Goal: Transaction & Acquisition: Purchase product/service

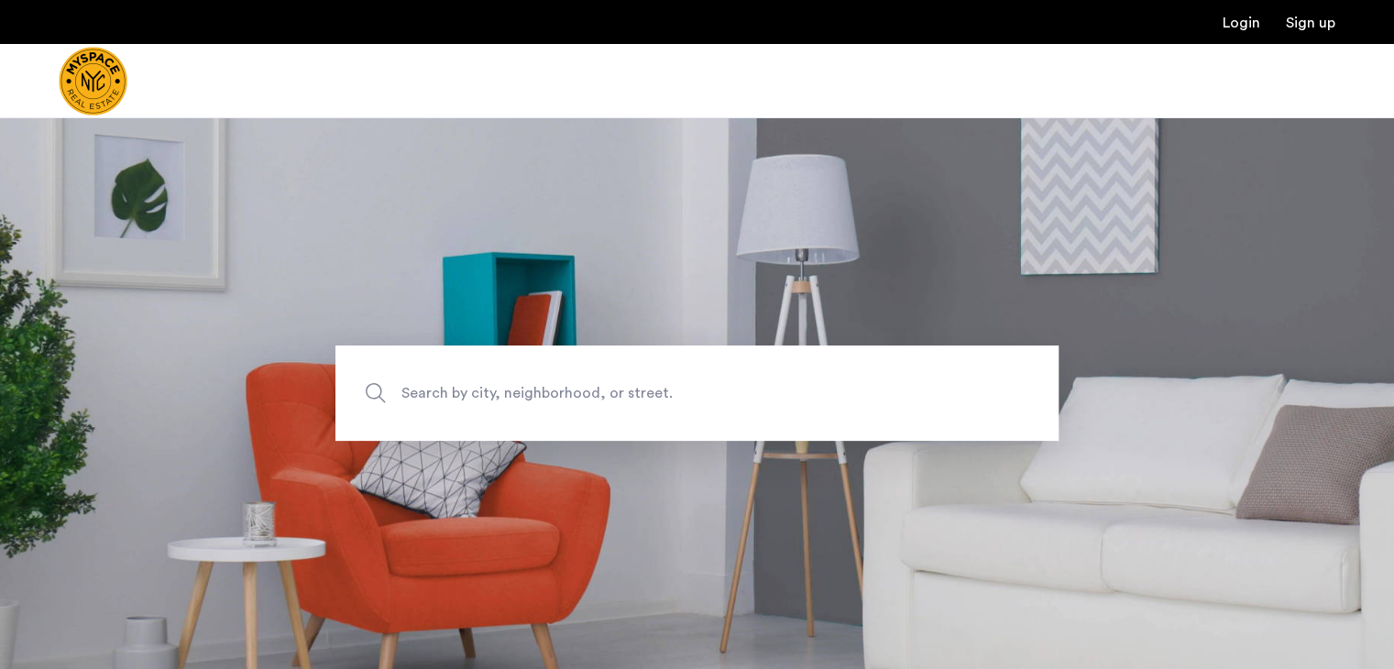
click at [575, 393] on span "Search by city, neighborhood, or street." at bounding box center [654, 393] width 506 height 25
click at [575, 393] on input "Search by city, neighborhood, or street." at bounding box center [696, 392] width 723 height 95
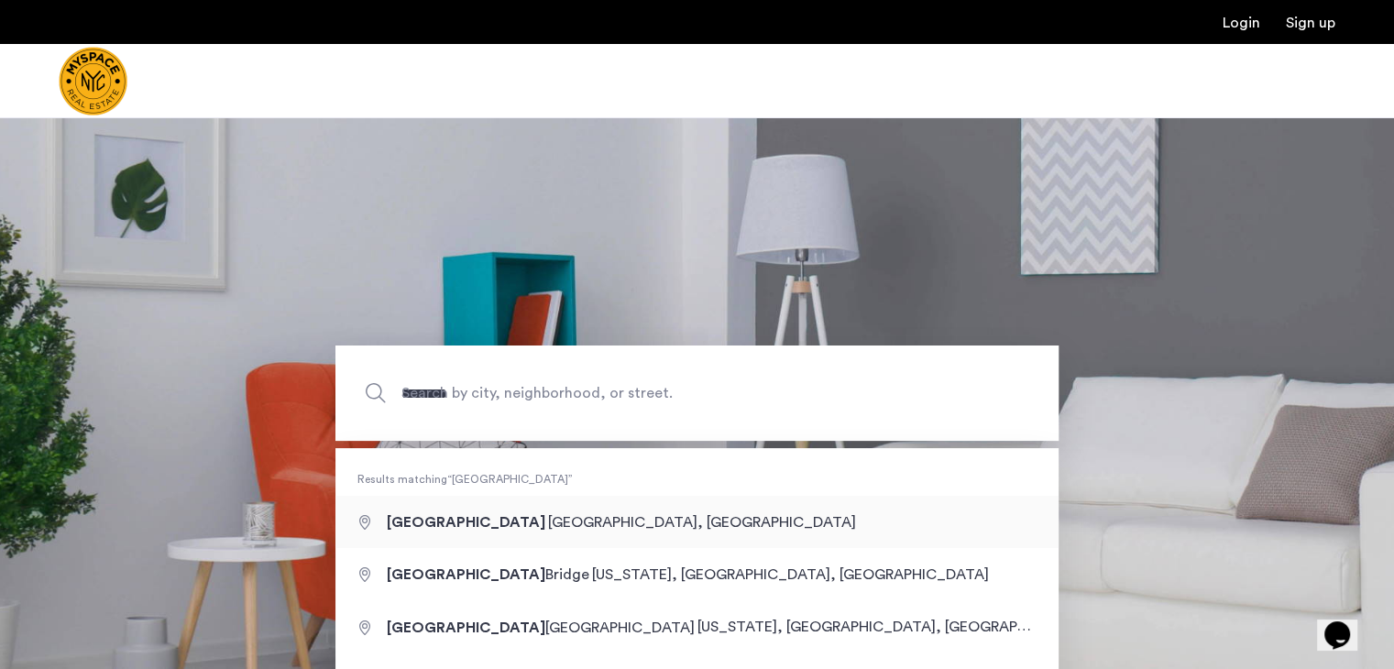
type input "**********"
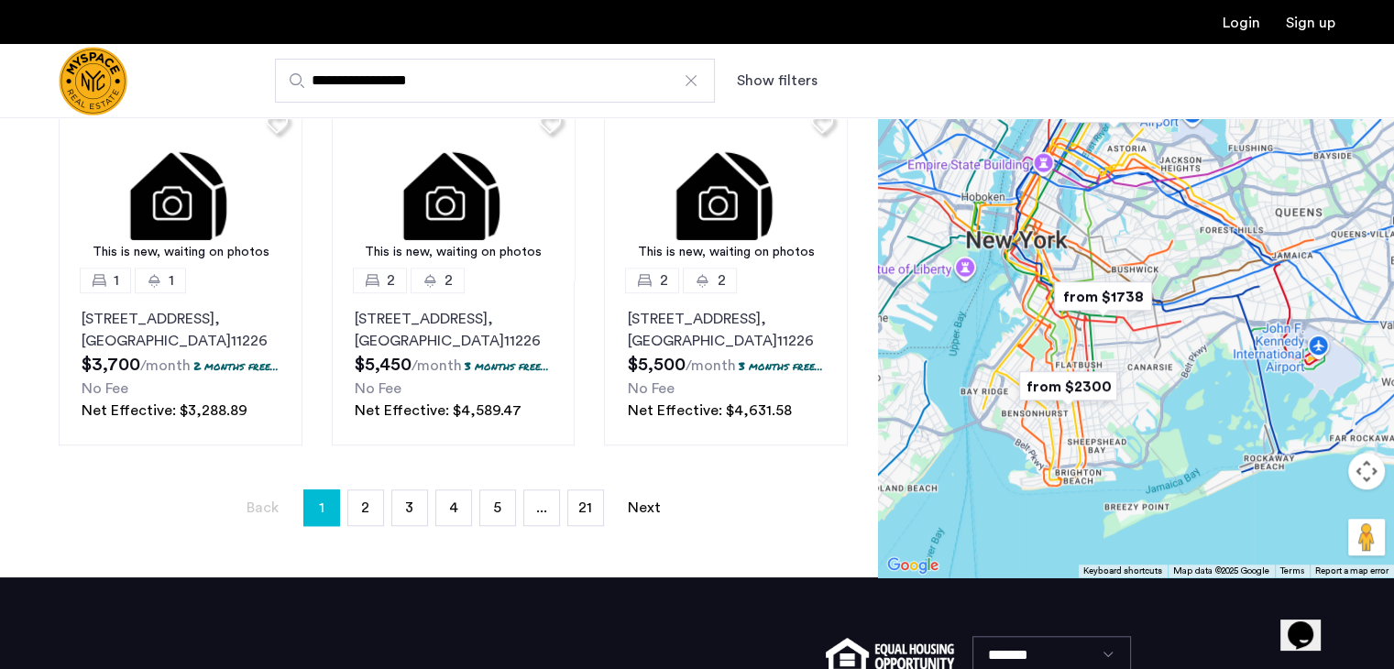
scroll to position [1325, 0]
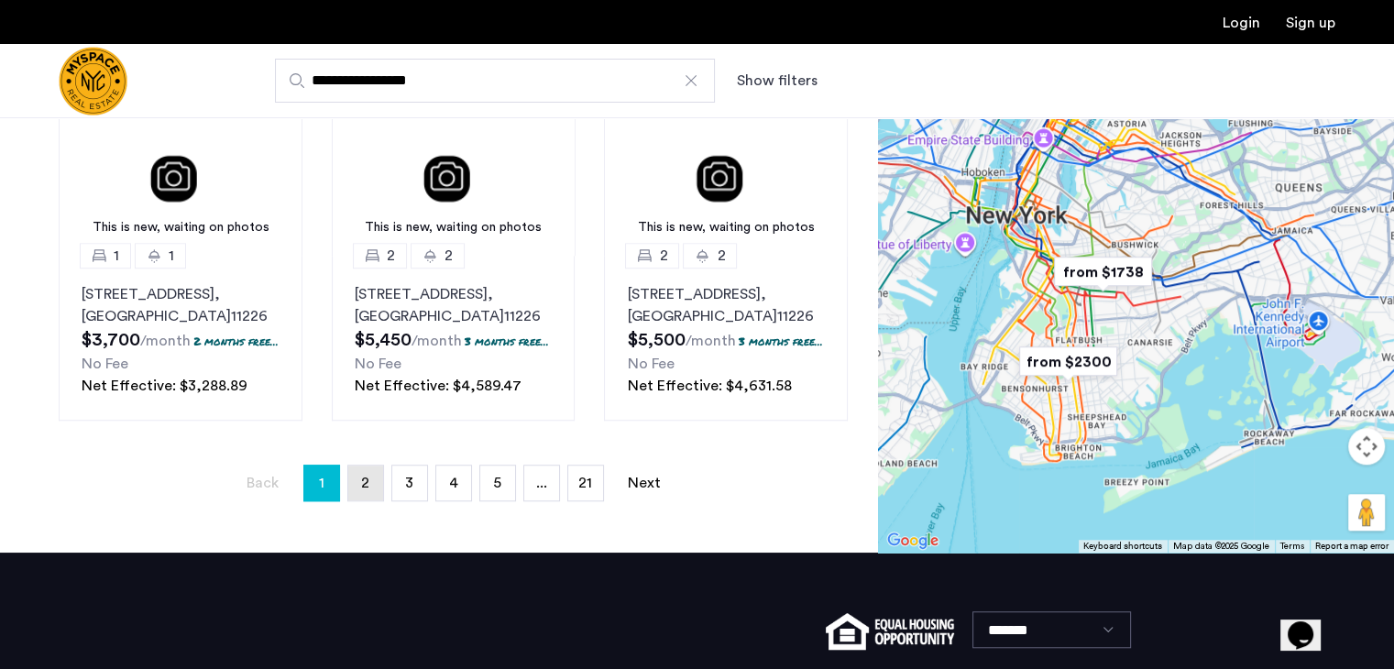
click at [363, 490] on span "2" at bounding box center [365, 483] width 8 height 15
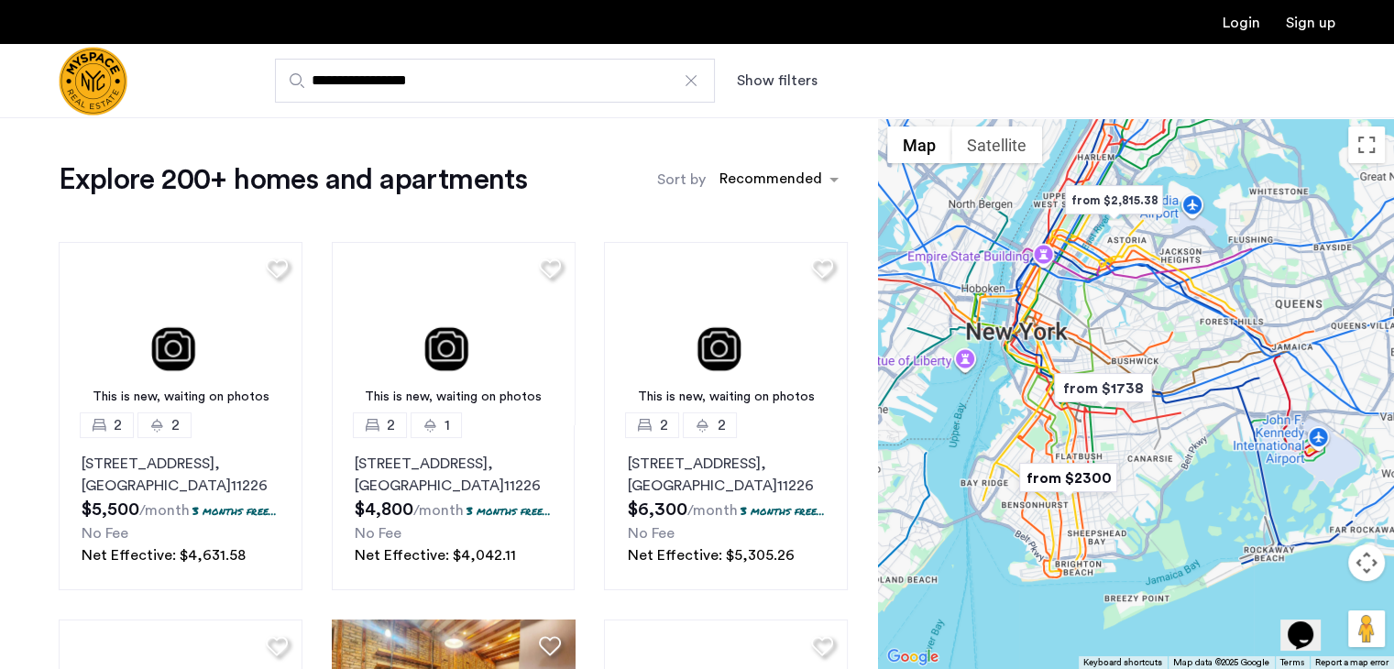
click at [689, 83] on div at bounding box center [691, 80] width 18 height 18
click at [689, 83] on input "**********" at bounding box center [495, 81] width 440 height 44
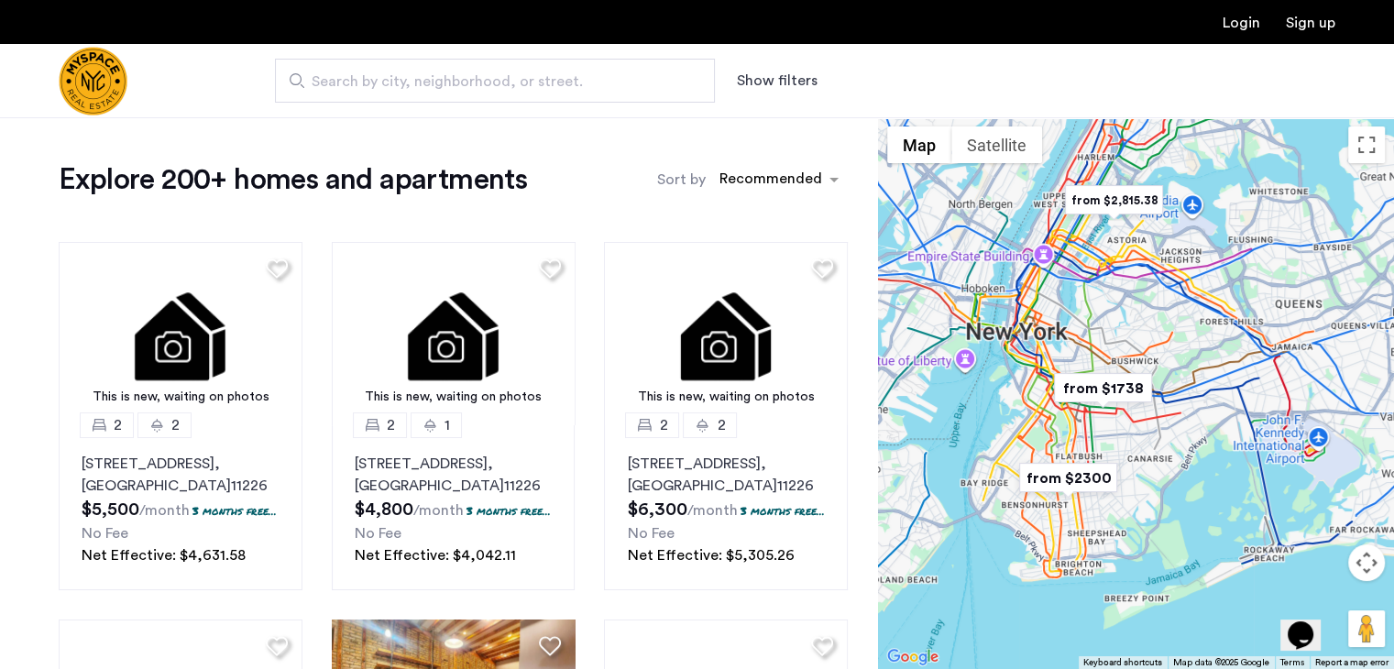
scroll to position [1540, 0]
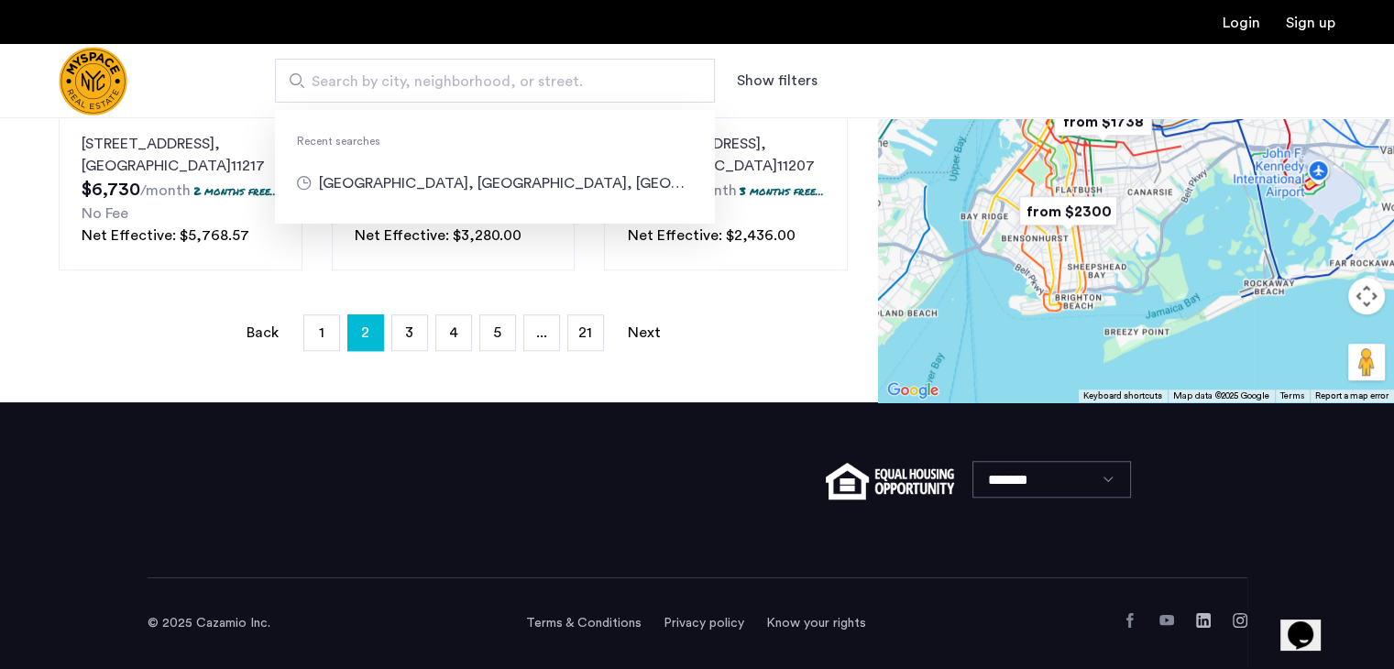
click at [496, 69] on input "Search by city, neighborhood, or street." at bounding box center [495, 81] width 440 height 44
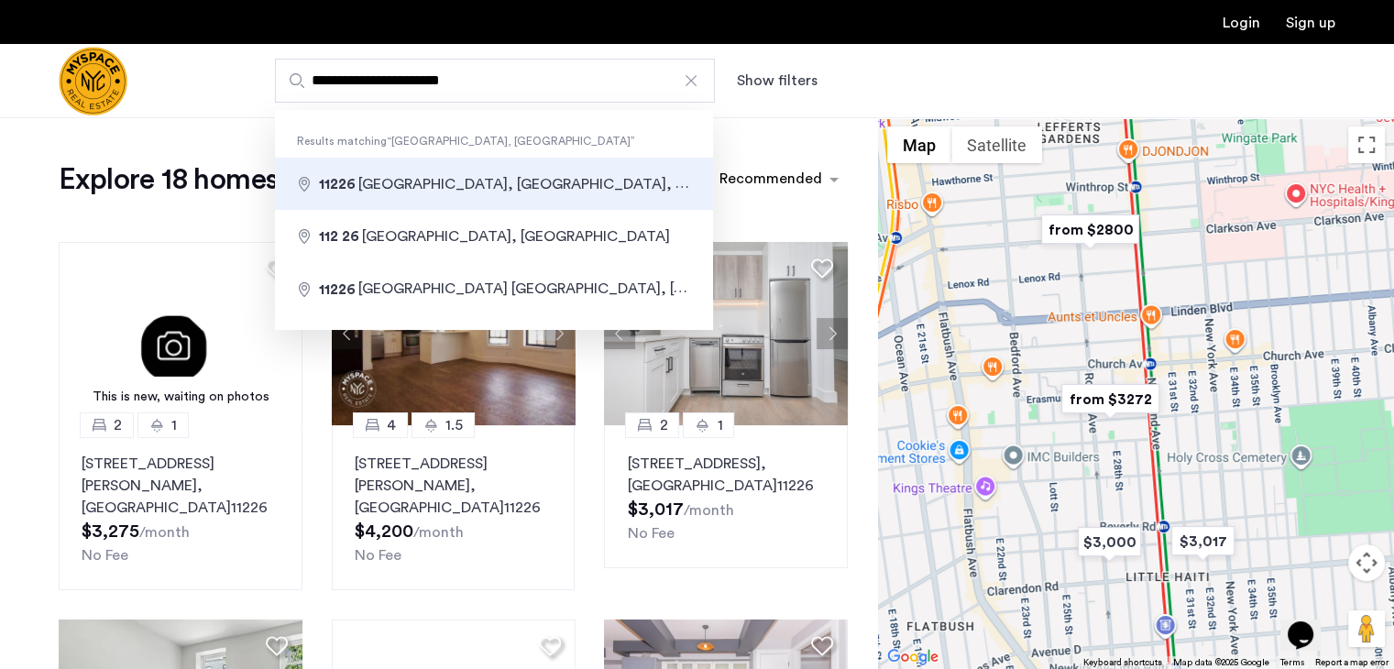
type input "**********"
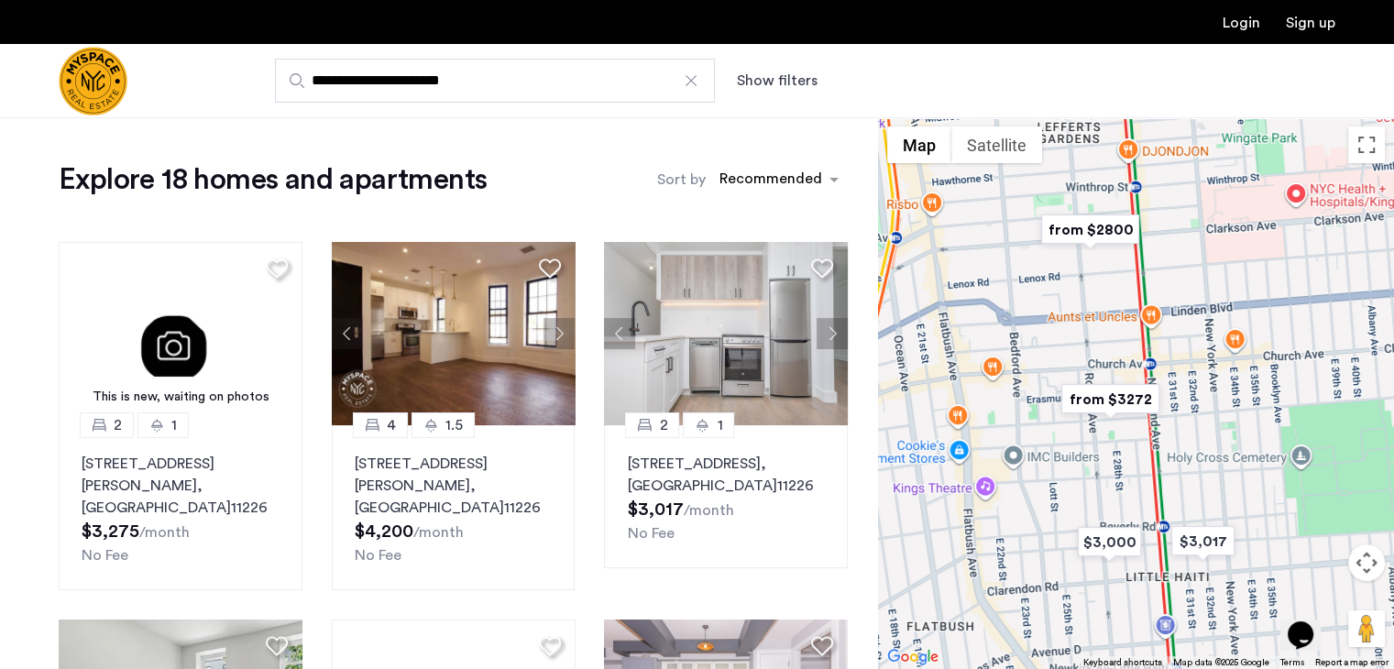
click at [865, 449] on div "Explore 18 homes and apartments Sort by Recommended This is new, waiting on pho…" at bounding box center [439, 608] width 878 height 982
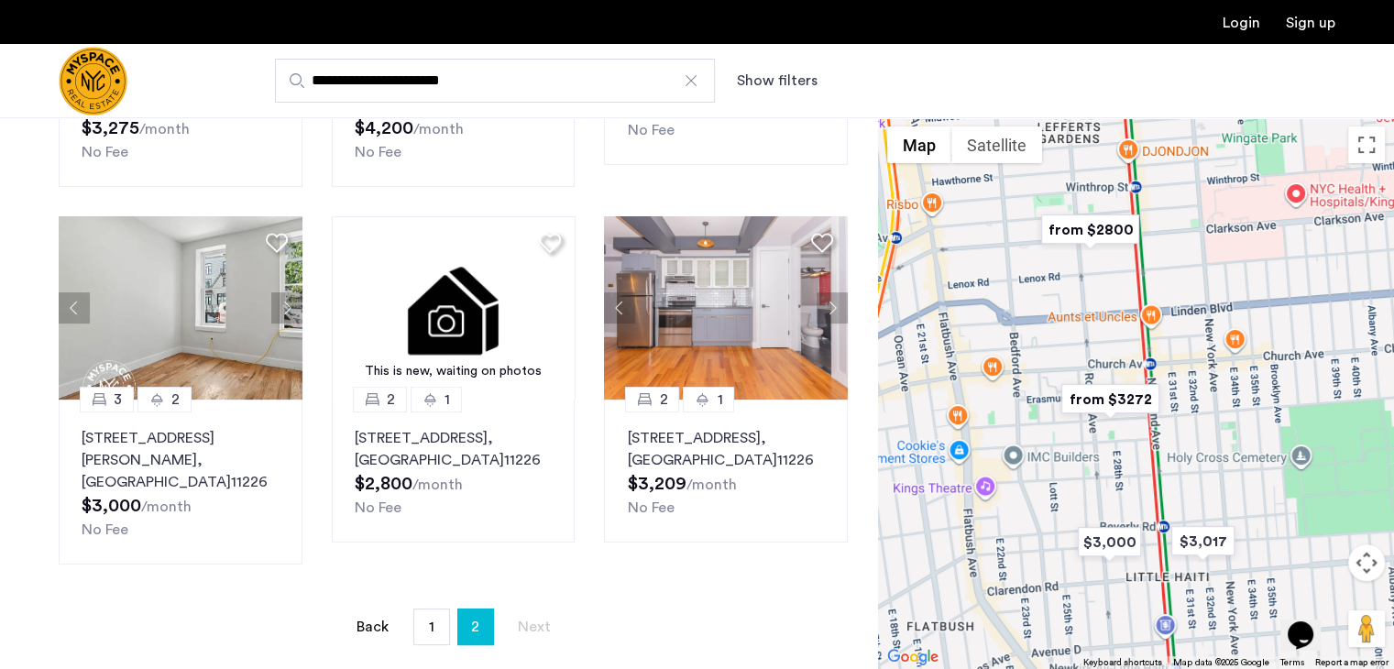
scroll to position [440, 0]
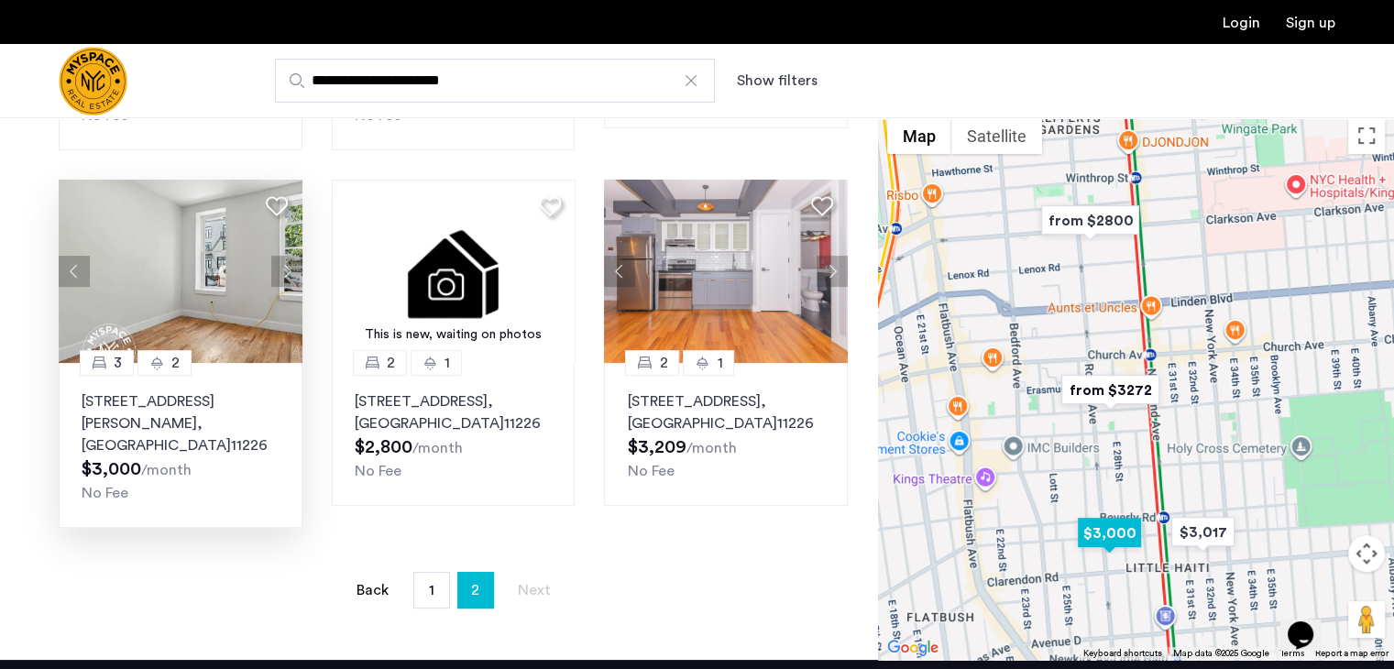
click at [143, 390] on p "1079 Rogers Avenue, Unit A, Brooklyn , NY 11226" at bounding box center [181, 423] width 198 height 66
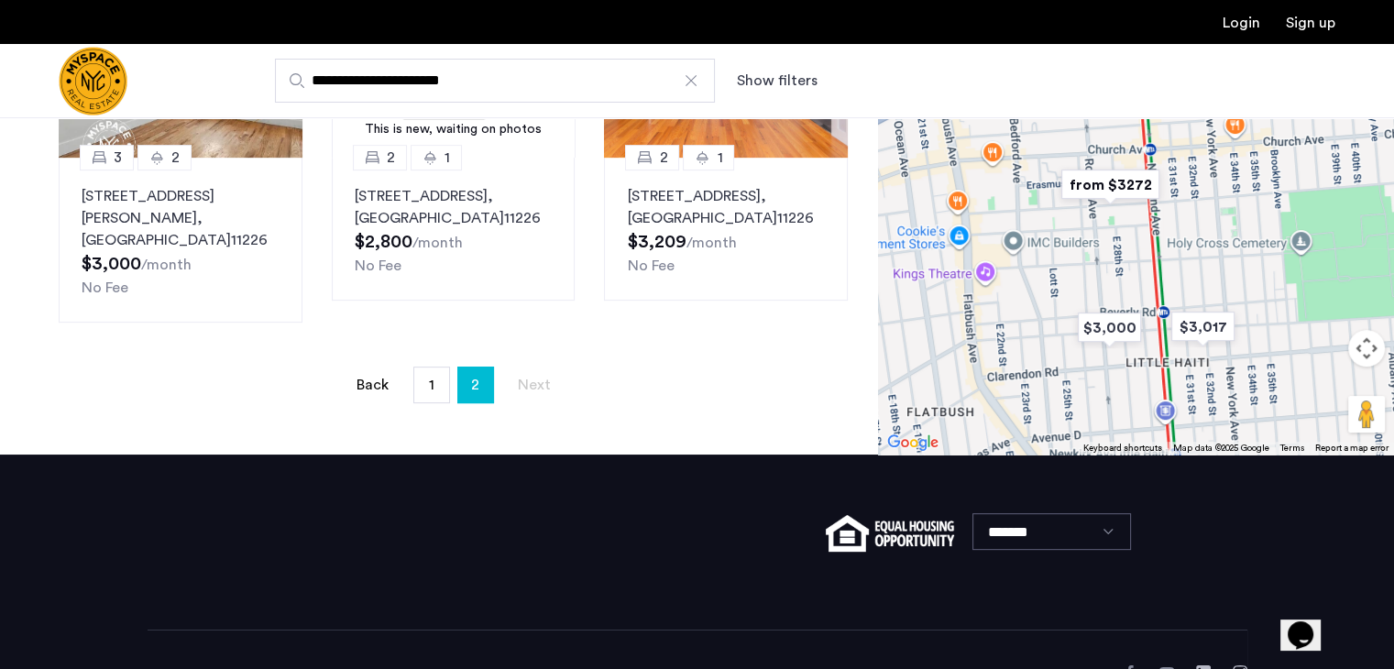
scroll to position [652, 0]
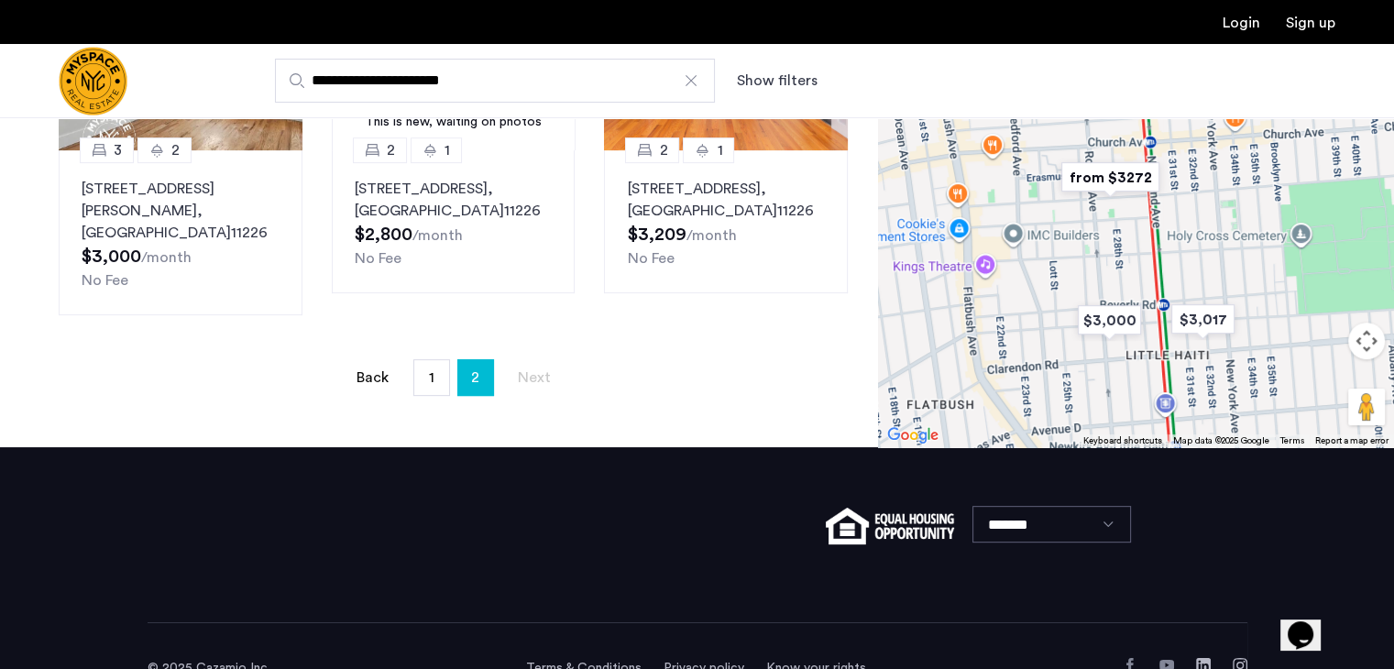
click at [482, 359] on li "You're on page 2" at bounding box center [475, 377] width 37 height 37
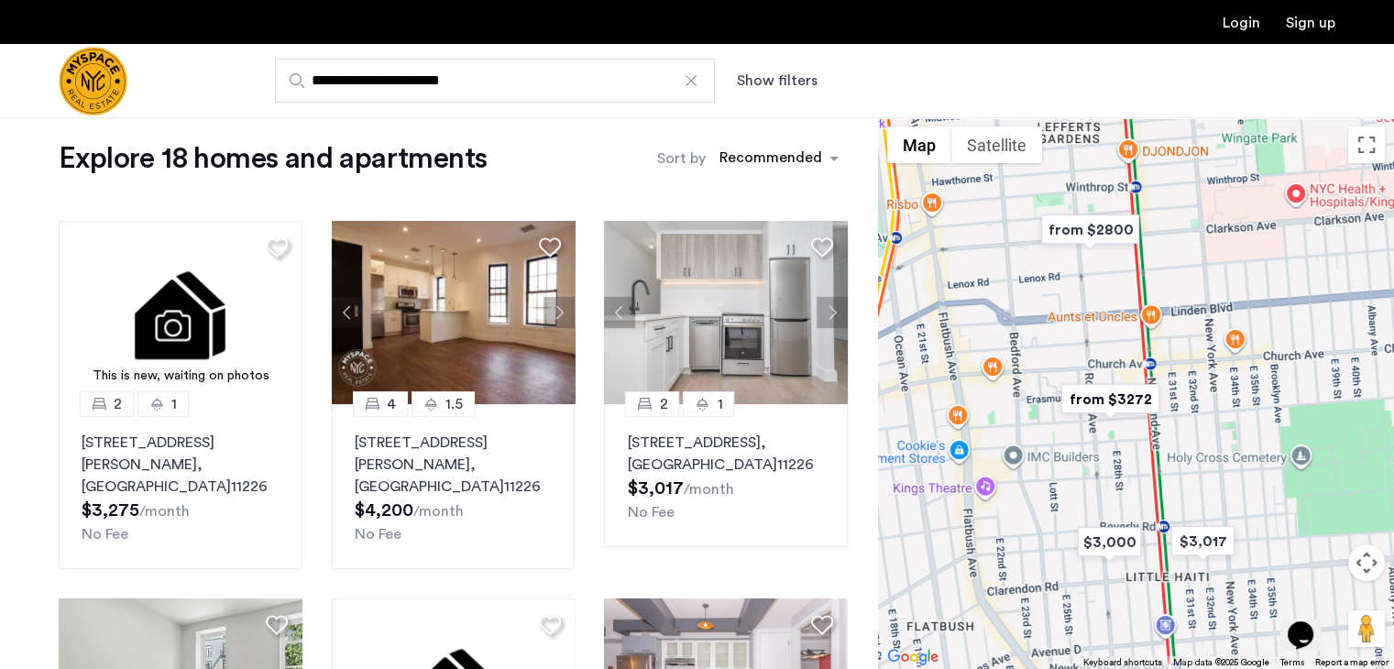
scroll to position [0, 0]
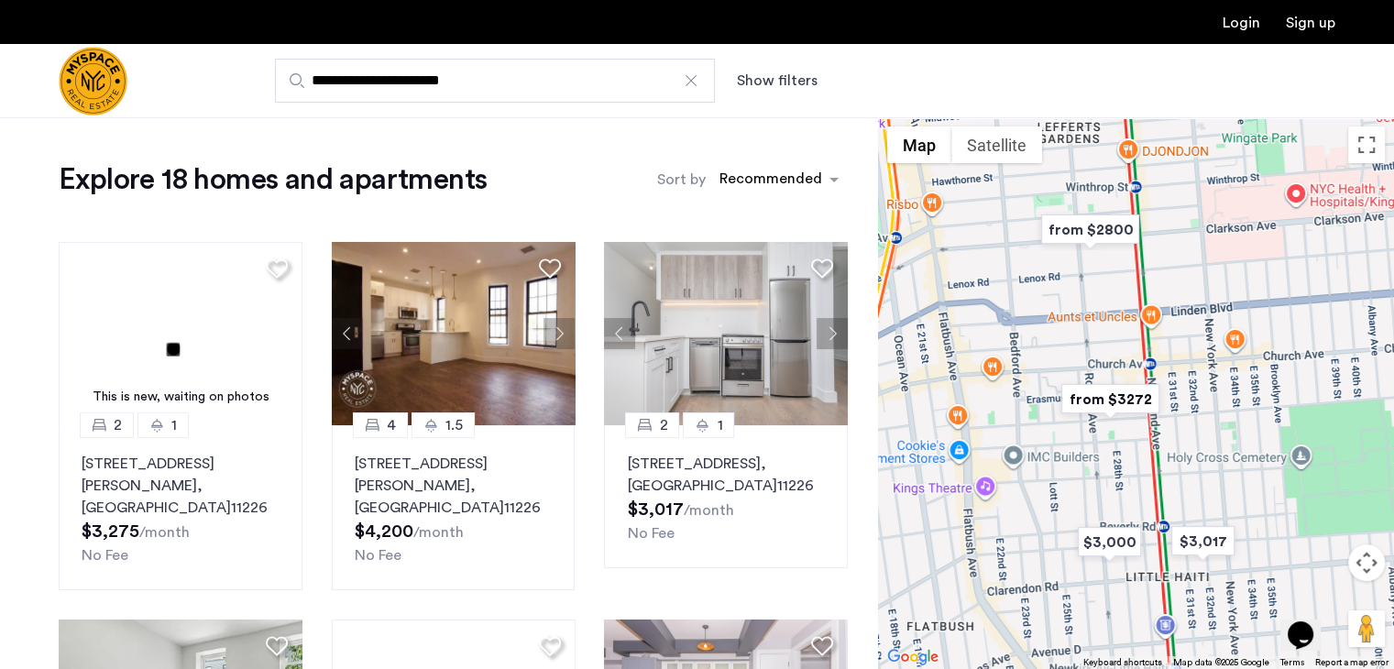
click at [691, 88] on div at bounding box center [691, 80] width 18 height 18
click at [691, 88] on input "**********" at bounding box center [495, 81] width 440 height 44
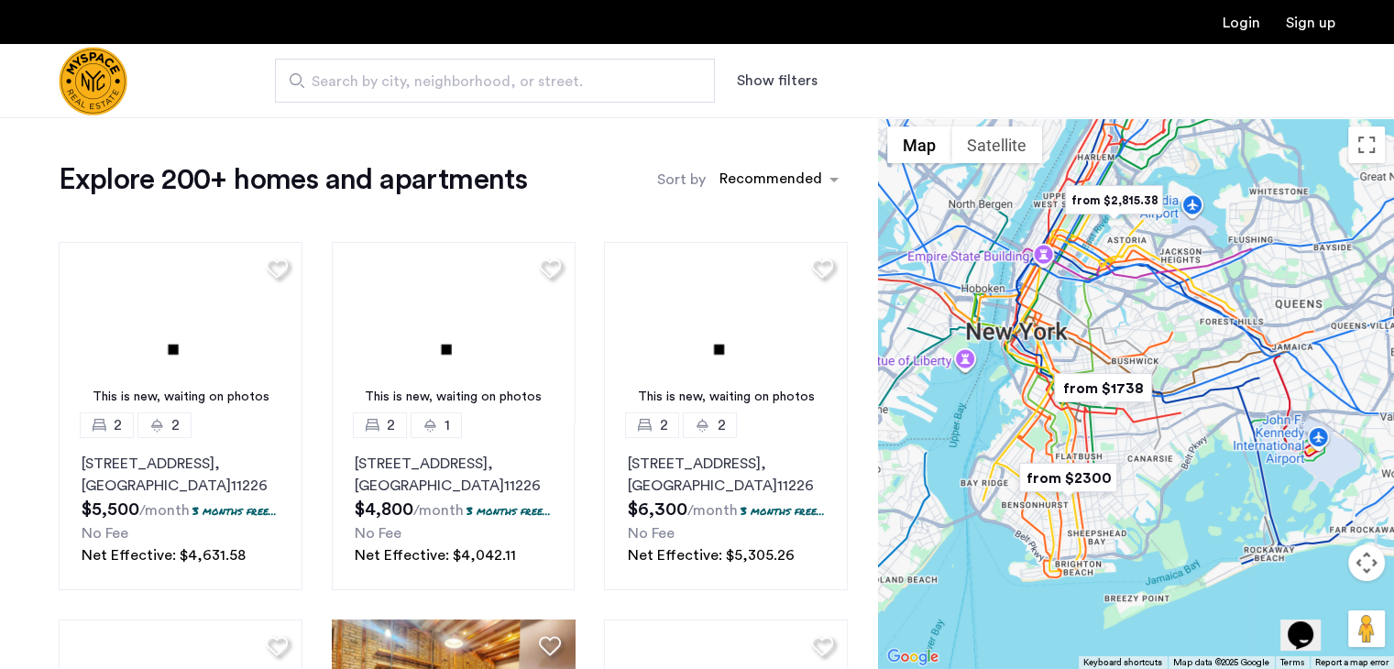
click at [592, 84] on span "Search by city, neighborhood, or street." at bounding box center [488, 82] width 352 height 22
click at [592, 84] on input "Search by city, neighborhood, or street." at bounding box center [495, 81] width 440 height 44
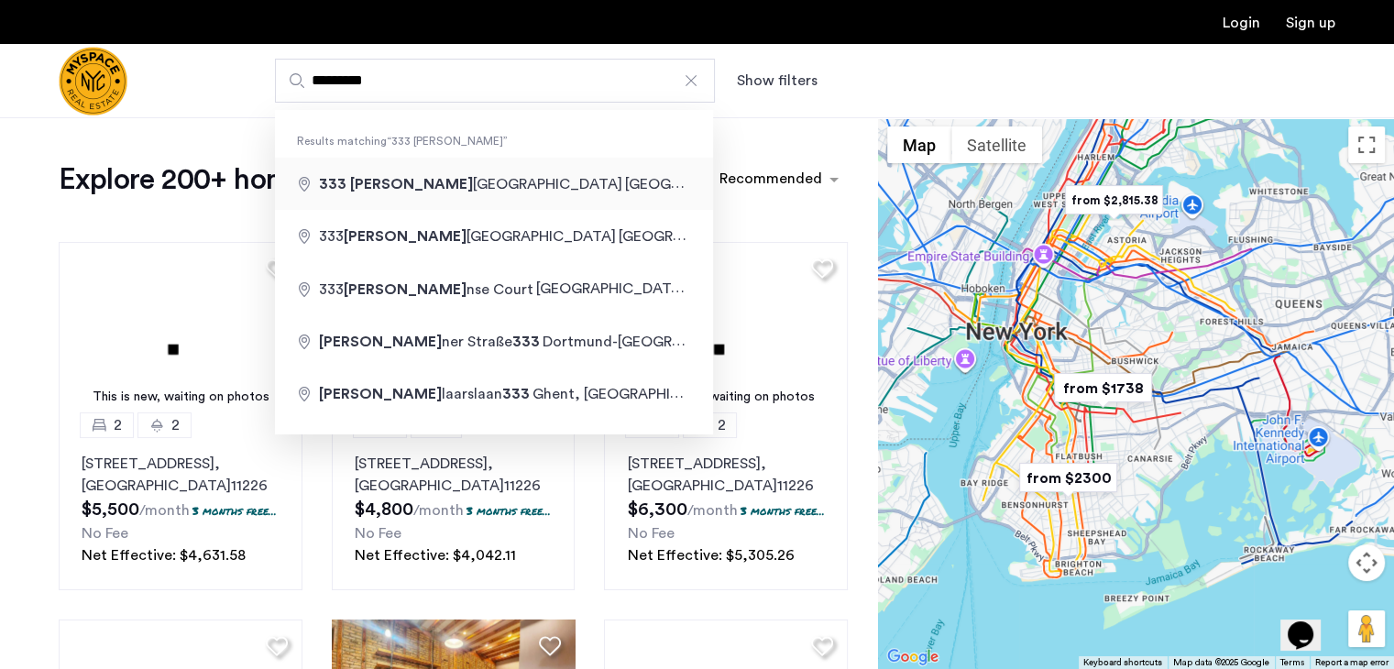
type input "**********"
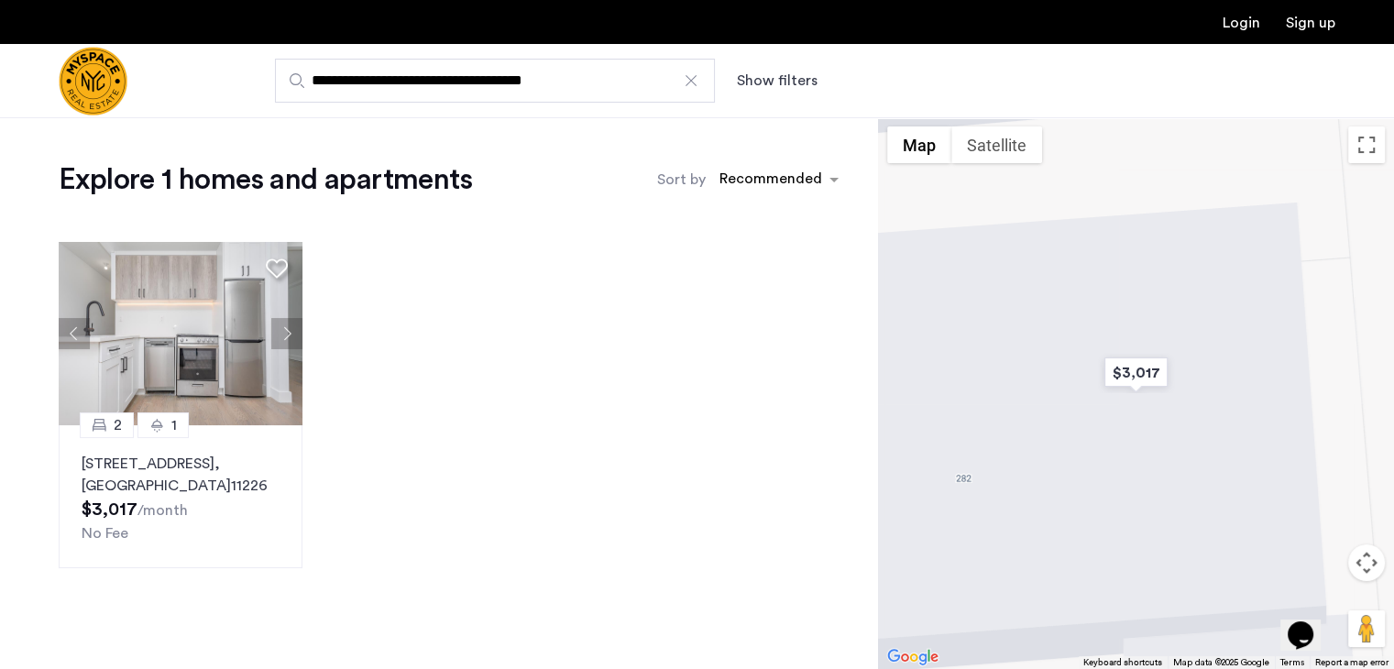
click at [693, 82] on div at bounding box center [691, 80] width 18 height 18
click at [693, 82] on input "**********" at bounding box center [495, 81] width 440 height 44
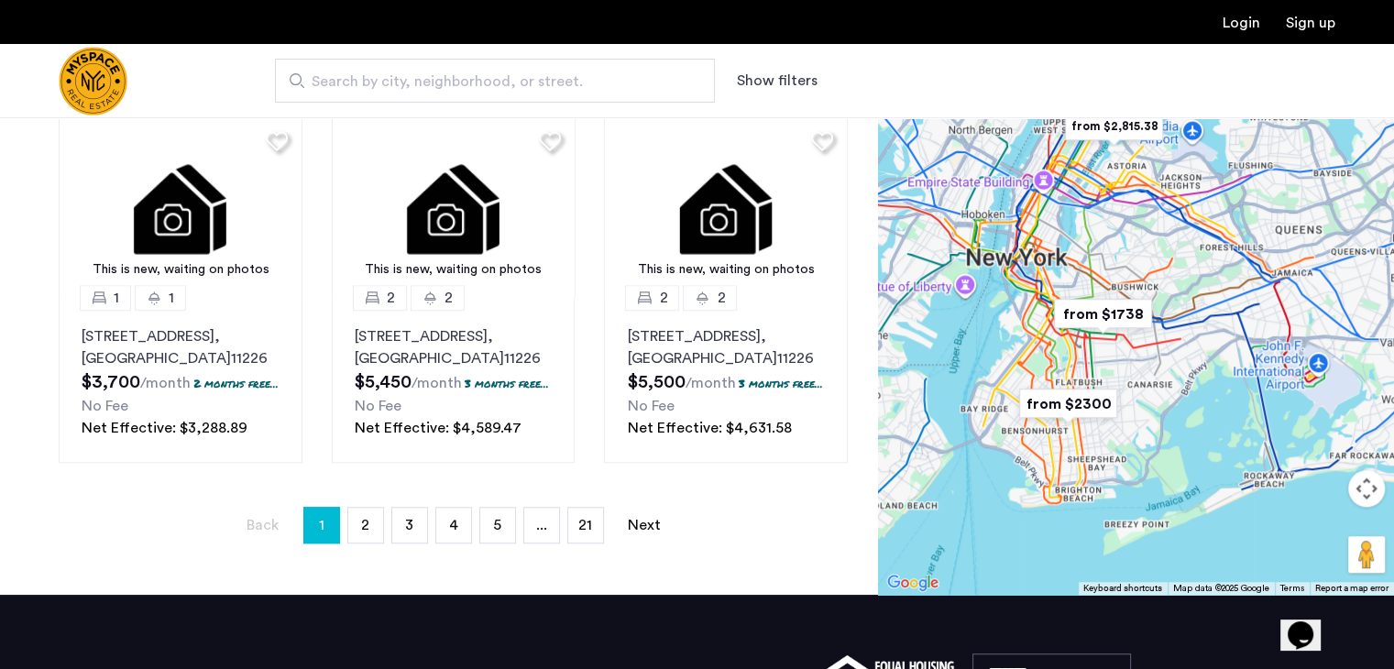
scroll to position [1320, 0]
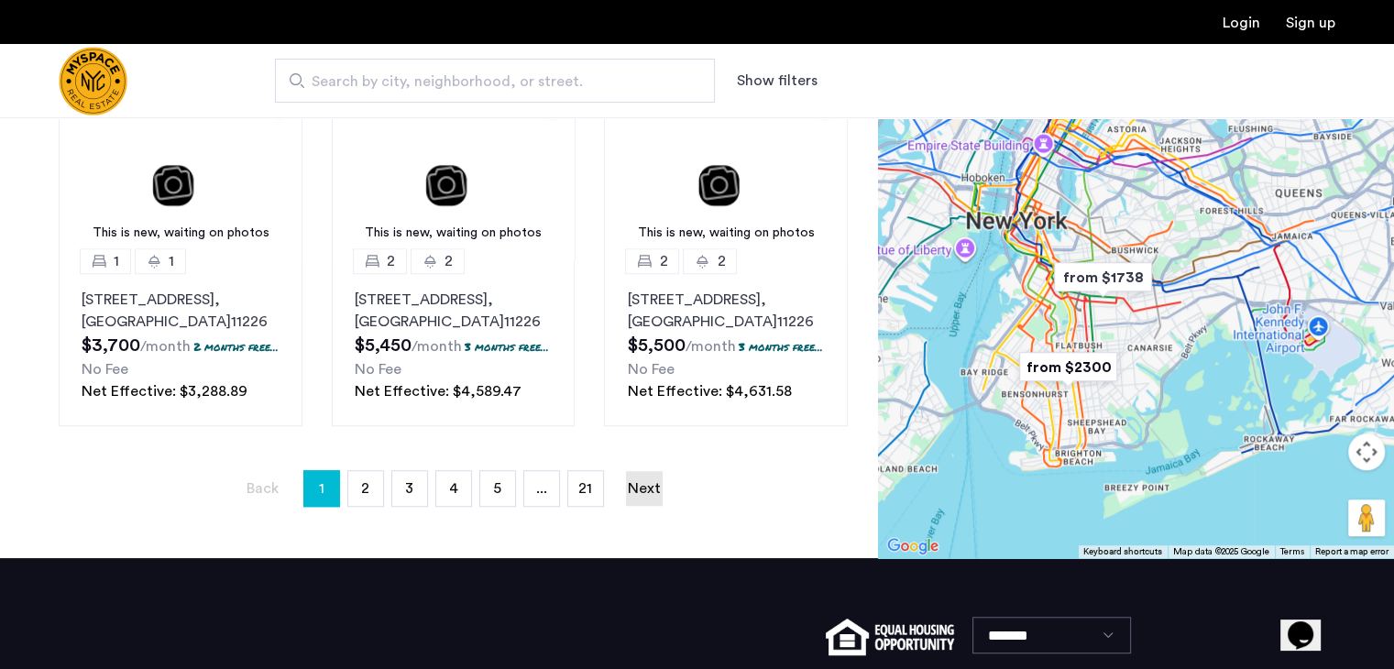
click at [650, 506] on link "Next page" at bounding box center [644, 488] width 37 height 35
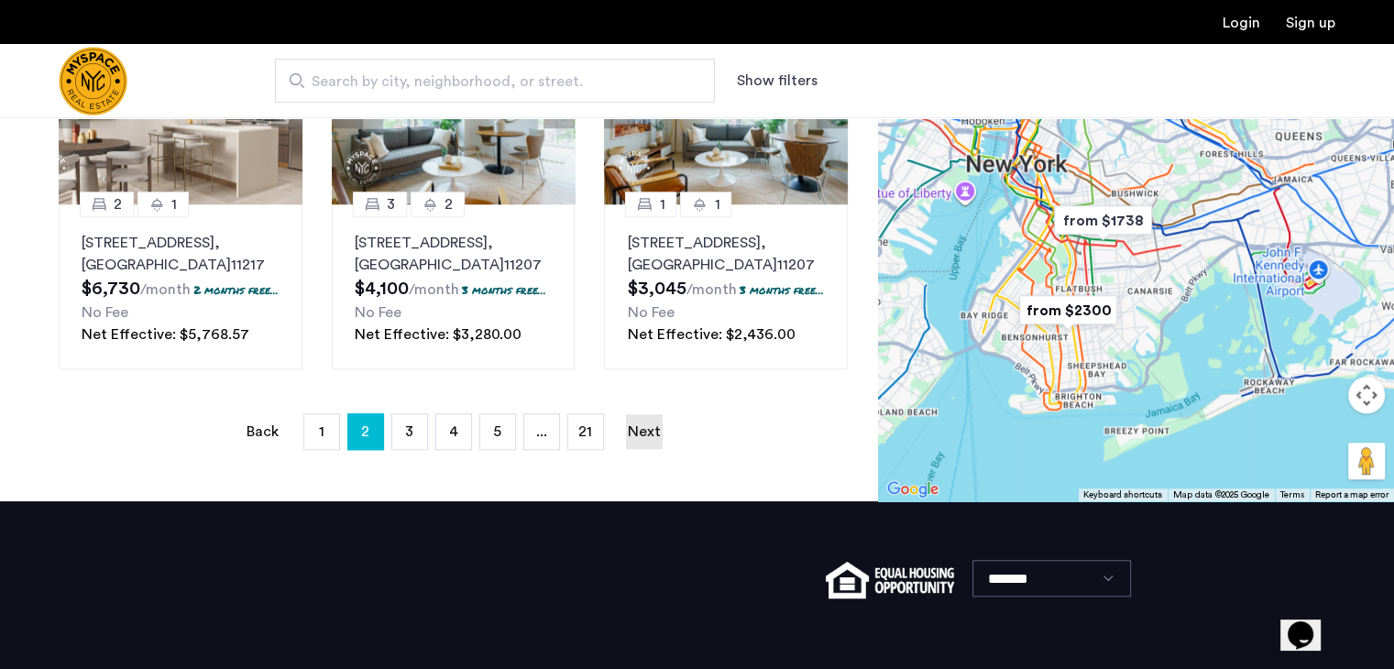
scroll to position [1356, 0]
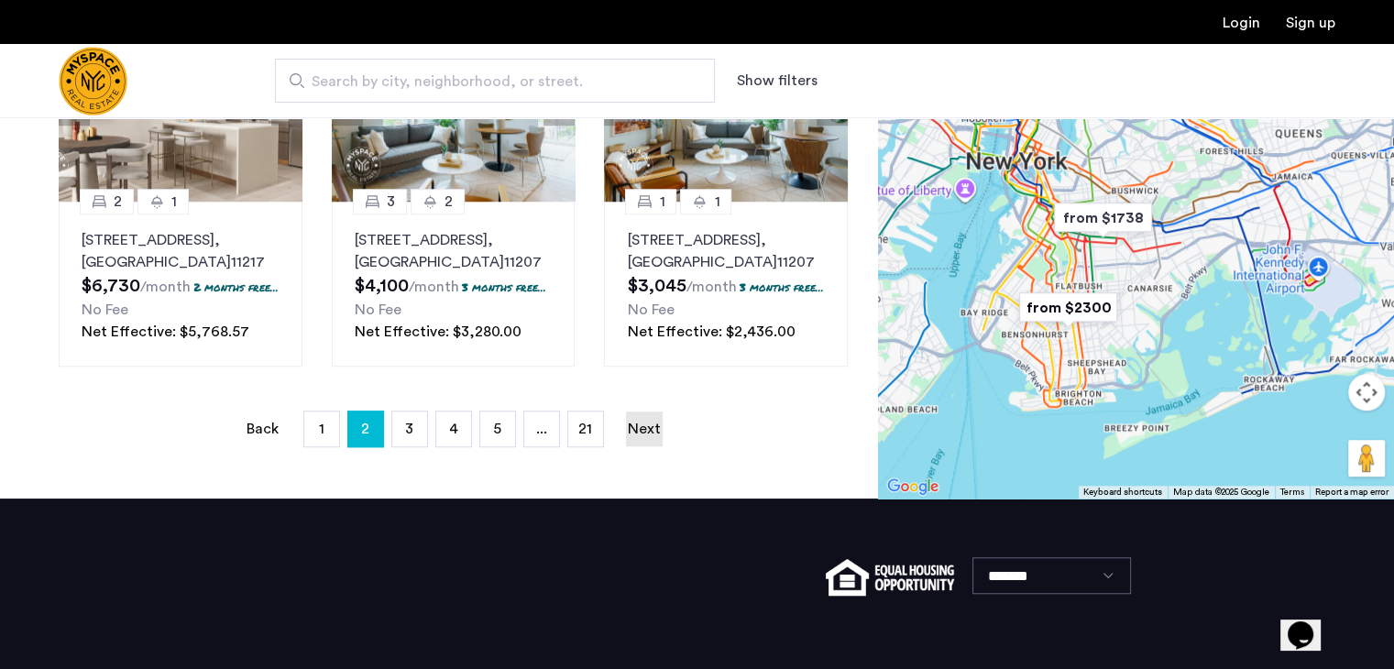
click at [650, 446] on link "Next page" at bounding box center [644, 428] width 37 height 35
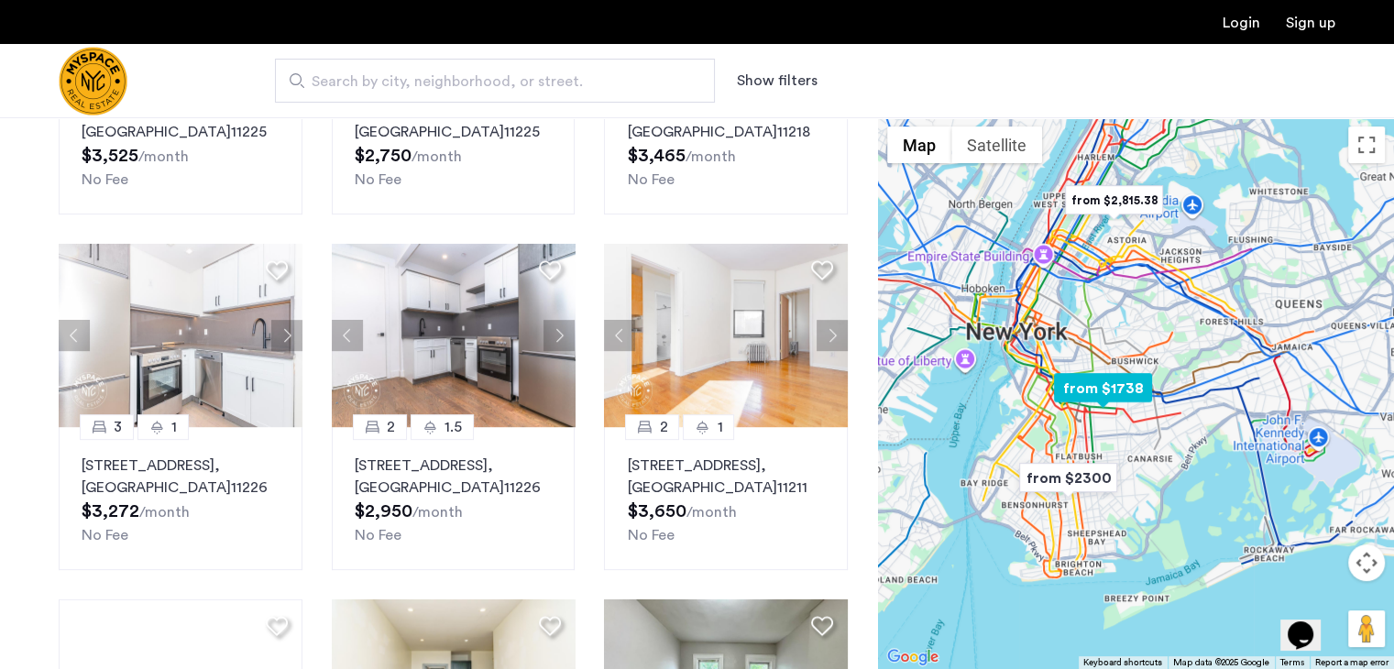
scroll to position [733, 0]
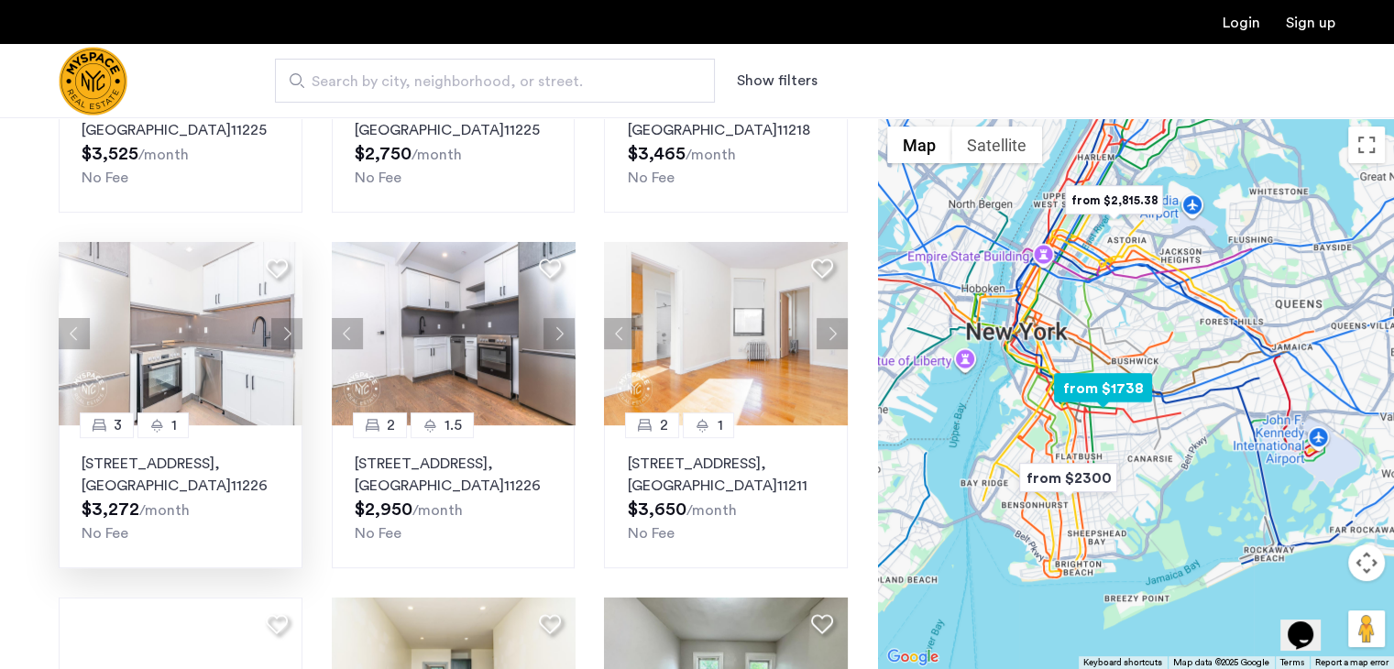
click at [196, 334] on img at bounding box center [181, 333] width 244 height 183
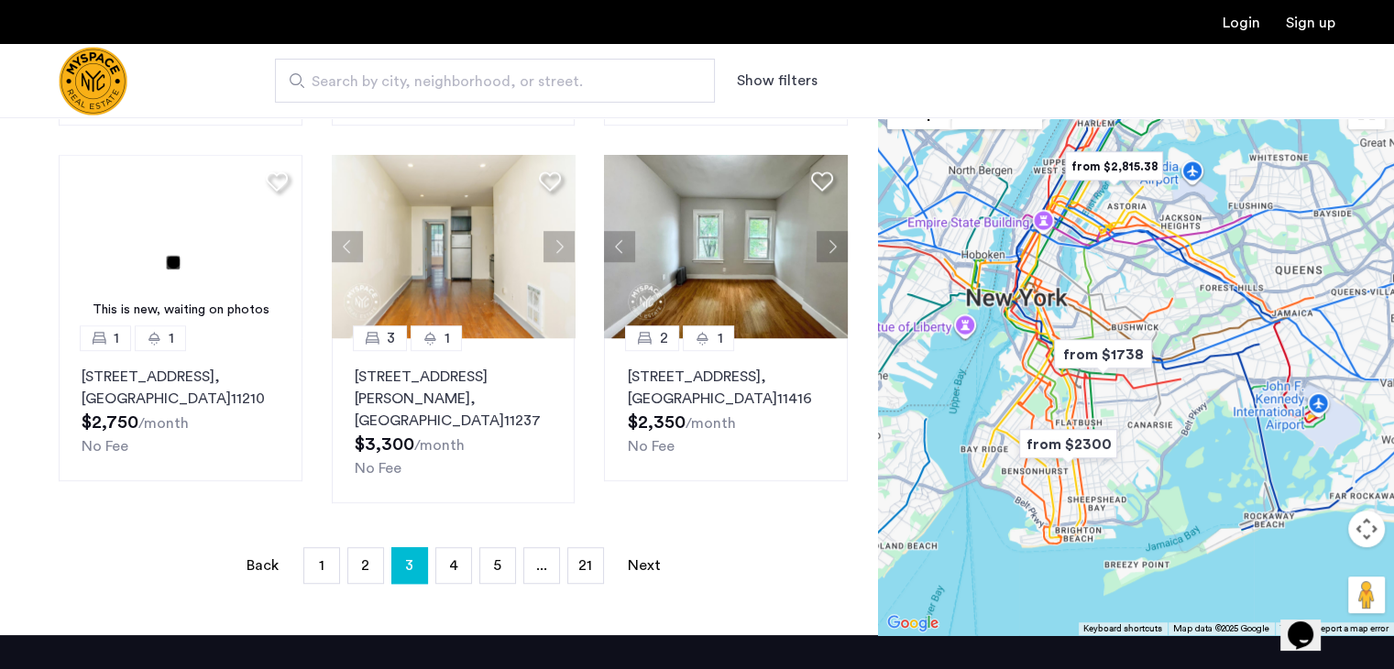
scroll to position [1183, 0]
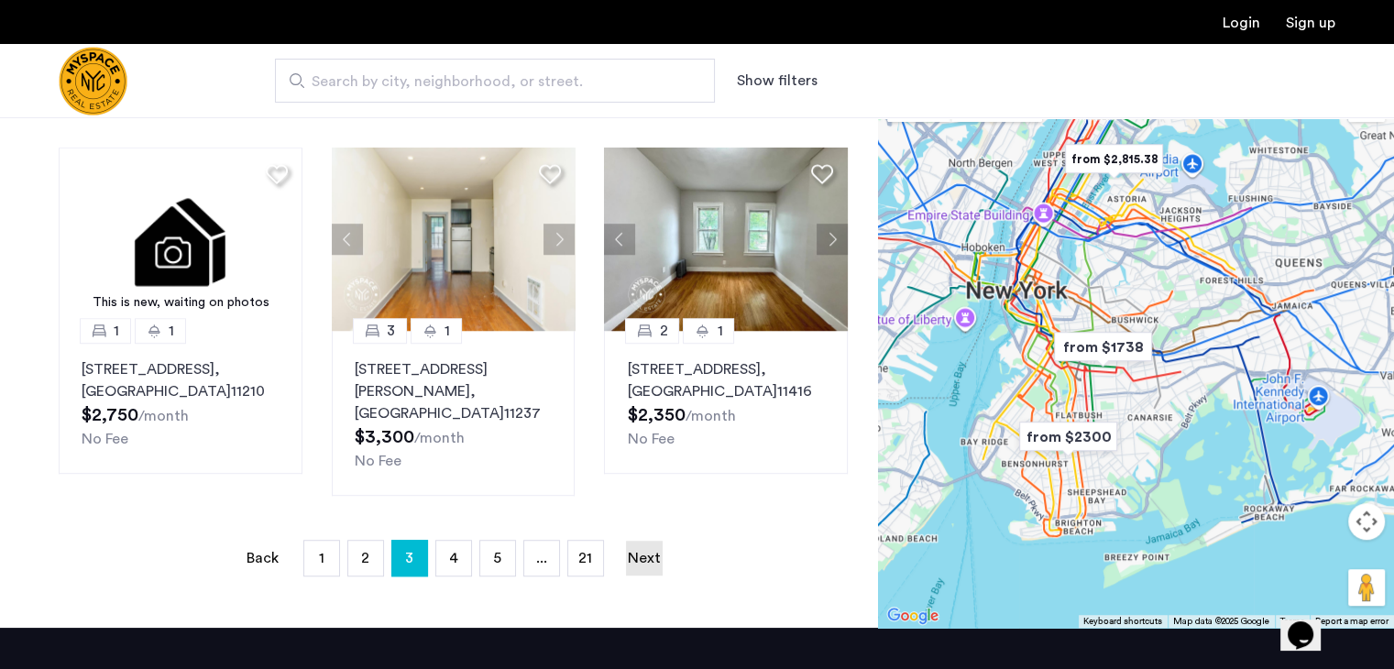
click at [651, 541] on link "Next page" at bounding box center [644, 558] width 37 height 35
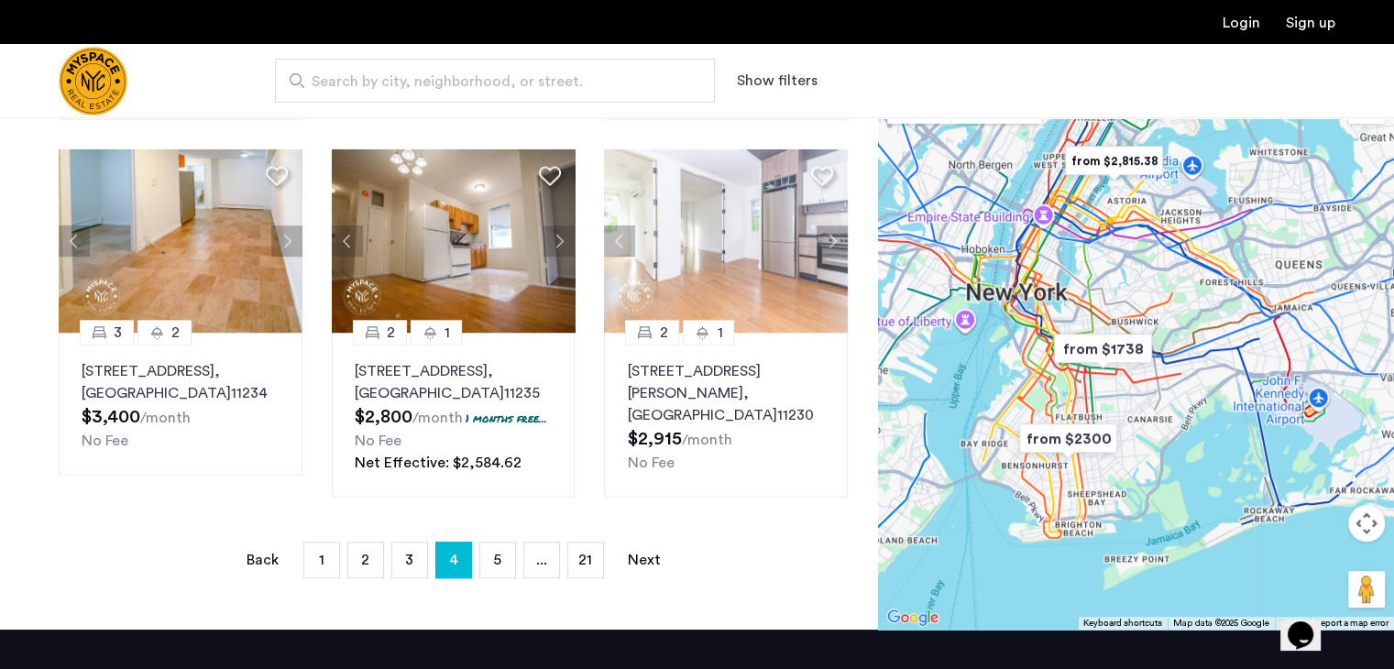
scroll to position [1206, 0]
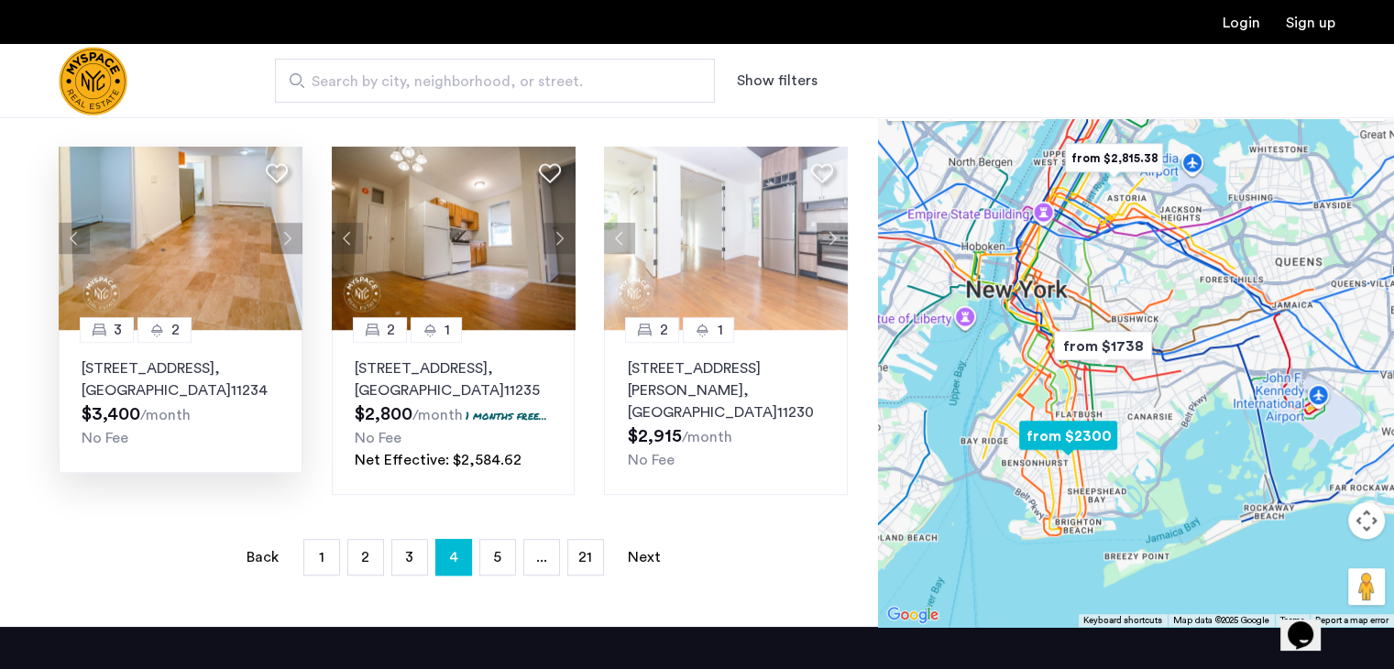
click at [189, 257] on img at bounding box center [181, 238] width 244 height 183
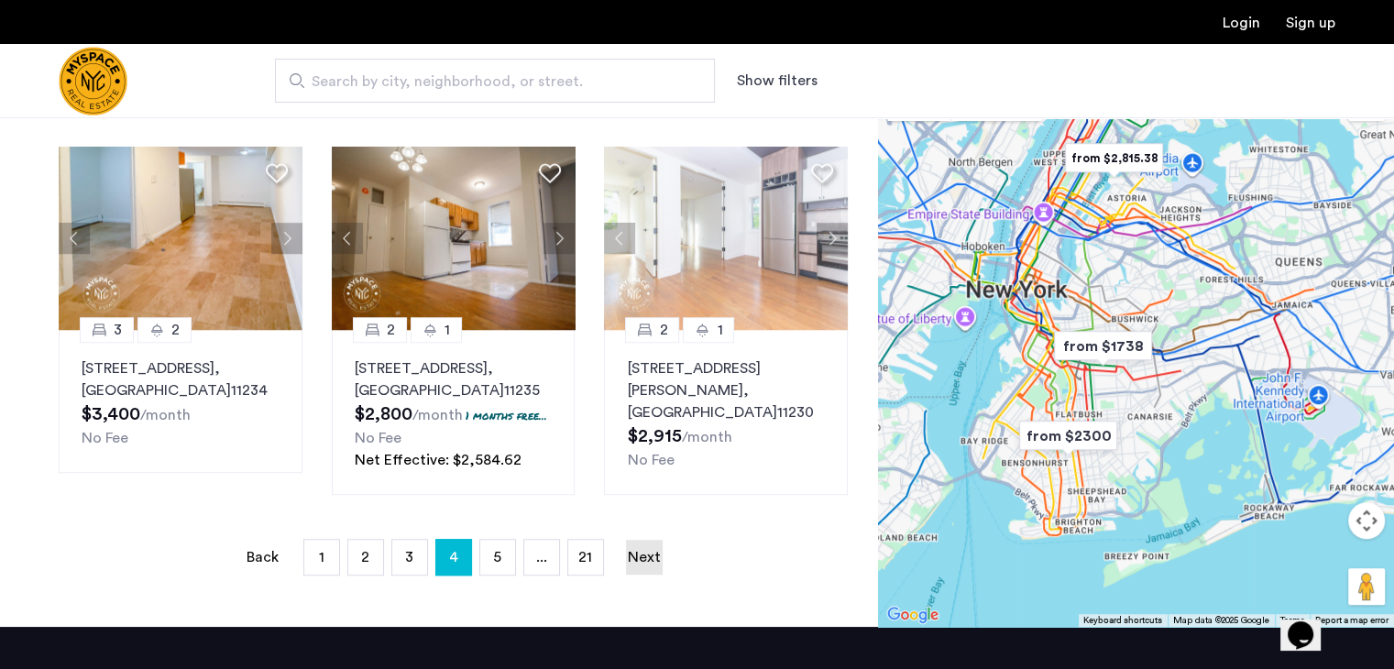
click at [651, 575] on link "Next page" at bounding box center [644, 557] width 37 height 35
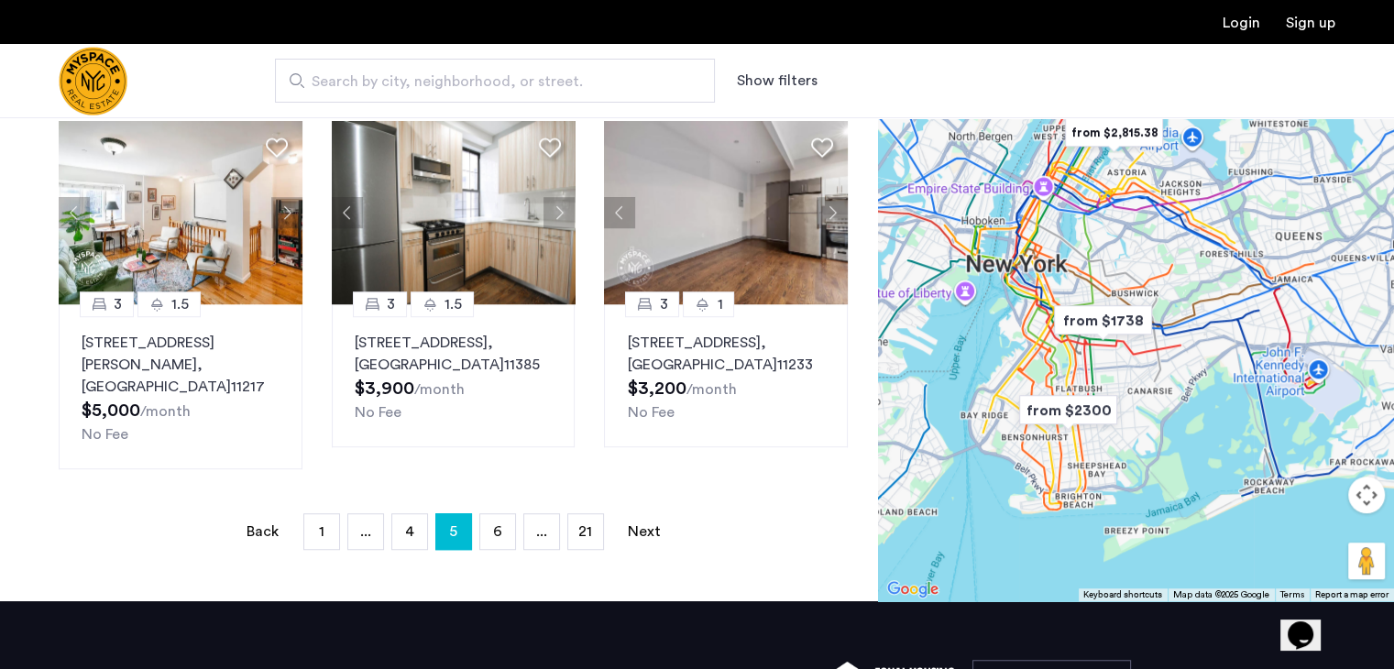
scroll to position [1239, 0]
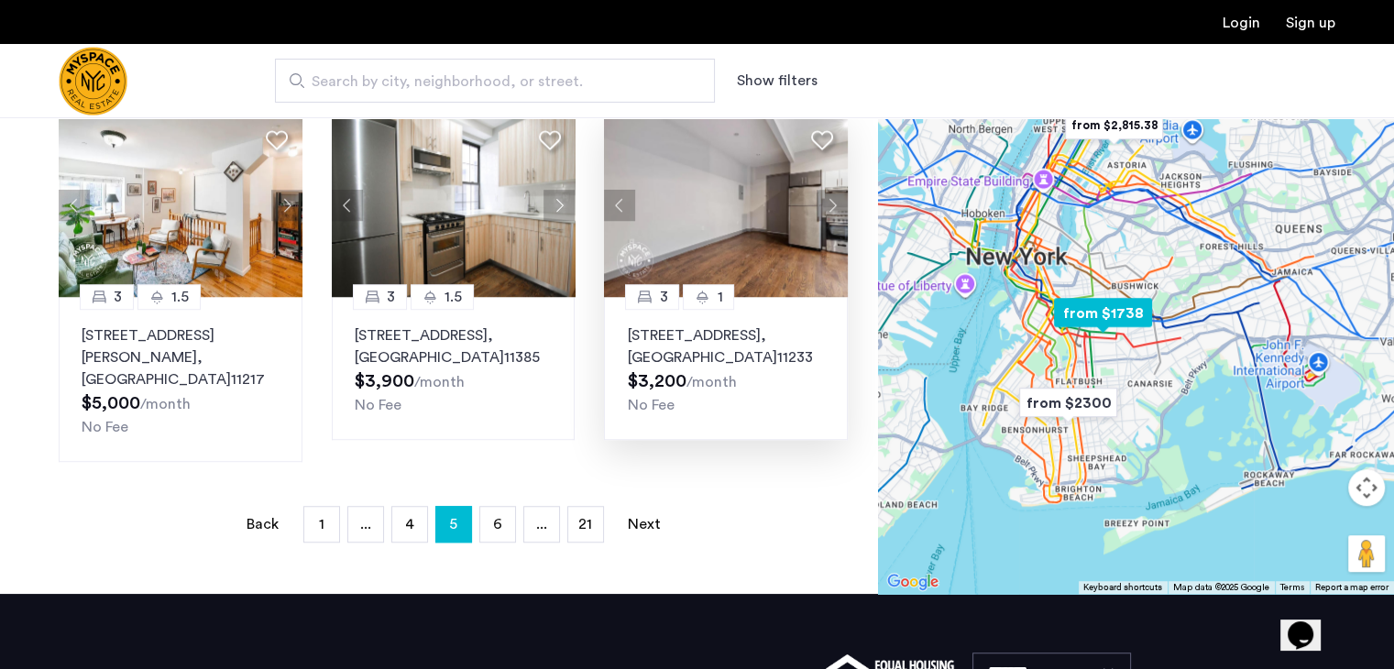
click at [680, 333] on p "1503 Eastern Pkwy, Unit 3R, Brooklyn , NY 11233" at bounding box center [726, 346] width 198 height 44
click at [645, 507] on link "Next page" at bounding box center [644, 524] width 37 height 35
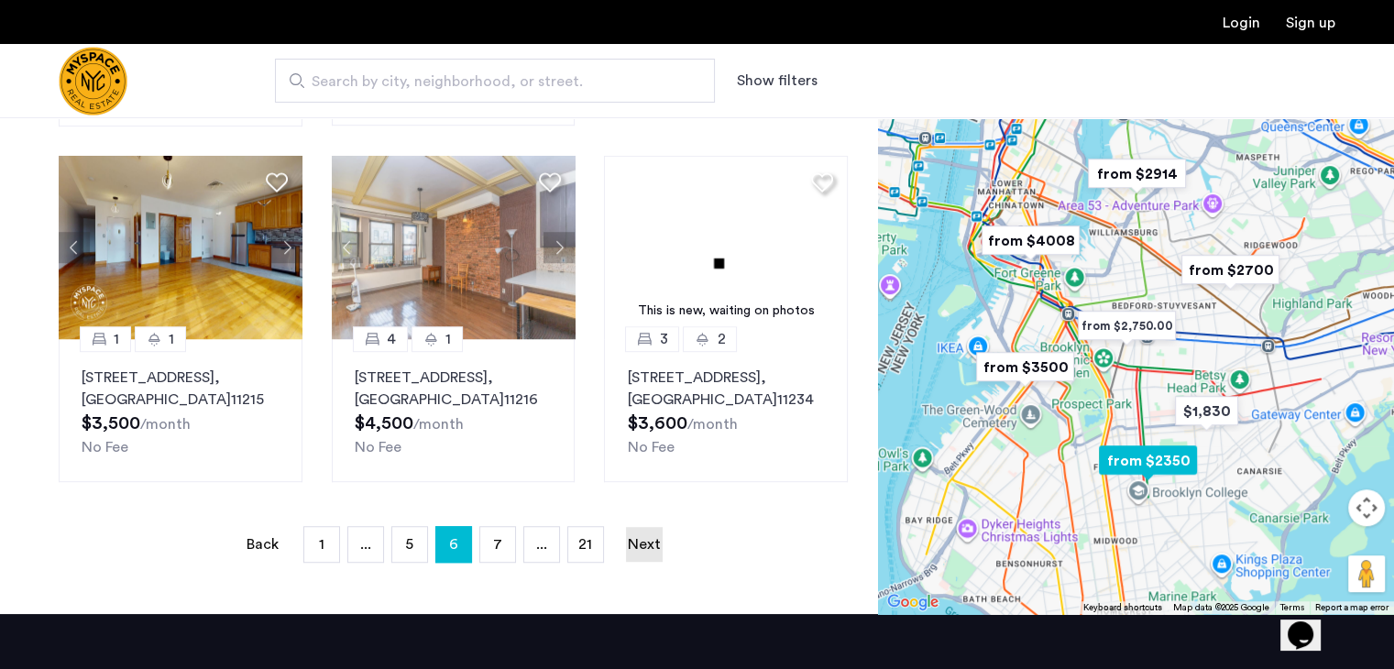
scroll to position [1246, 0]
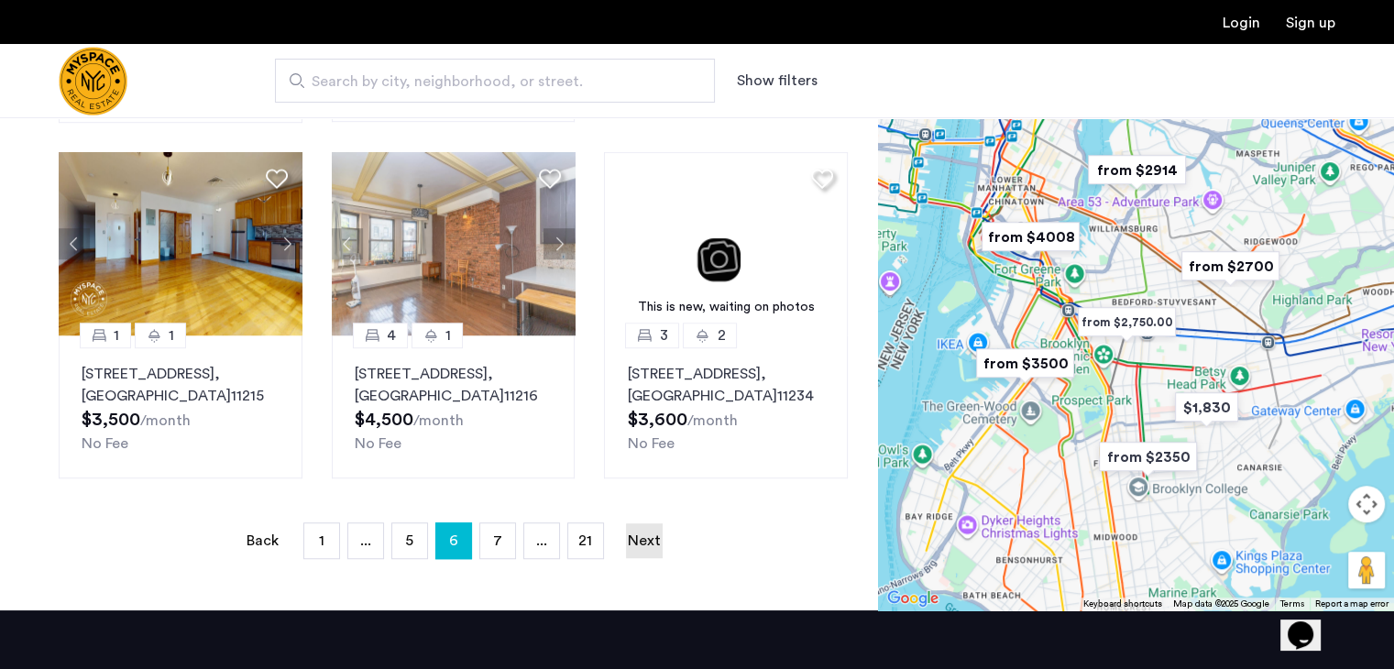
click at [645, 536] on link "Next page" at bounding box center [644, 540] width 37 height 35
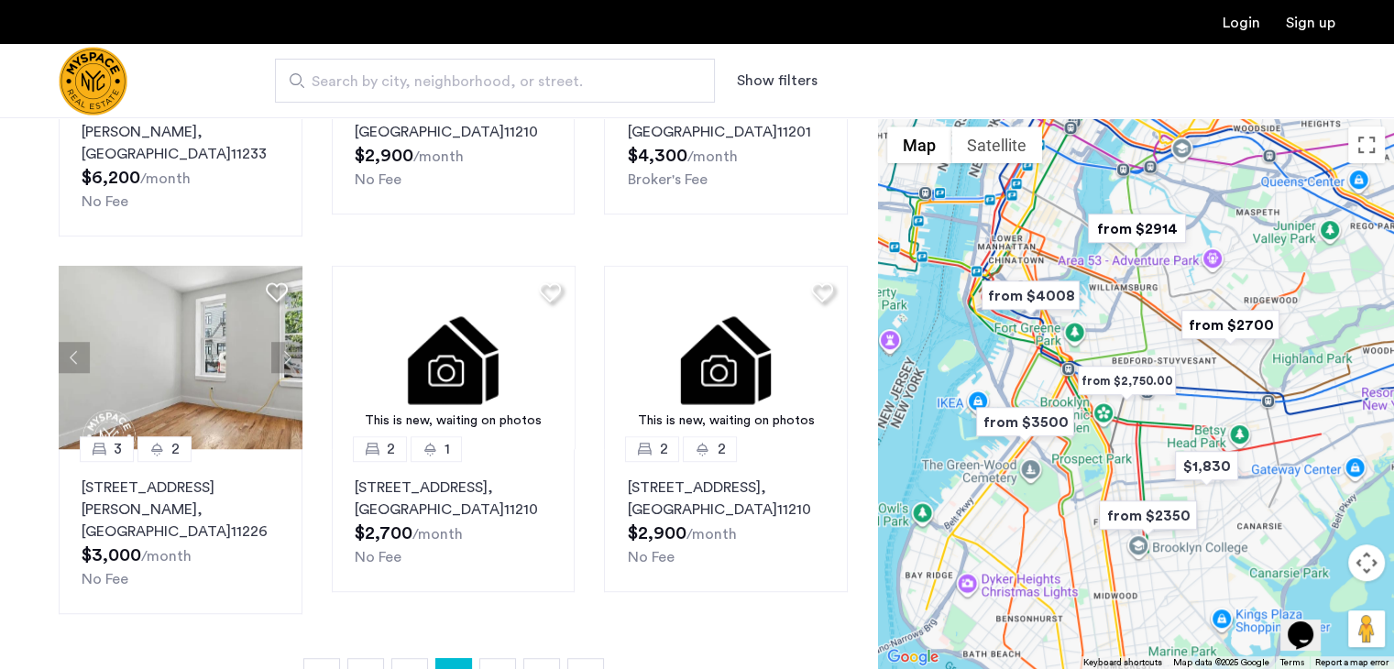
scroll to position [1136, 0]
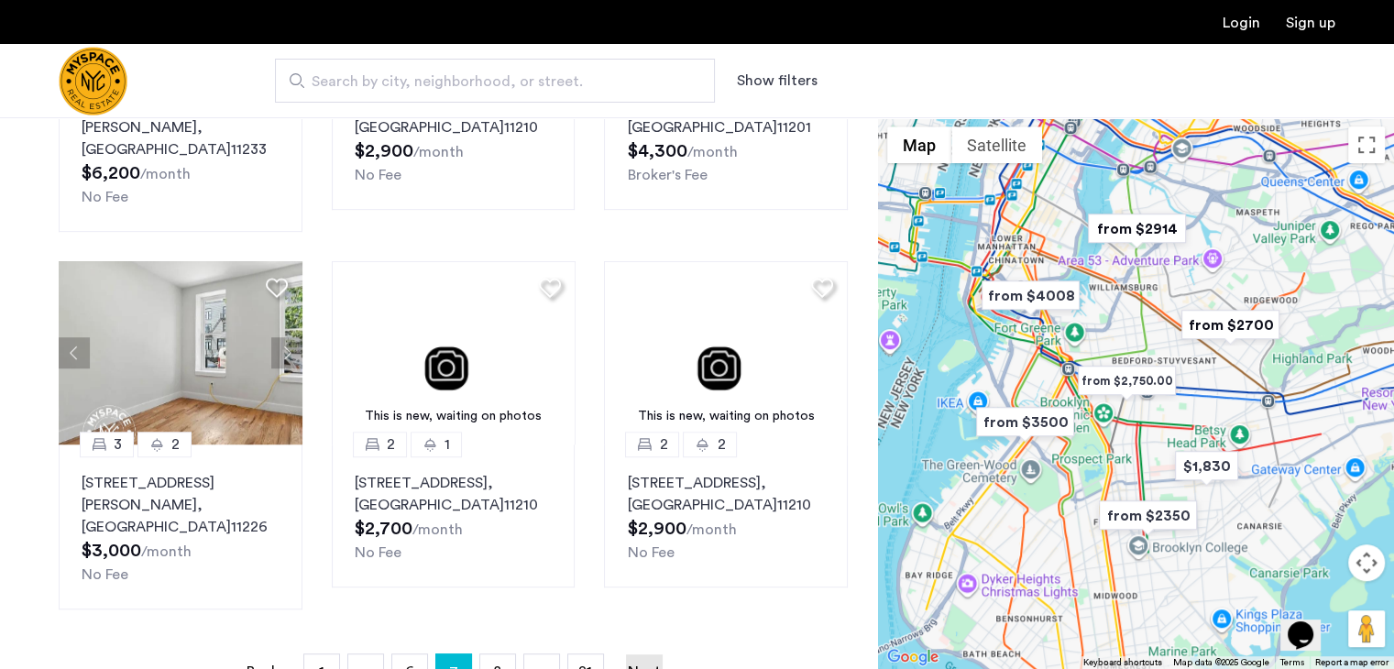
click at [652, 654] on link "Next page" at bounding box center [644, 671] width 37 height 35
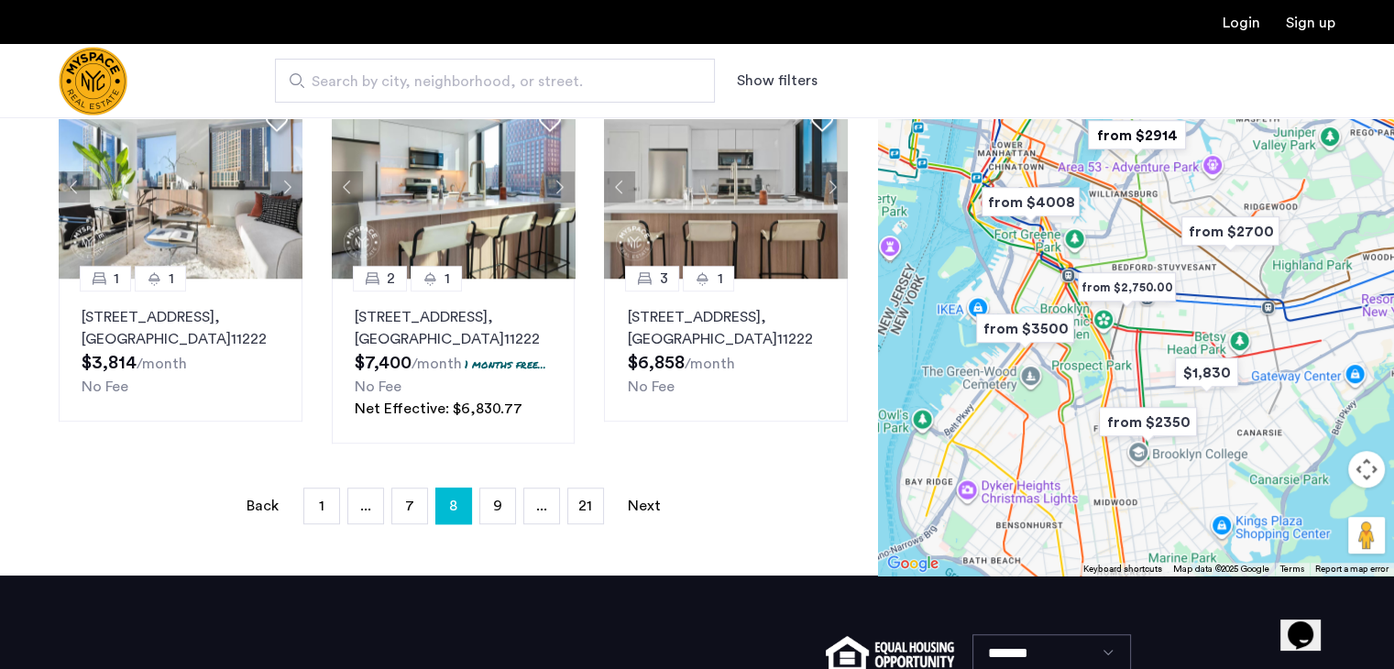
scroll to position [1283, 0]
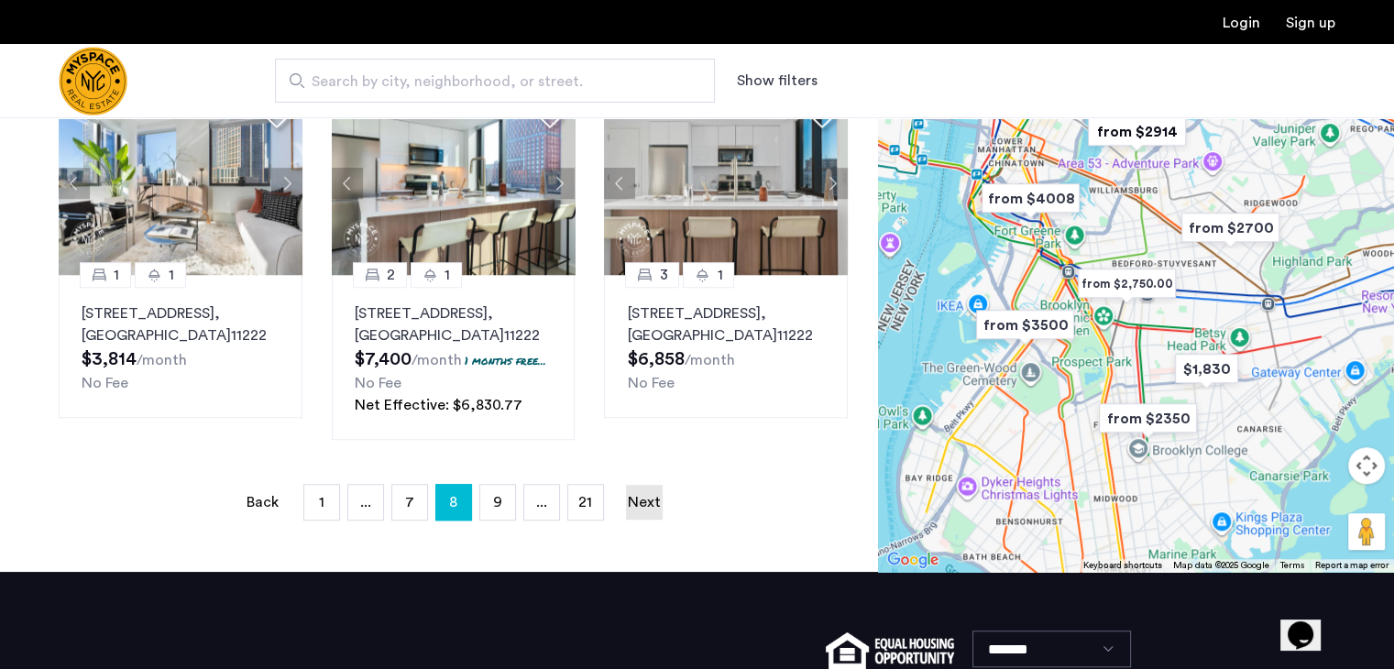
click at [645, 485] on link "Next page" at bounding box center [644, 502] width 37 height 35
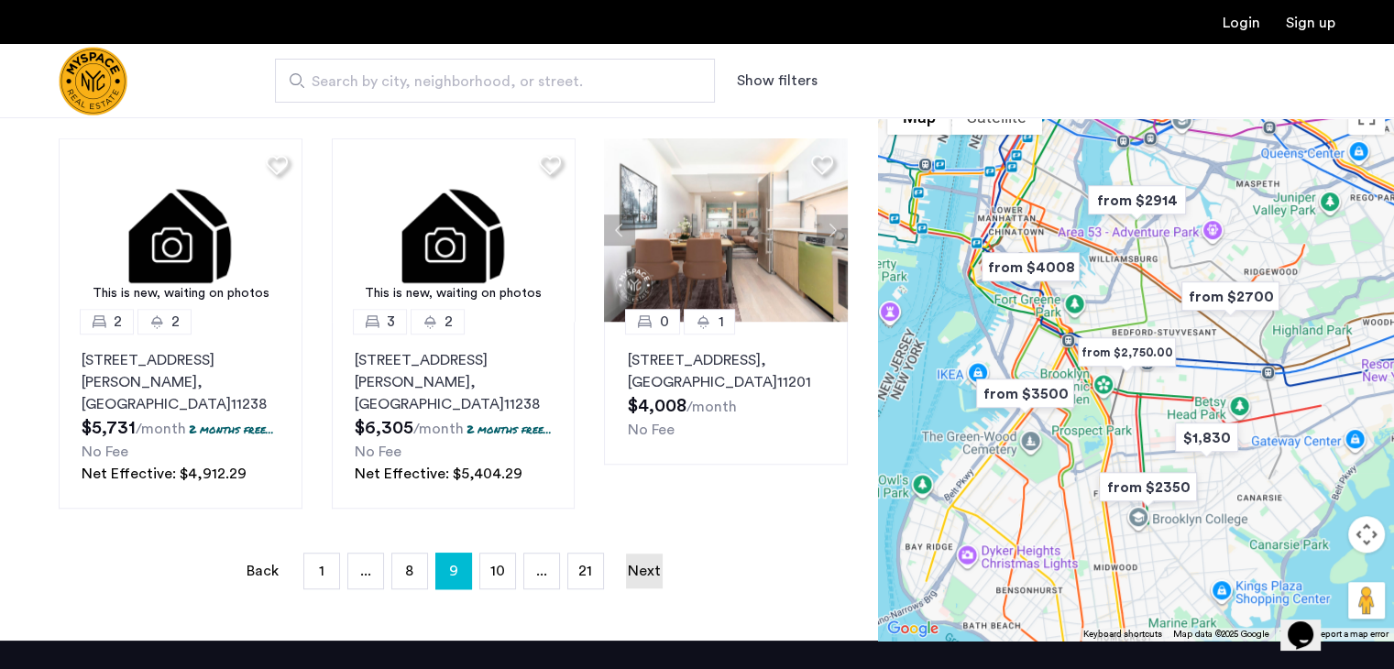
scroll to position [1283, 0]
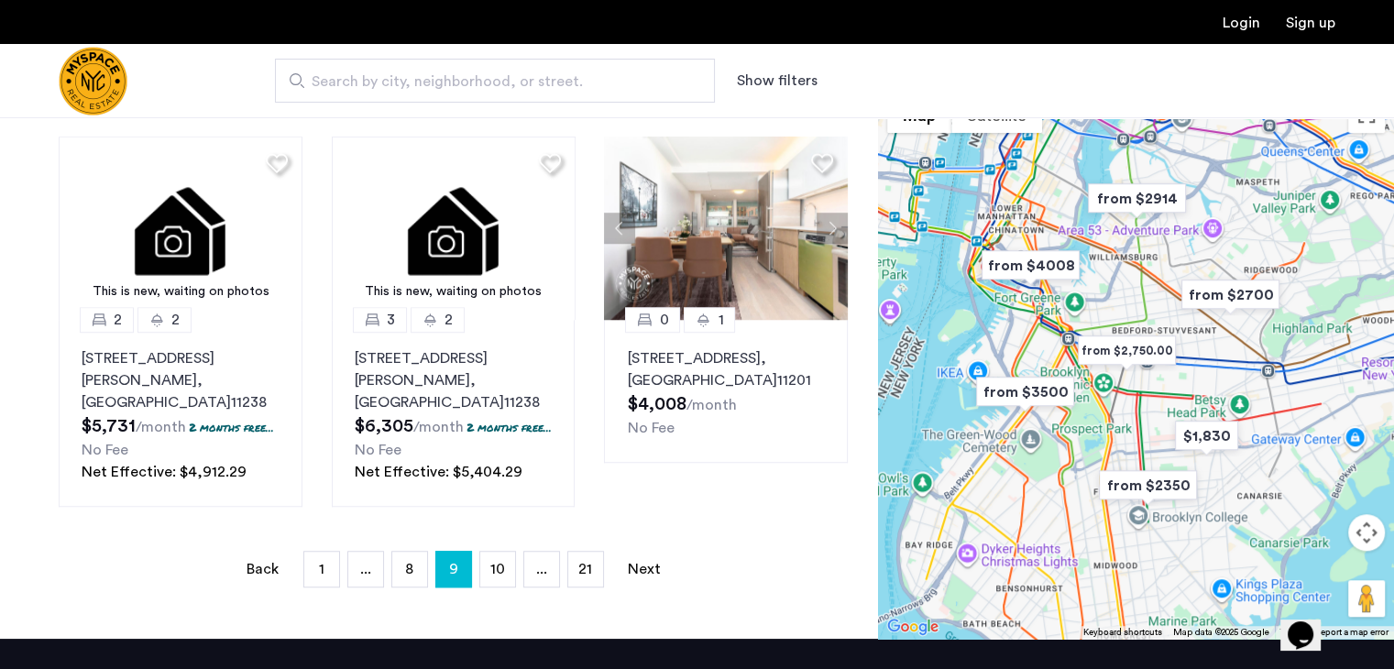
click at [622, 551] on ul "Back page 9 / 21 page 1 page ... page 8 You're on page 9 page 10 page ... page …" at bounding box center [453, 569] width 789 height 37
click at [640, 552] on link "Next page" at bounding box center [644, 569] width 37 height 35
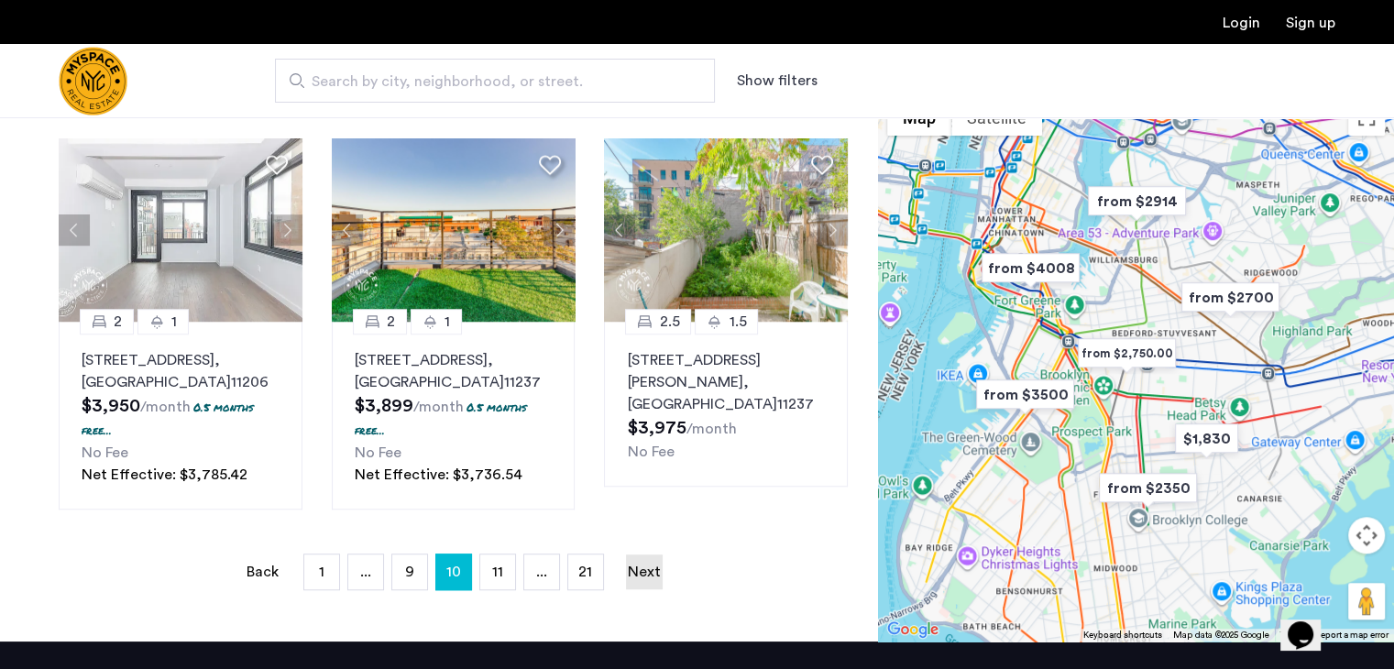
scroll to position [1283, 0]
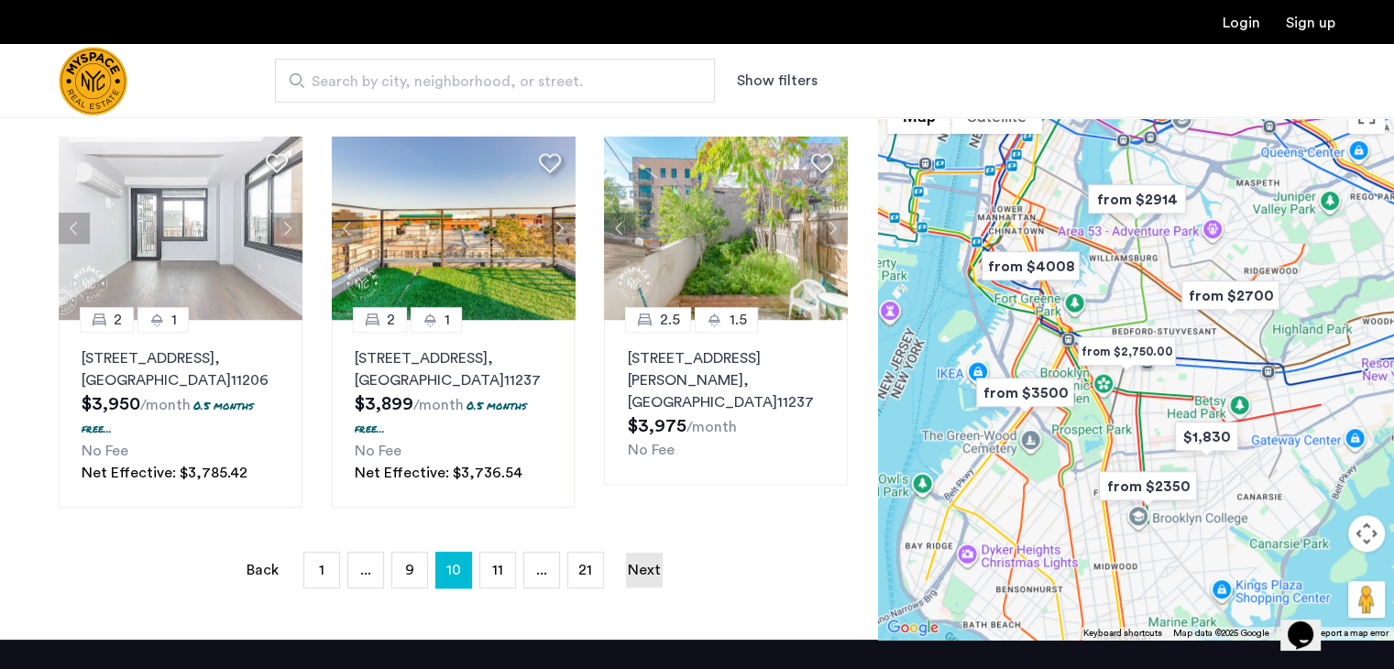
click at [652, 553] on link "Next page" at bounding box center [644, 570] width 37 height 35
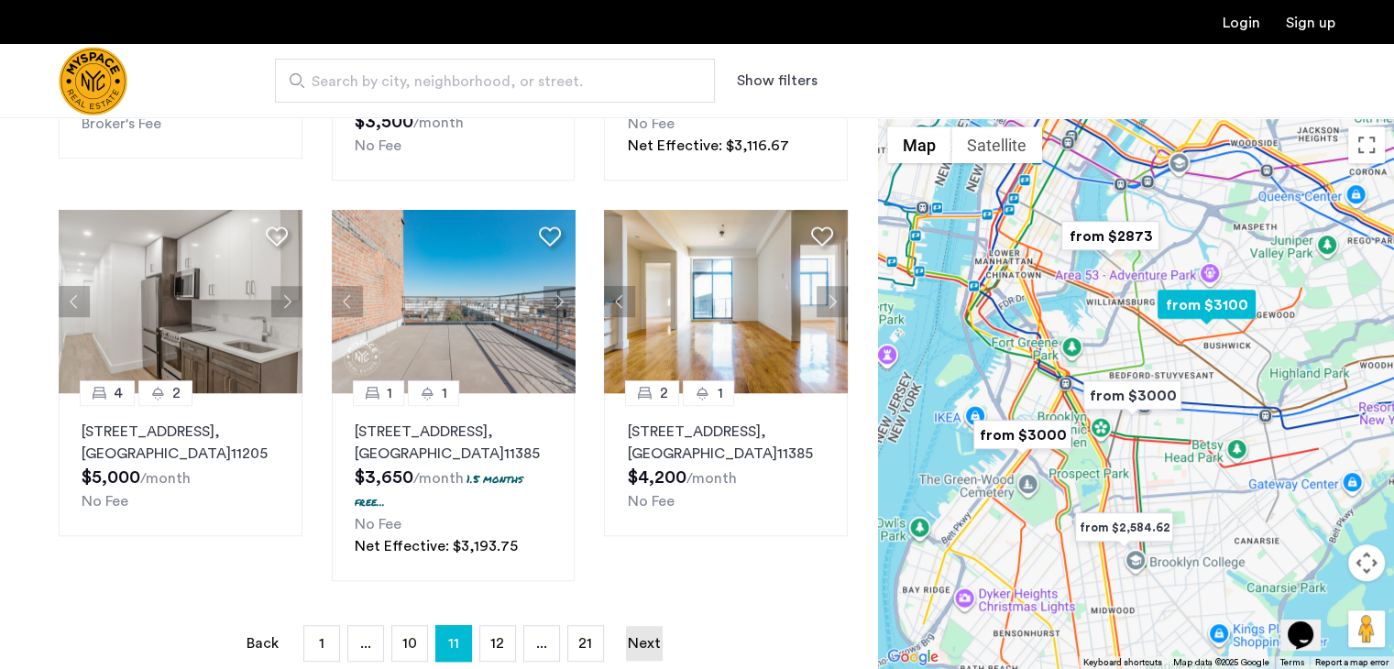
scroll to position [1246, 0]
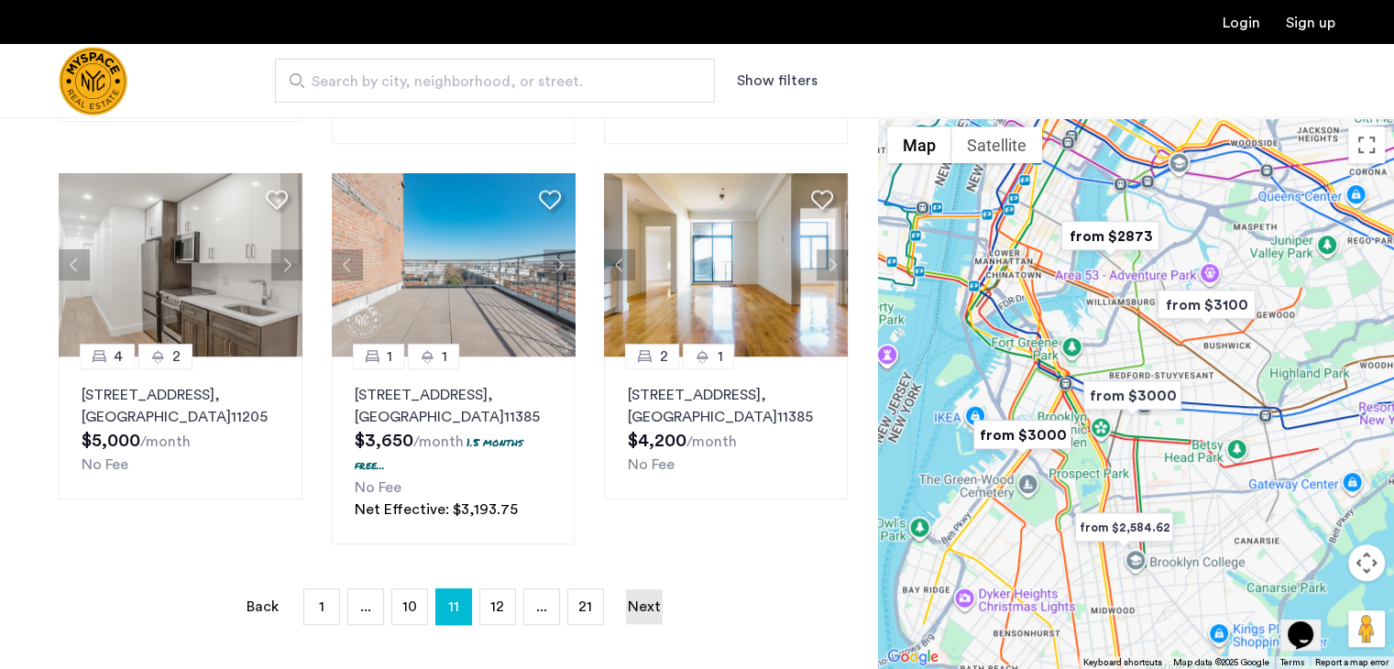
click at [650, 589] on link "Next page" at bounding box center [644, 606] width 37 height 35
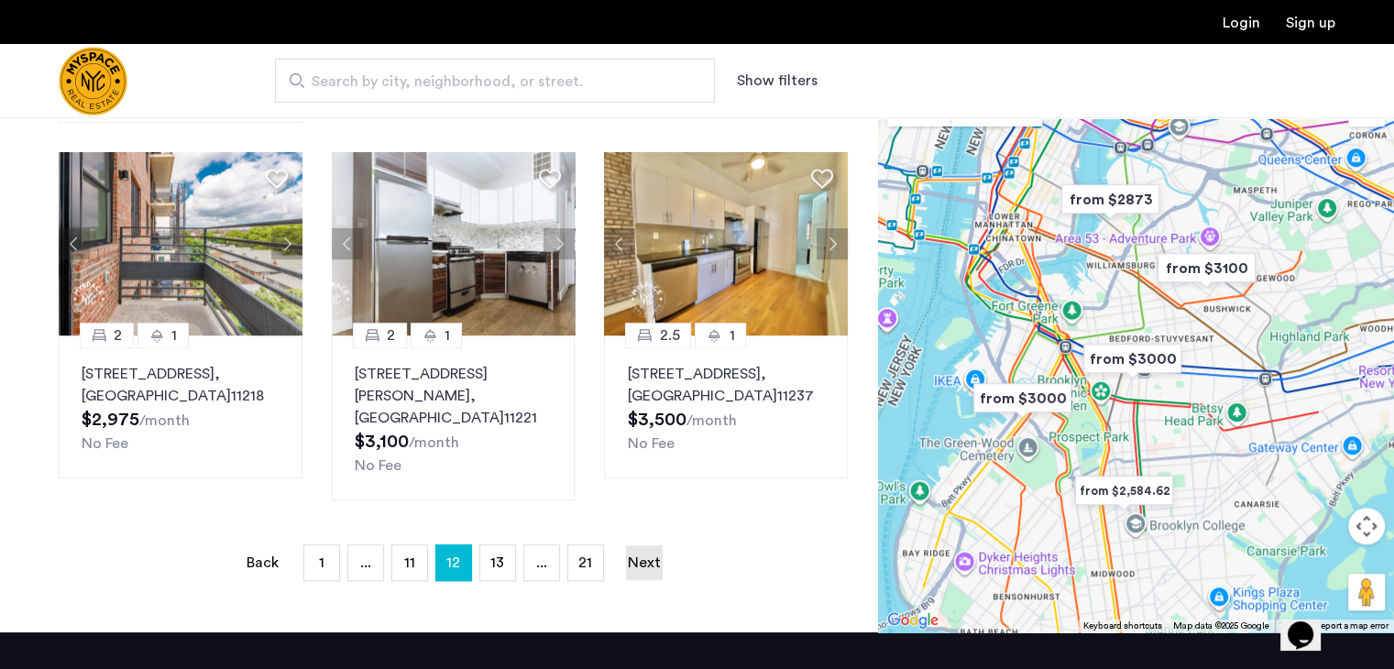
scroll to position [1246, 0]
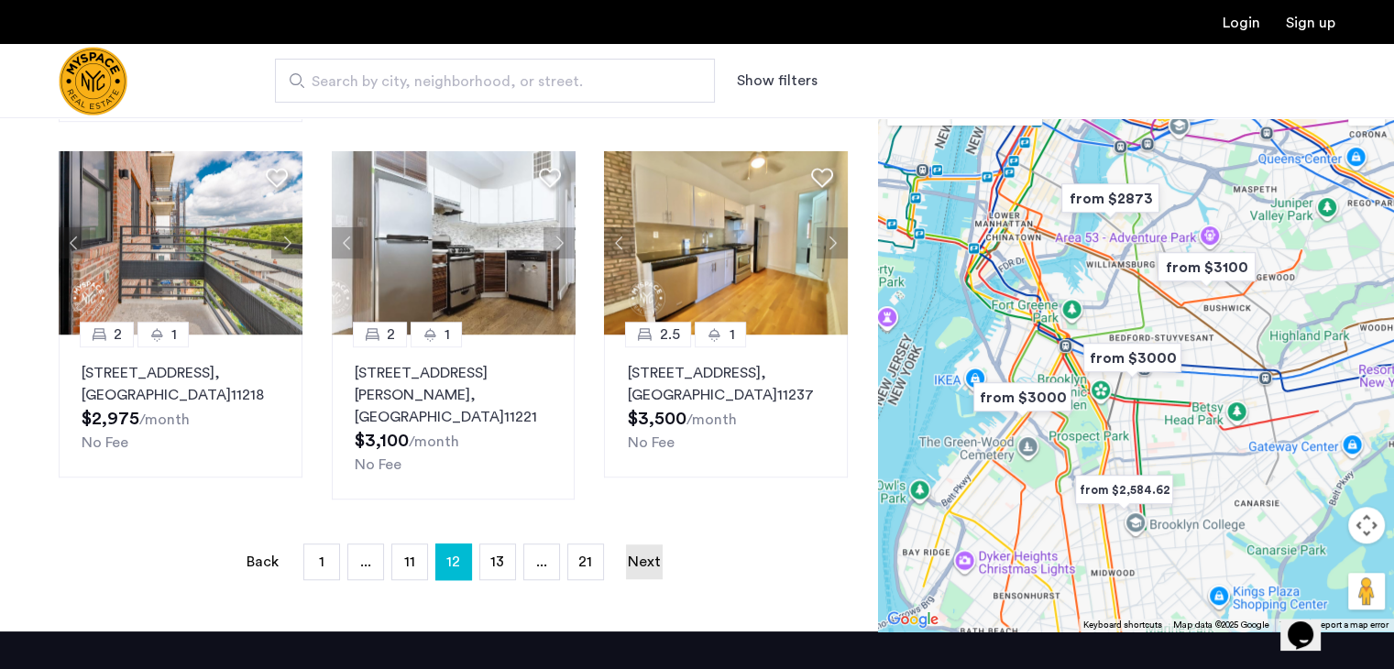
click at [649, 560] on link "Next page" at bounding box center [644, 561] width 37 height 35
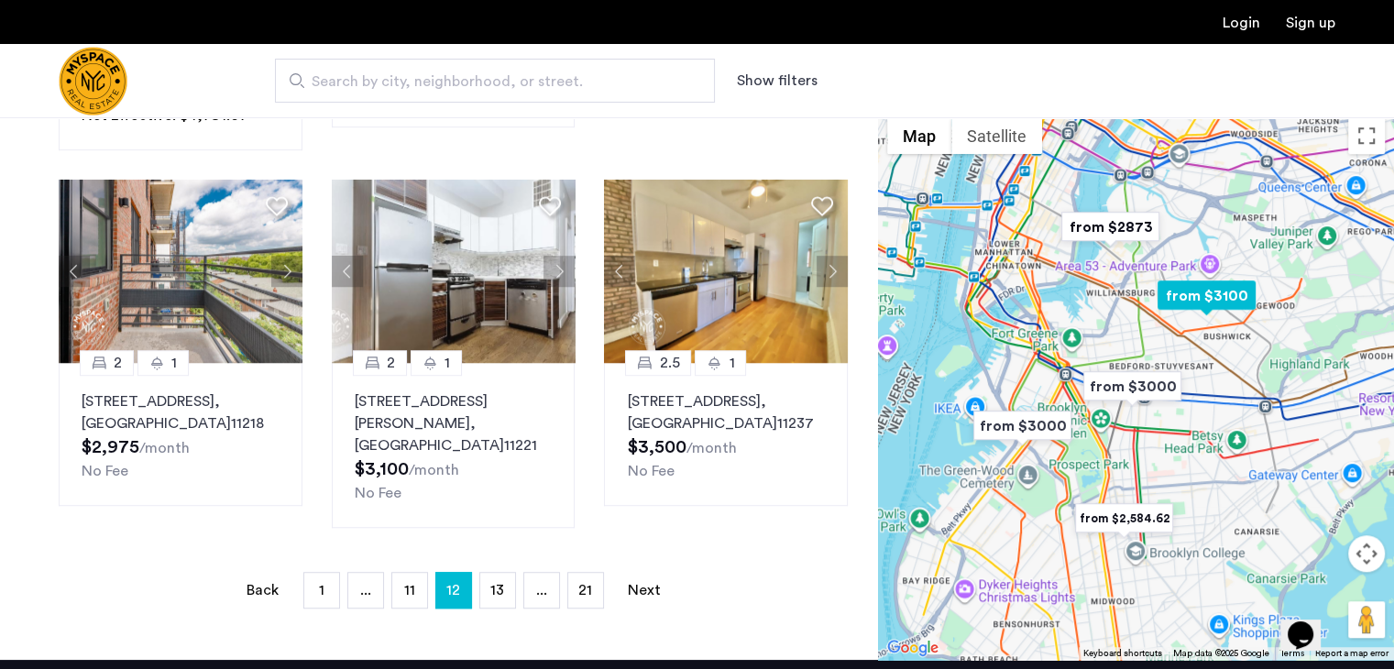
scroll to position [1217, 0]
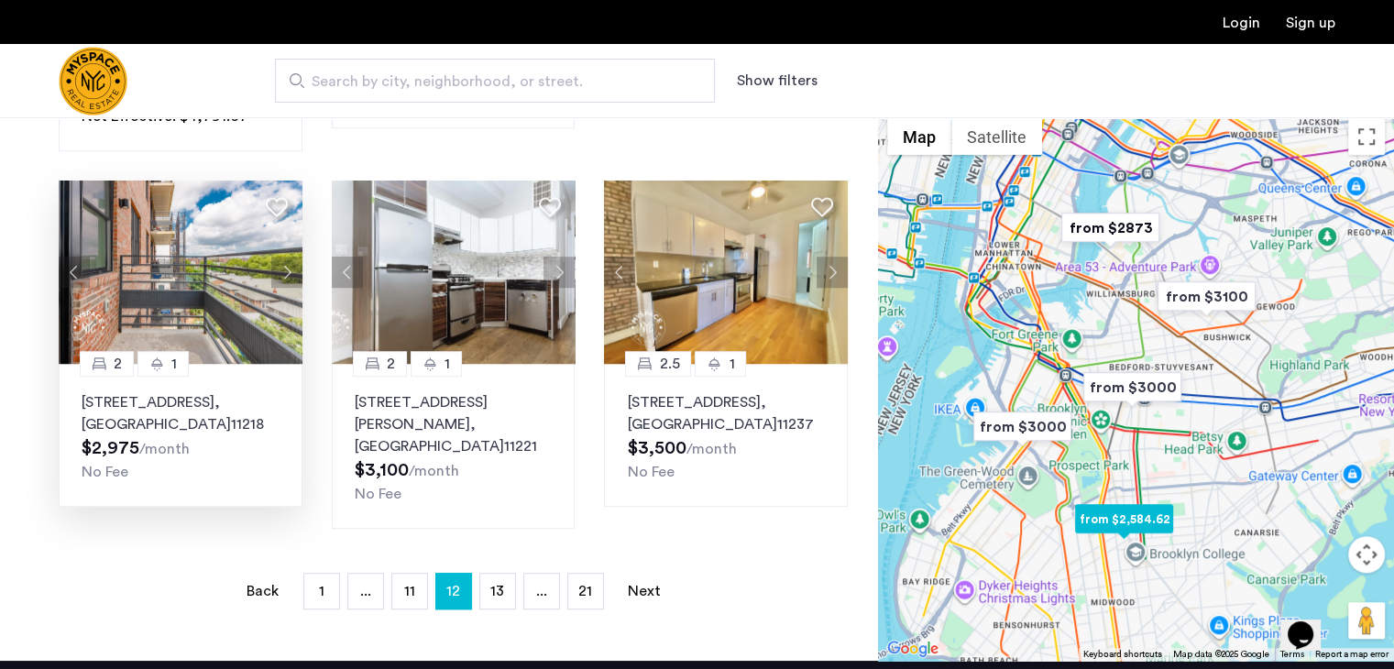
click at [160, 268] on img at bounding box center [181, 272] width 244 height 183
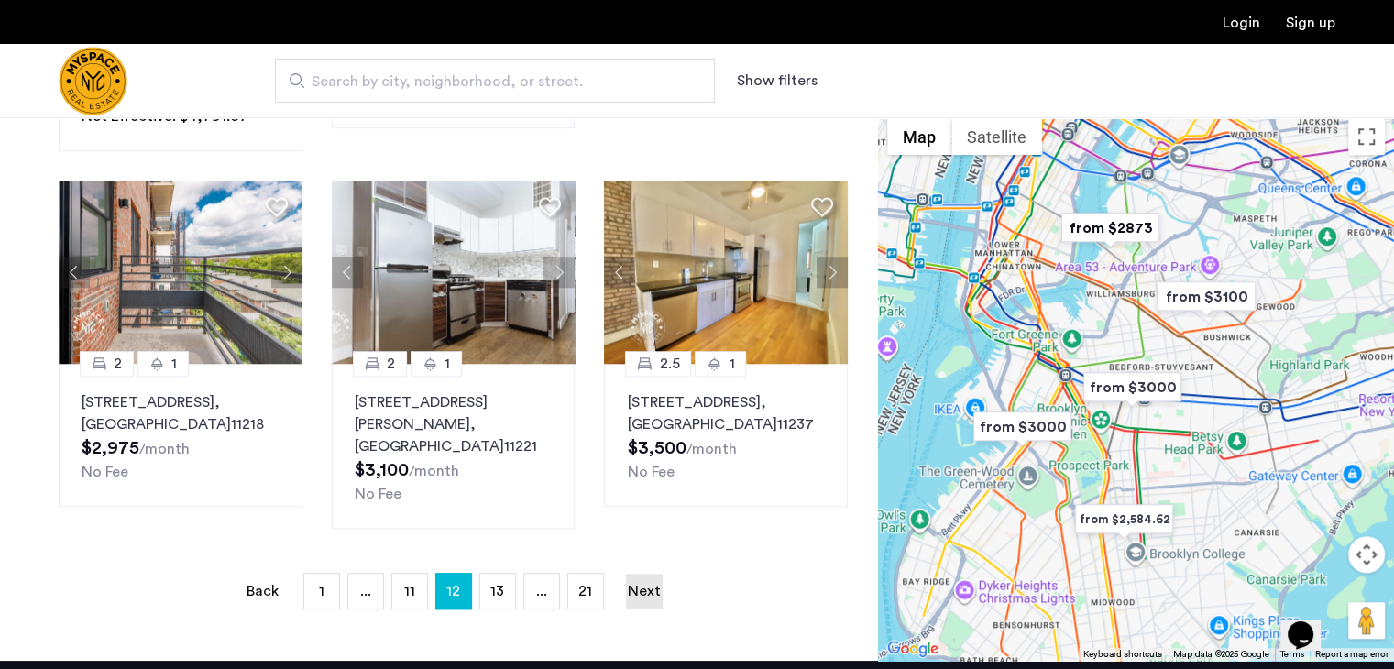
click at [644, 584] on link "Next page" at bounding box center [644, 591] width 37 height 35
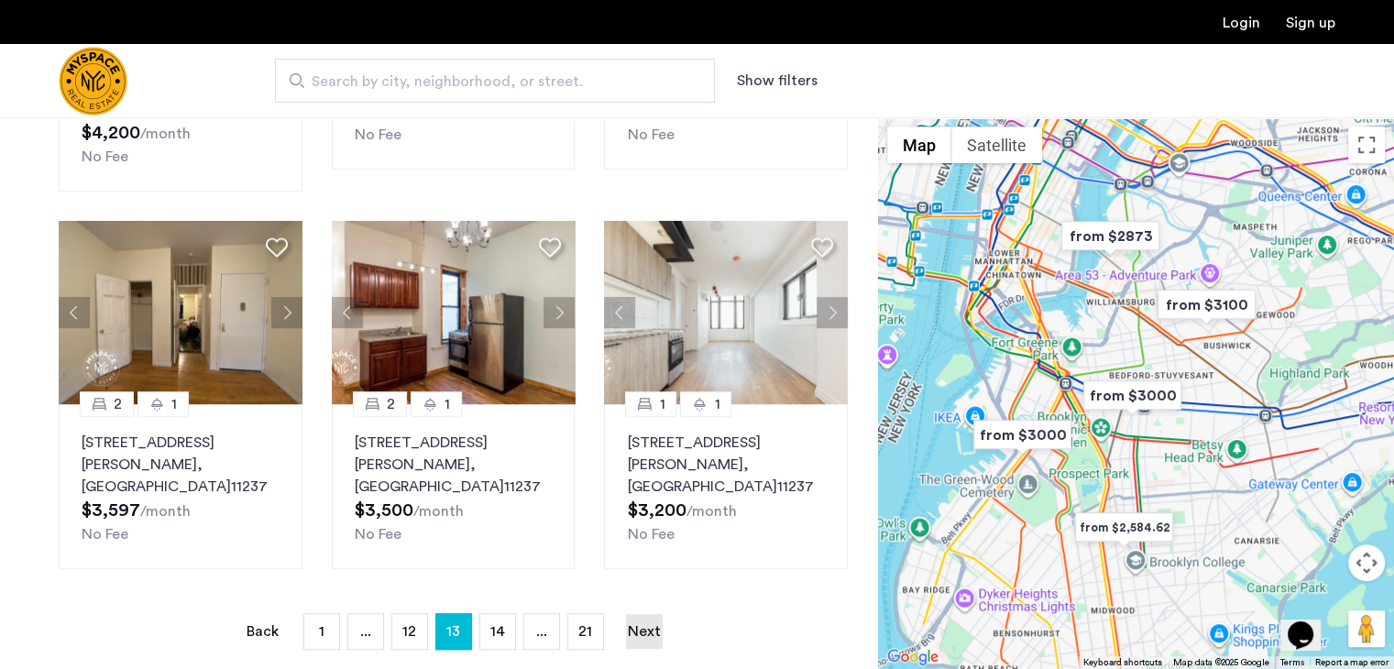
scroll to position [1136, 0]
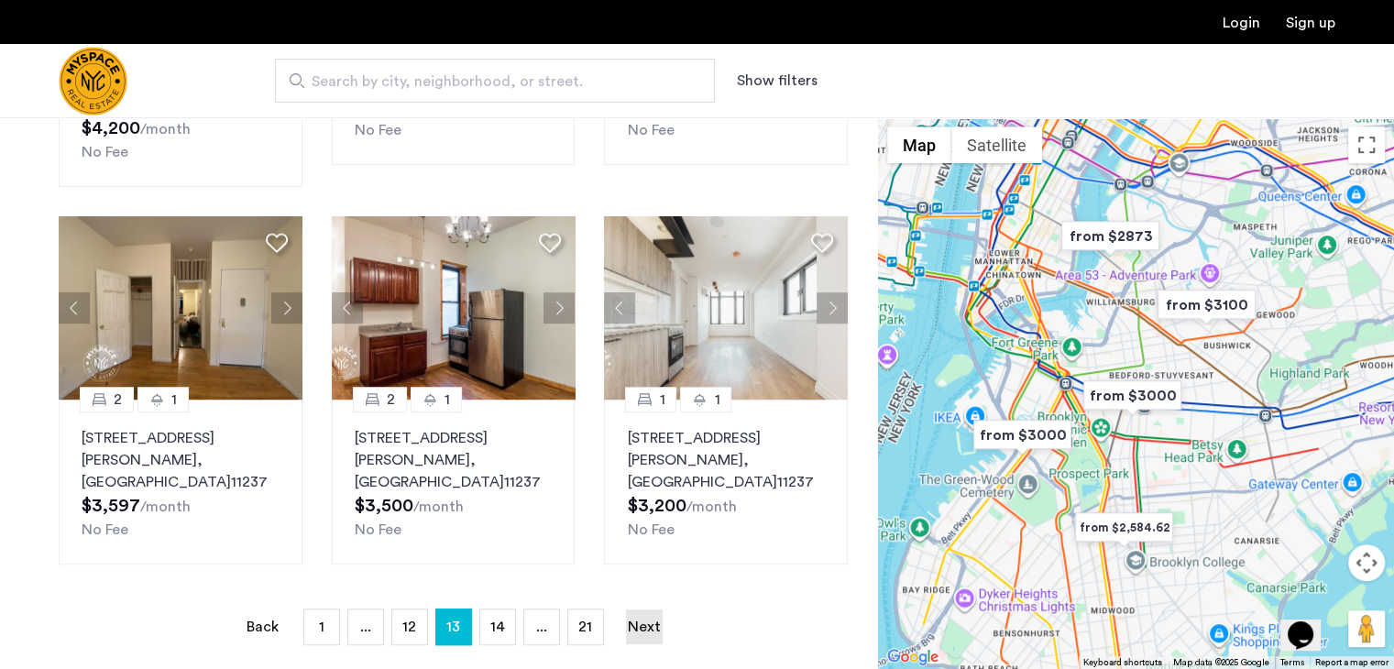
click at [644, 609] on link "Next page" at bounding box center [644, 626] width 37 height 35
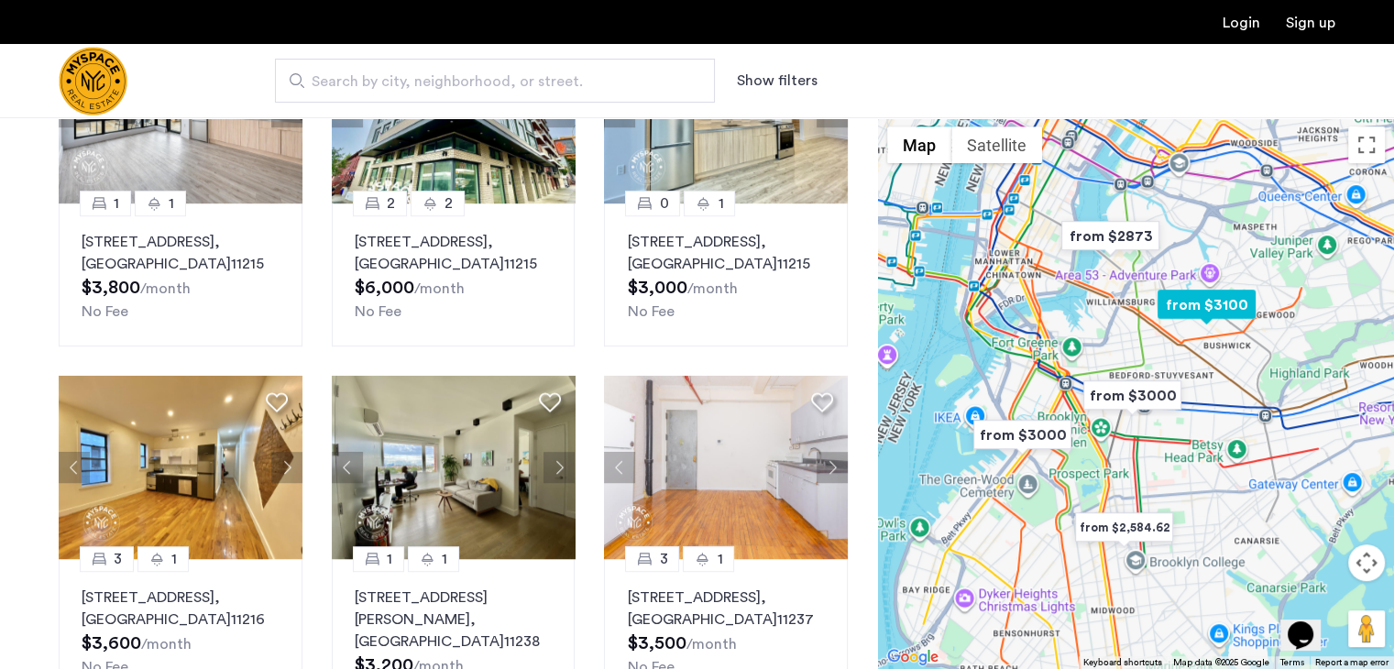
scroll to position [1136, 0]
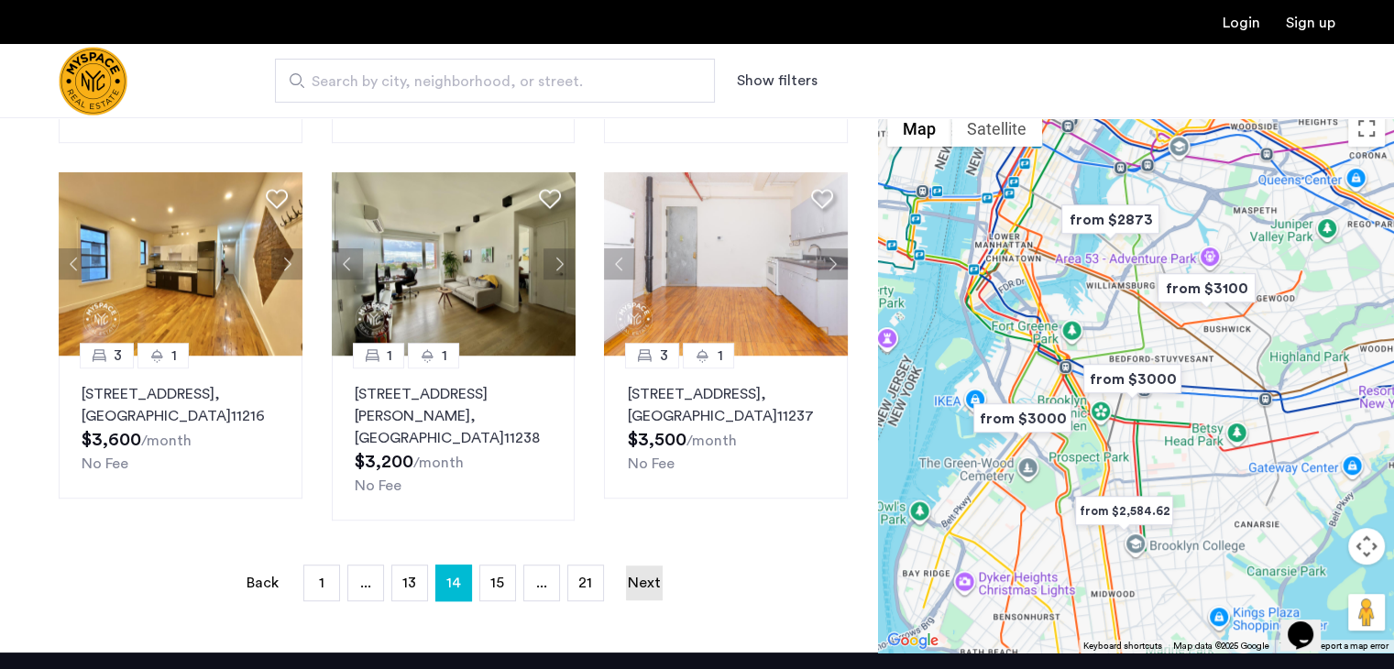
click at [656, 565] on link "Next page" at bounding box center [644, 582] width 37 height 35
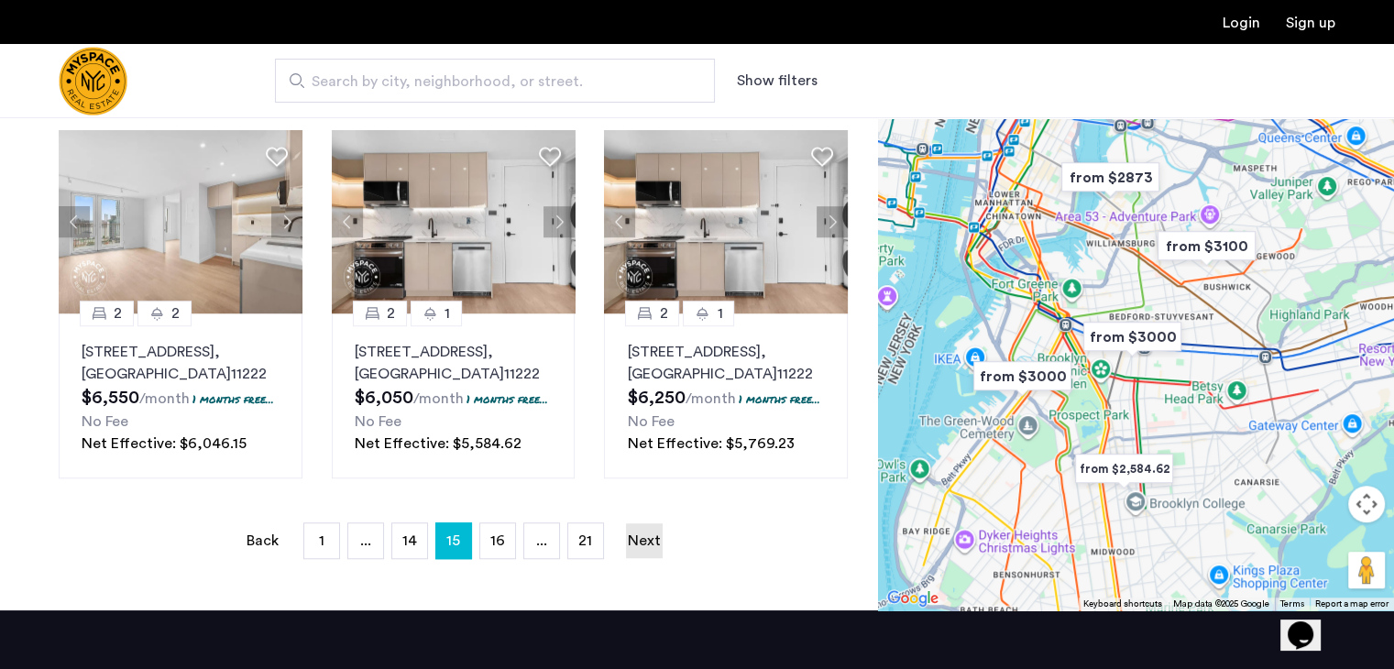
scroll to position [1246, 0]
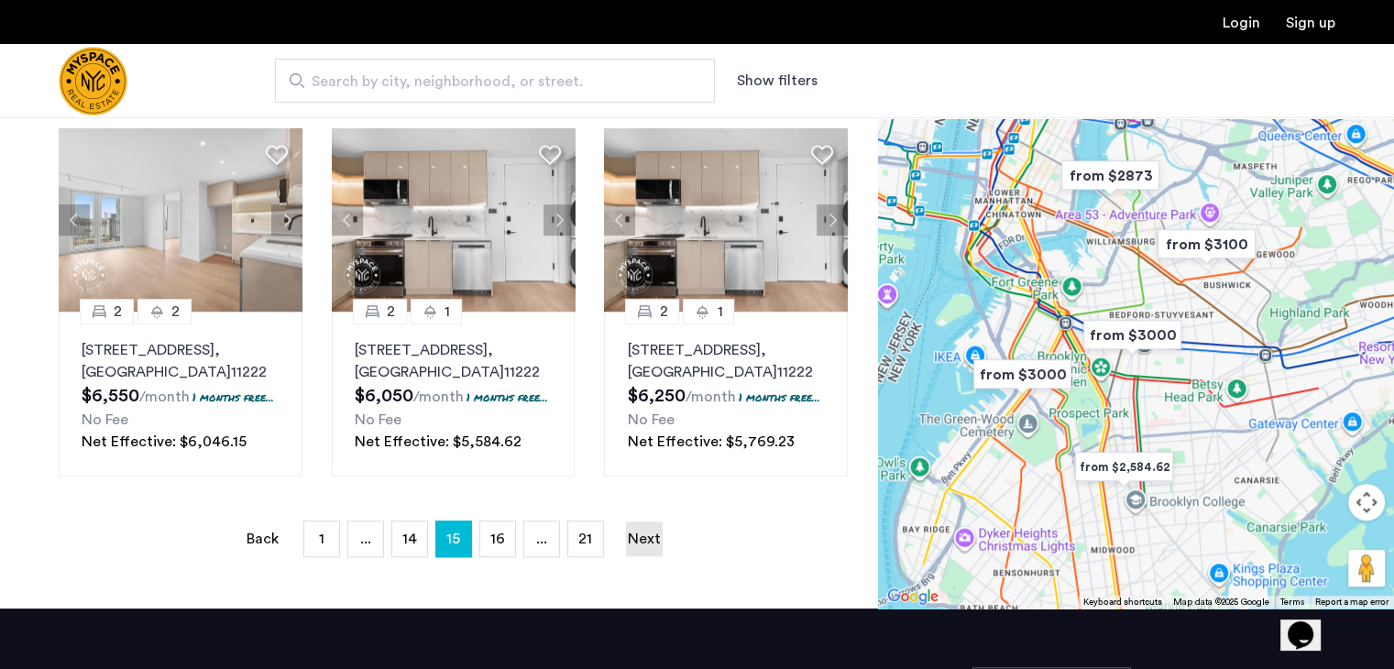
click at [645, 526] on link "Next page" at bounding box center [644, 538] width 37 height 35
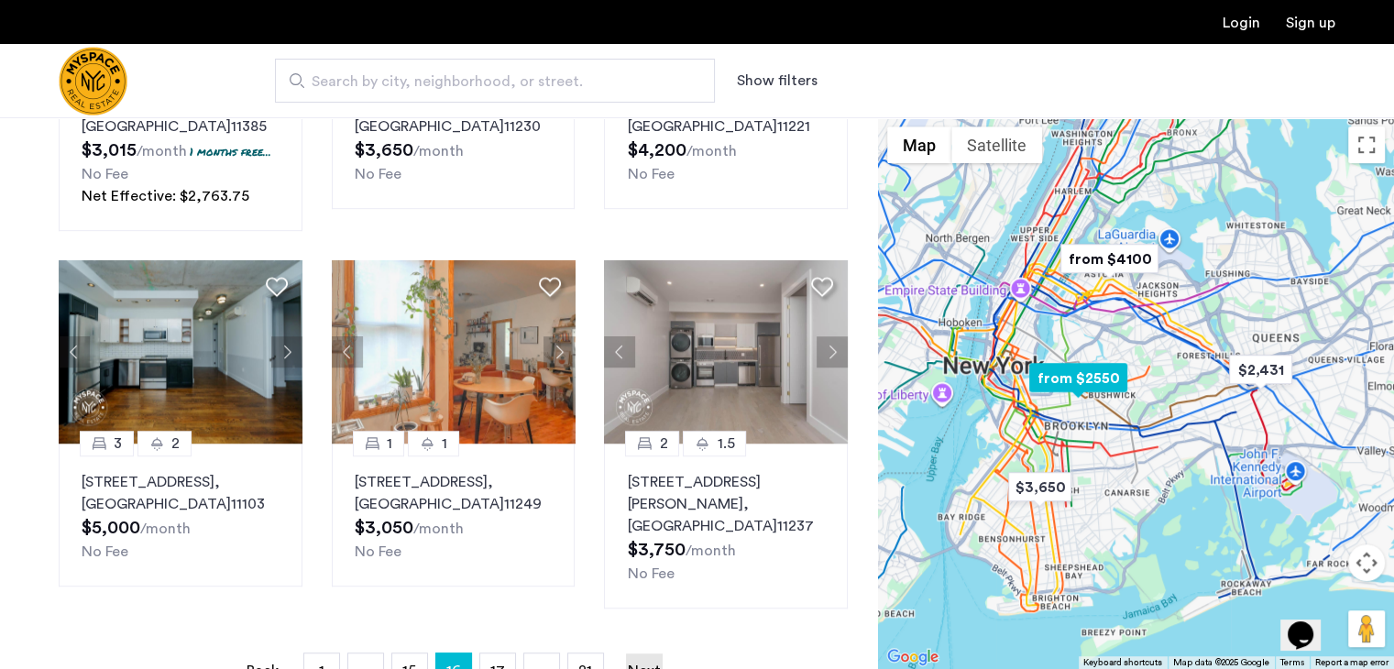
scroll to position [1173, 0]
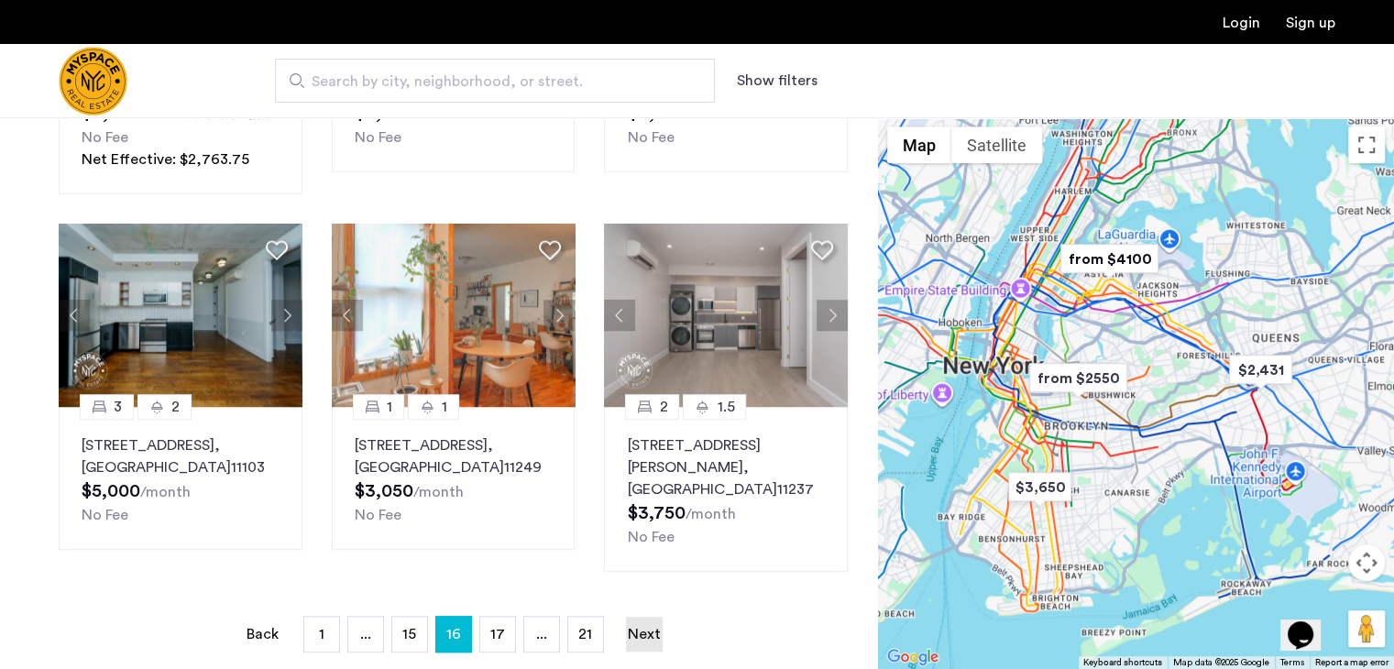
click at [639, 617] on link "Next page" at bounding box center [644, 634] width 37 height 35
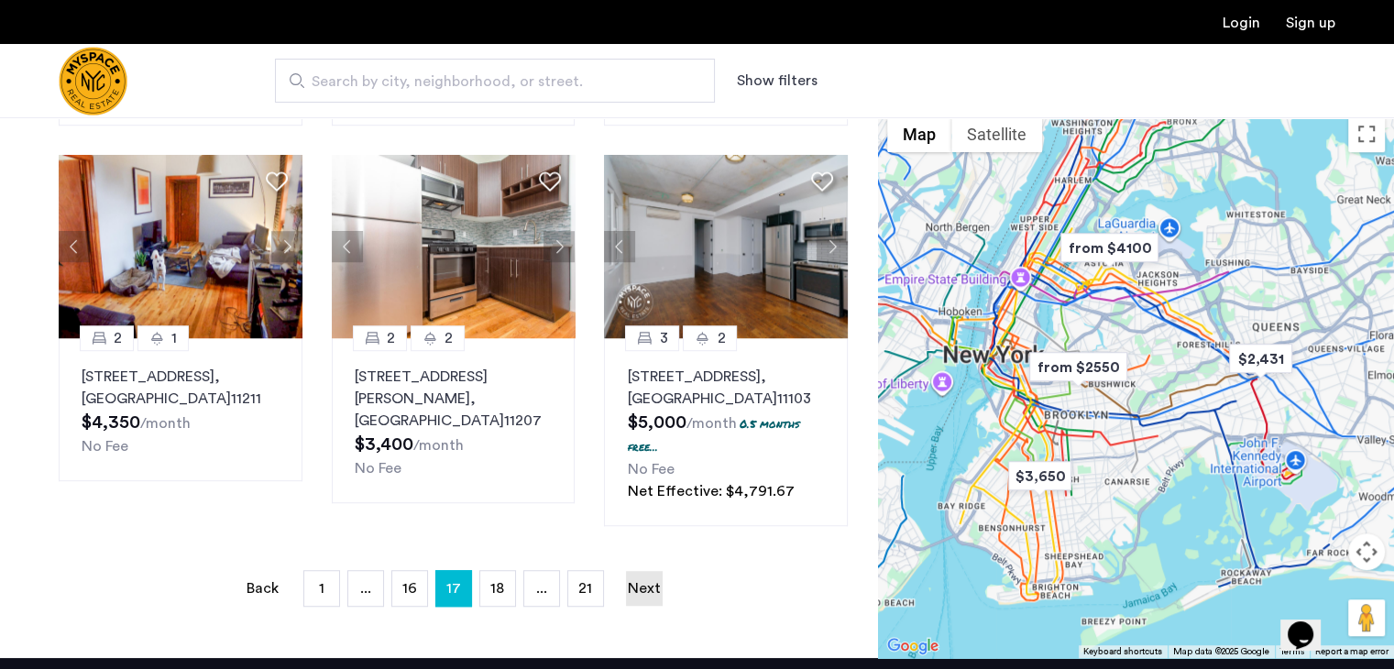
scroll to position [1283, 0]
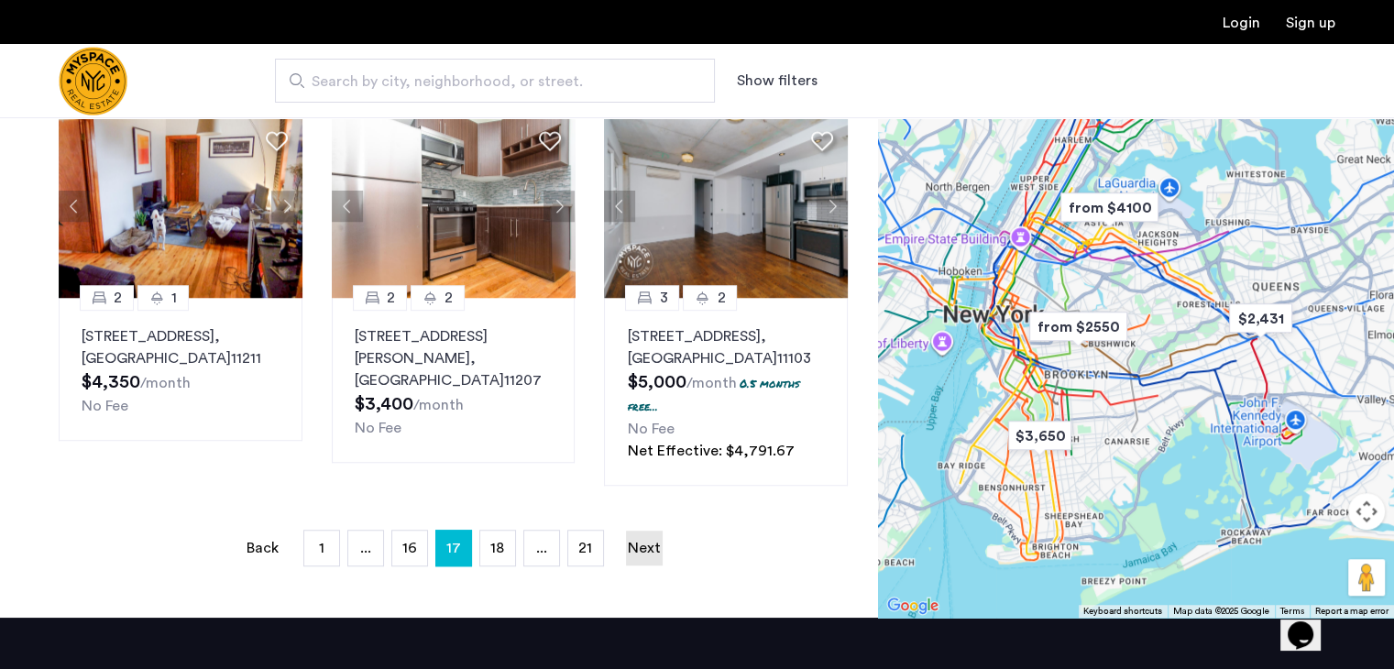
click at [649, 549] on link "Next page" at bounding box center [644, 548] width 37 height 35
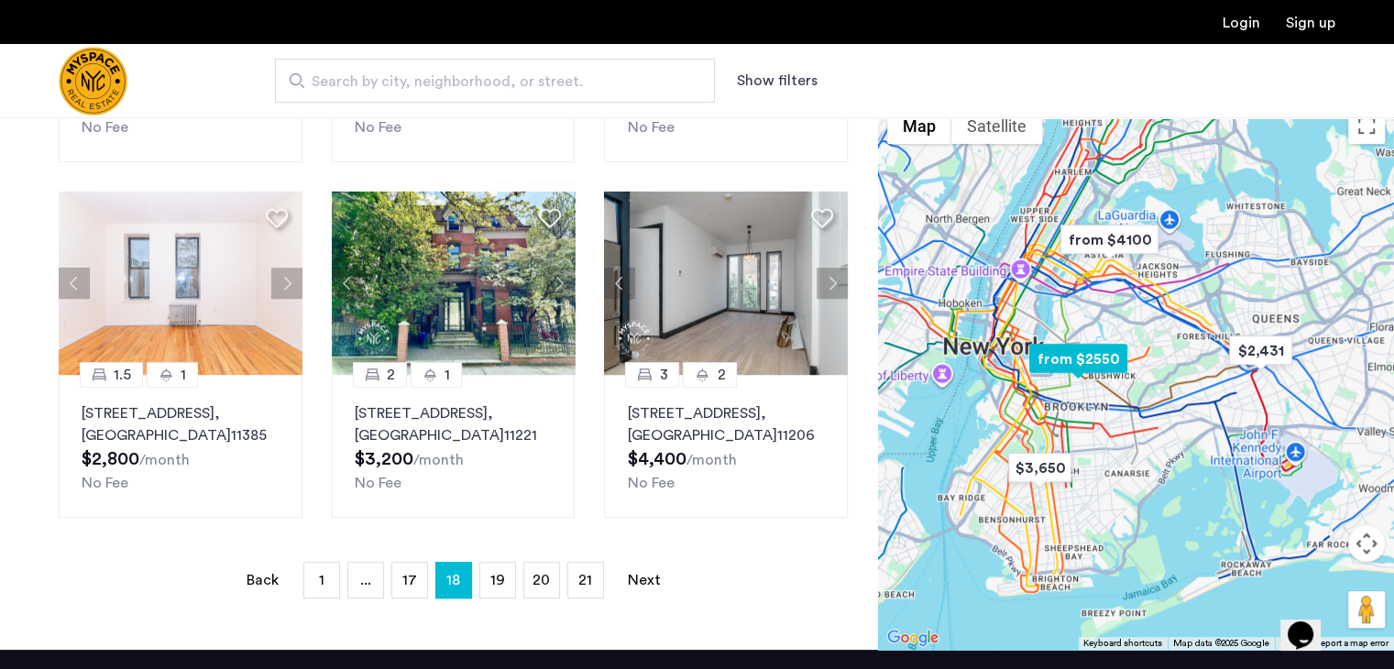
scroll to position [1173, 0]
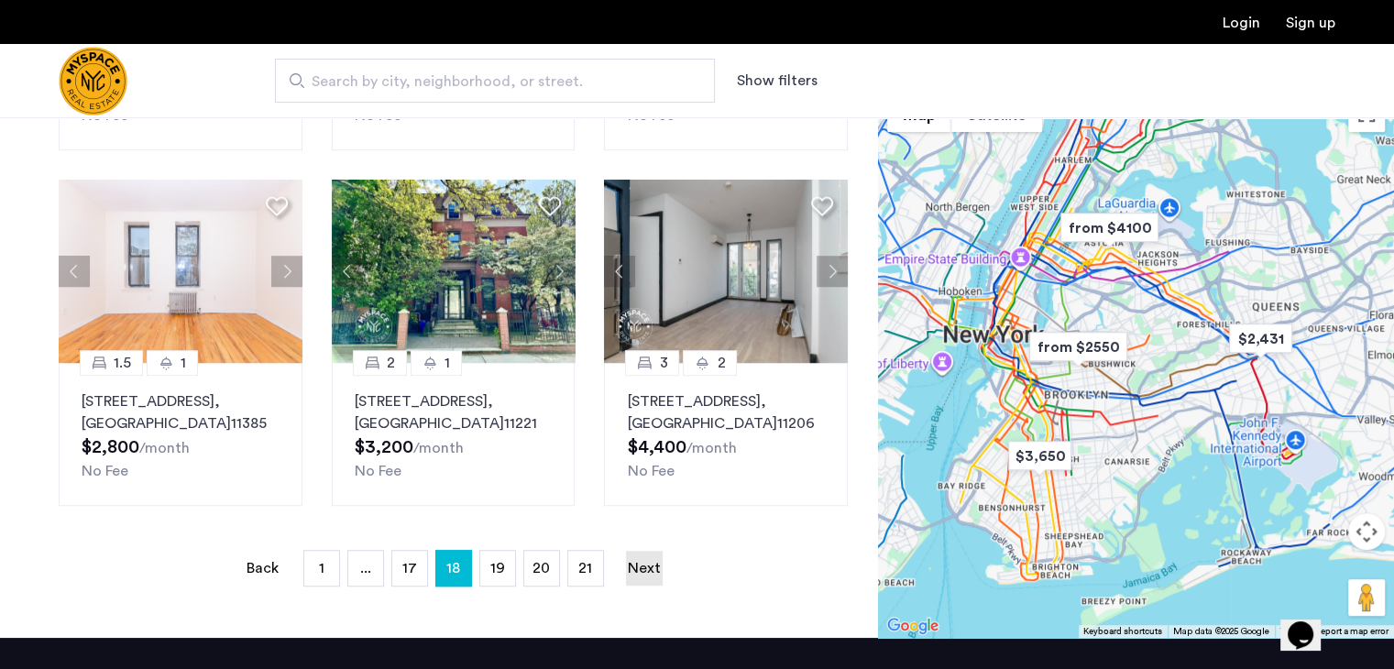
click at [640, 551] on link "Next page" at bounding box center [644, 568] width 37 height 35
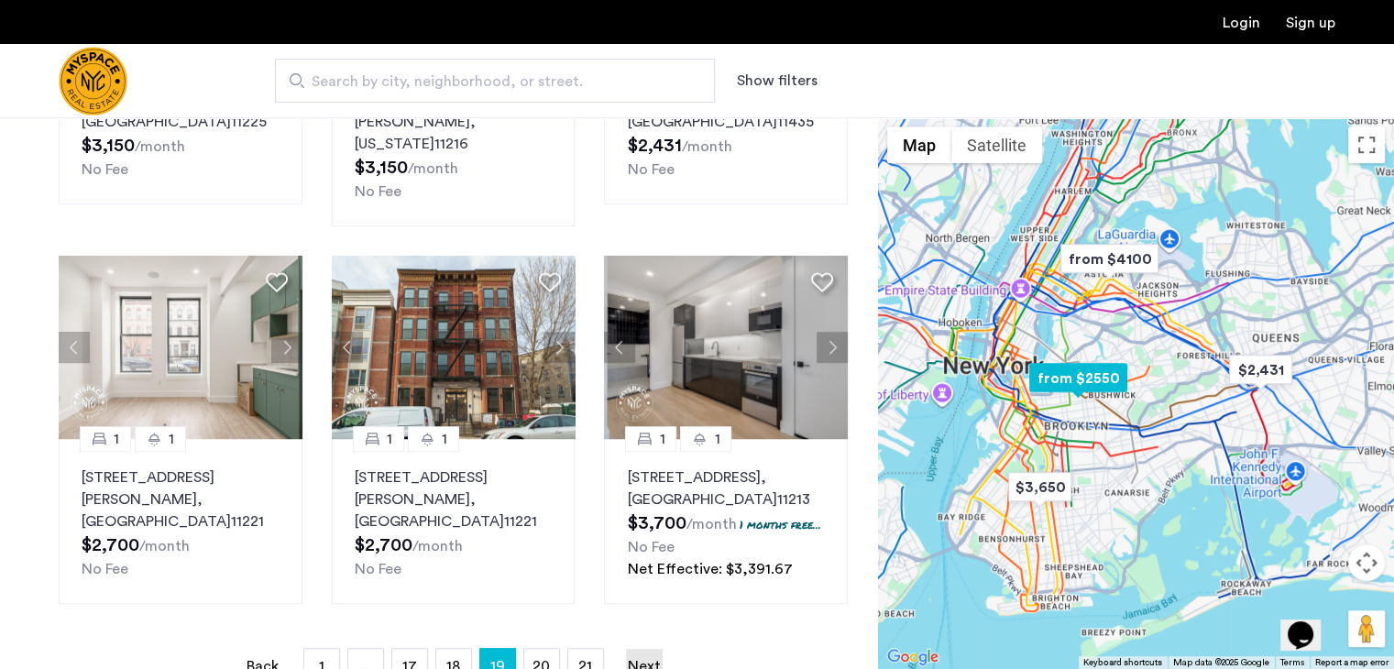
scroll to position [1100, 0]
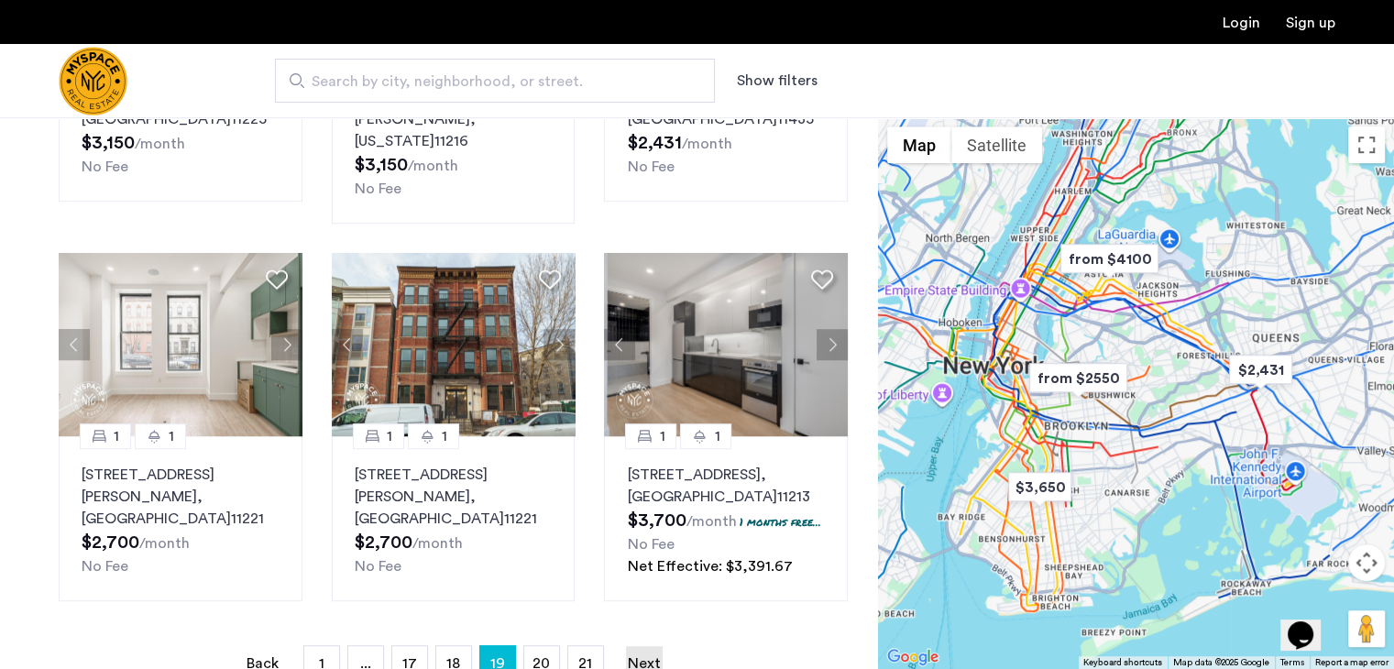
click at [631, 646] on link "Next page" at bounding box center [644, 663] width 37 height 35
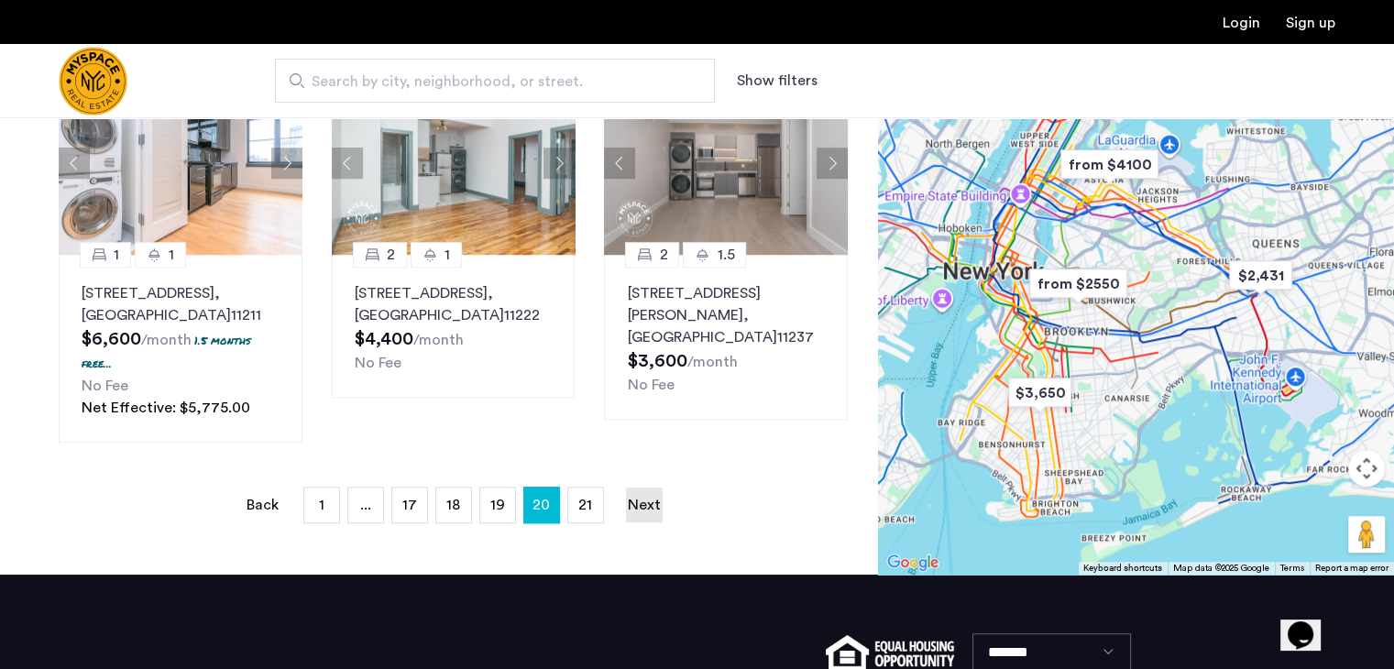
scroll to position [1283, 0]
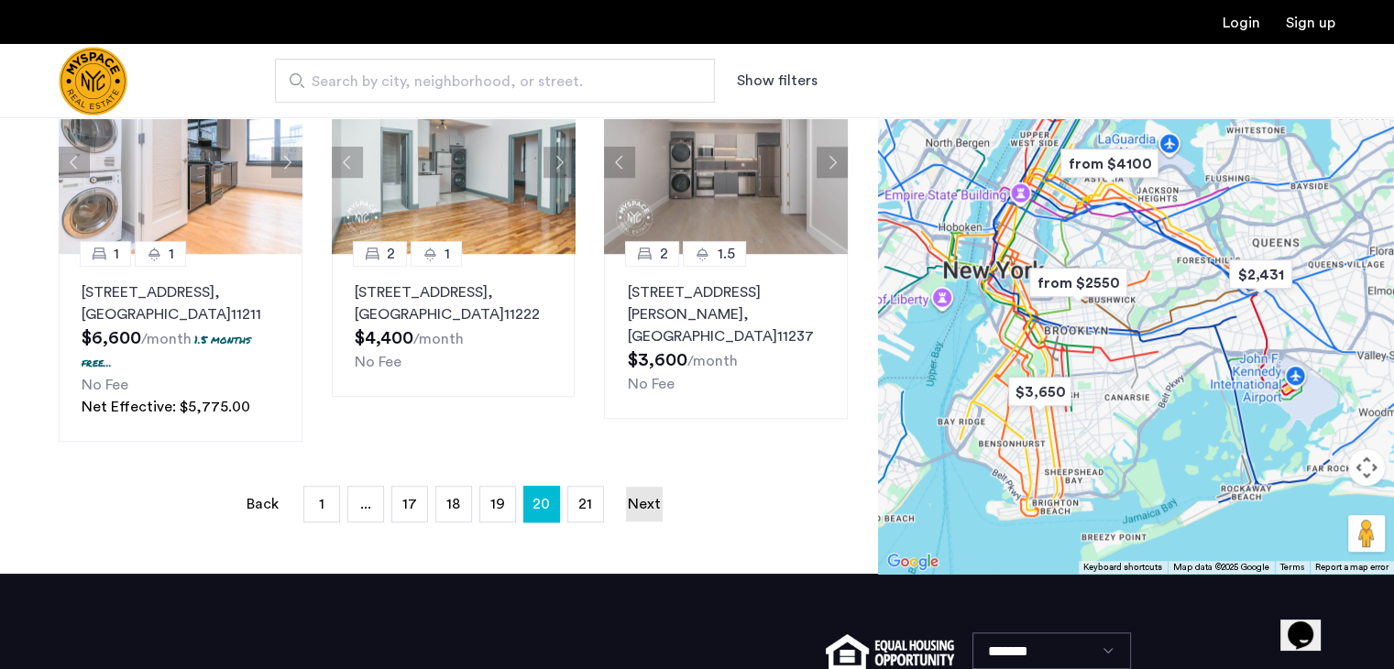
click at [647, 500] on link "Next page" at bounding box center [644, 504] width 37 height 35
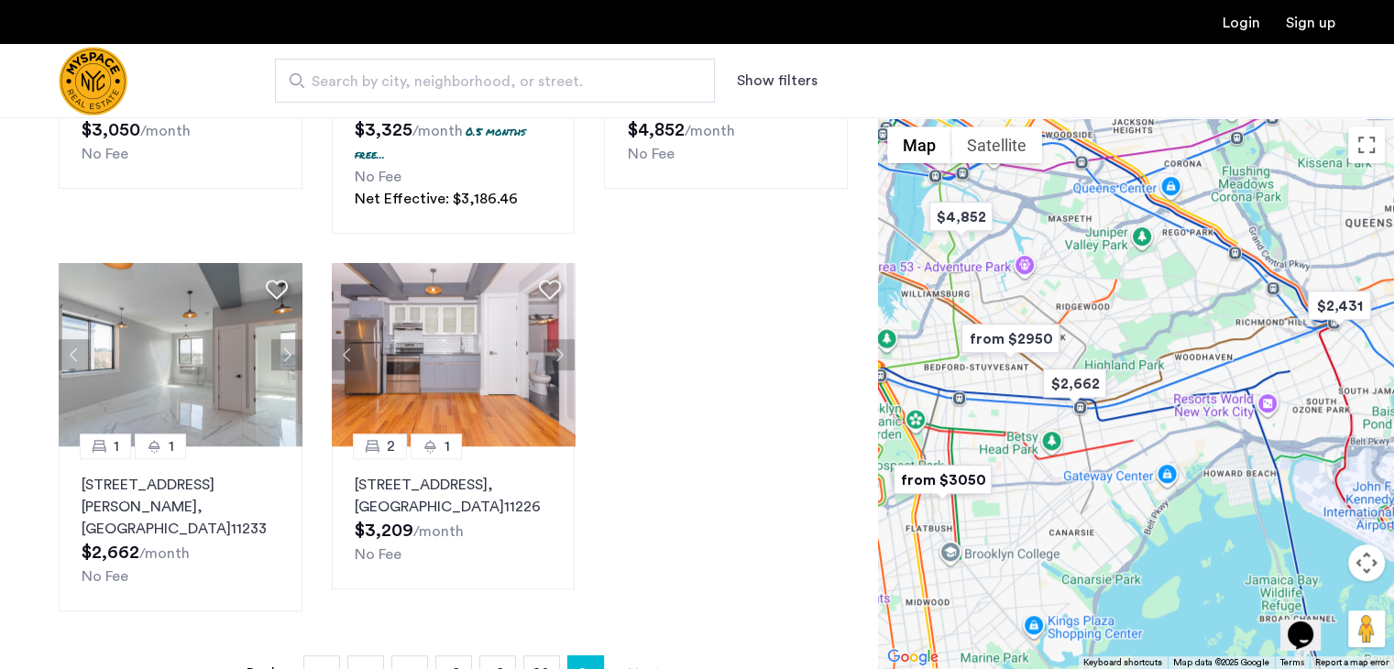
scroll to position [1136, 0]
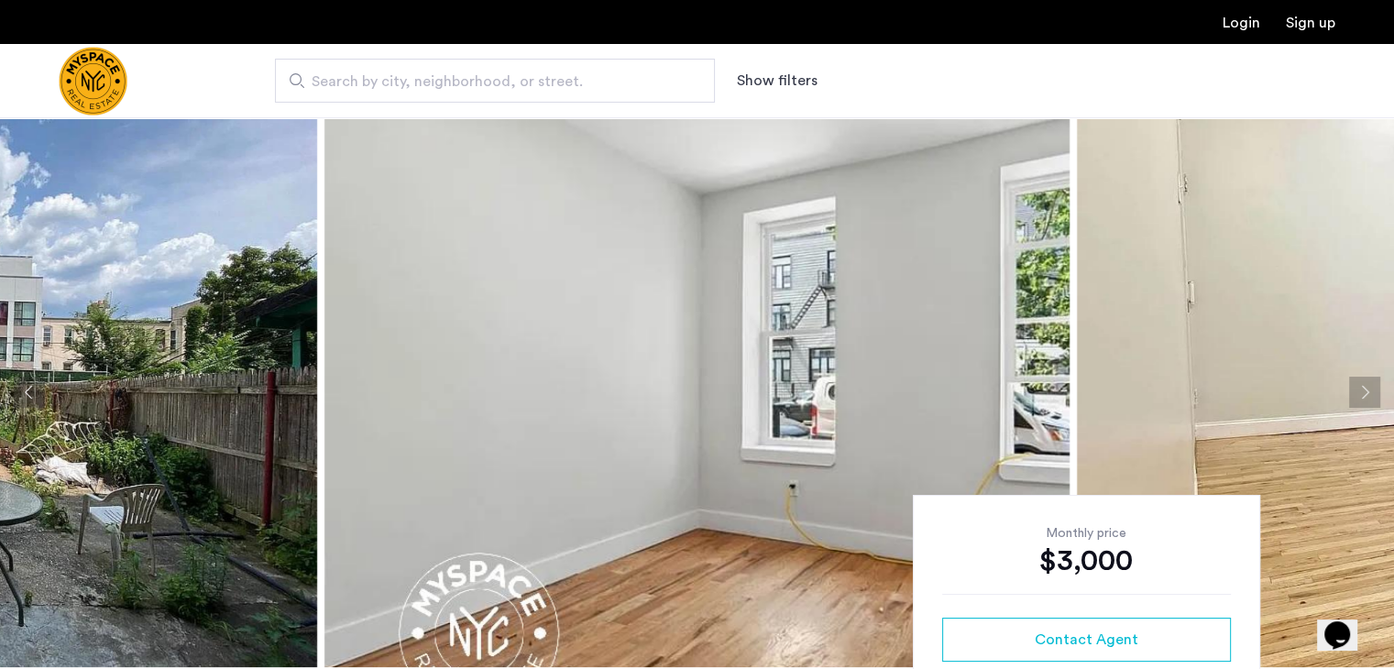
click at [665, 386] on img at bounding box center [696, 392] width 745 height 550
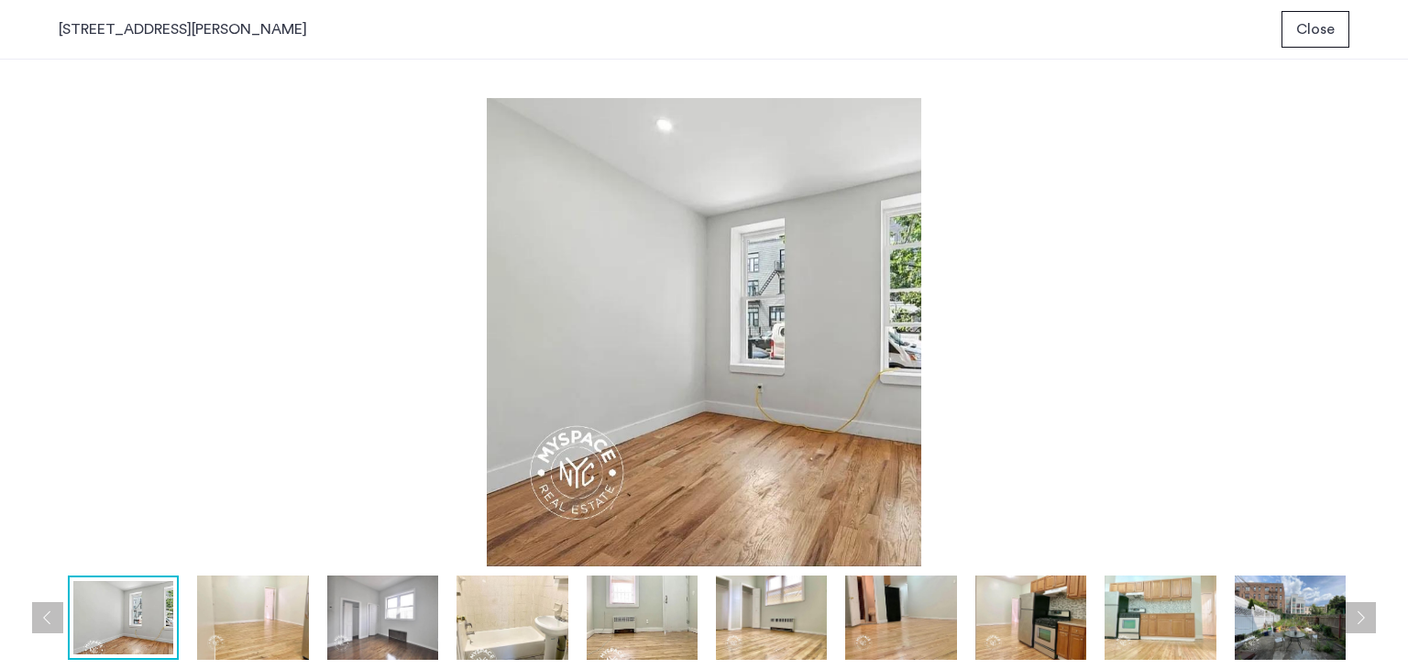
click at [671, 402] on img at bounding box center [704, 332] width 1290 height 468
click at [270, 592] on img at bounding box center [252, 617] width 111 height 84
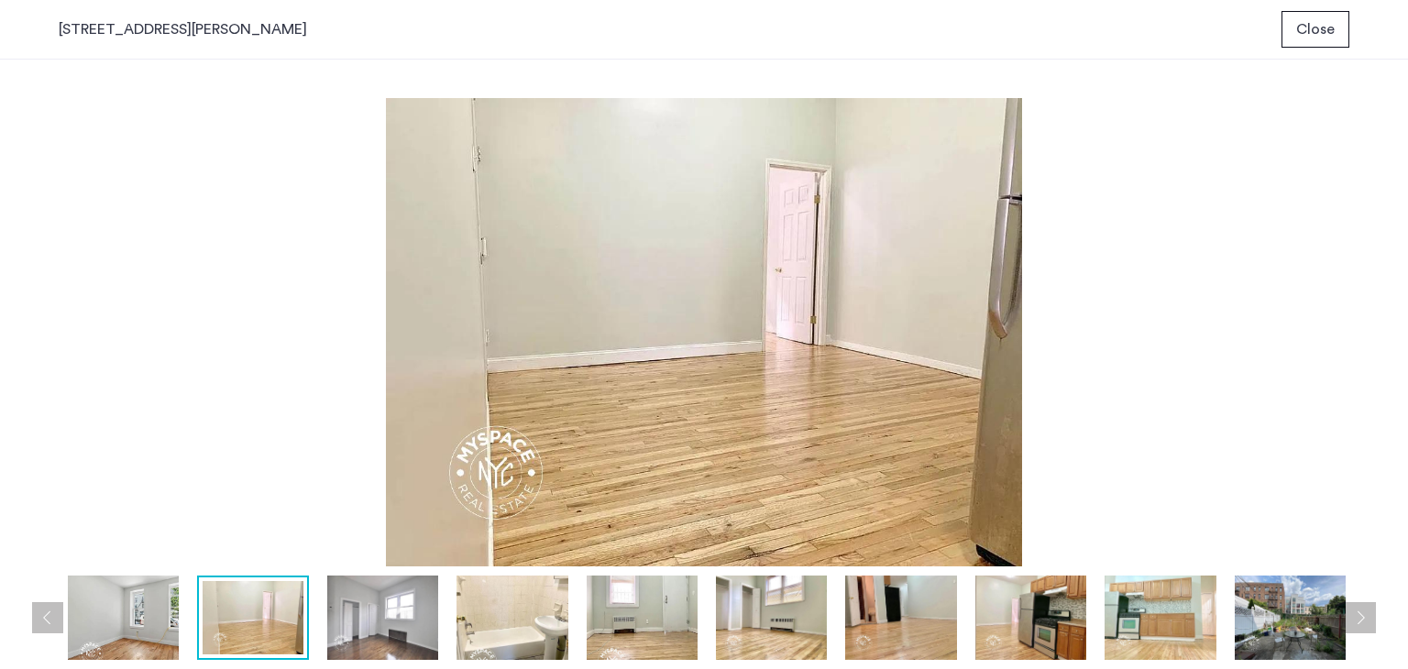
click at [378, 613] on img at bounding box center [382, 617] width 111 height 84
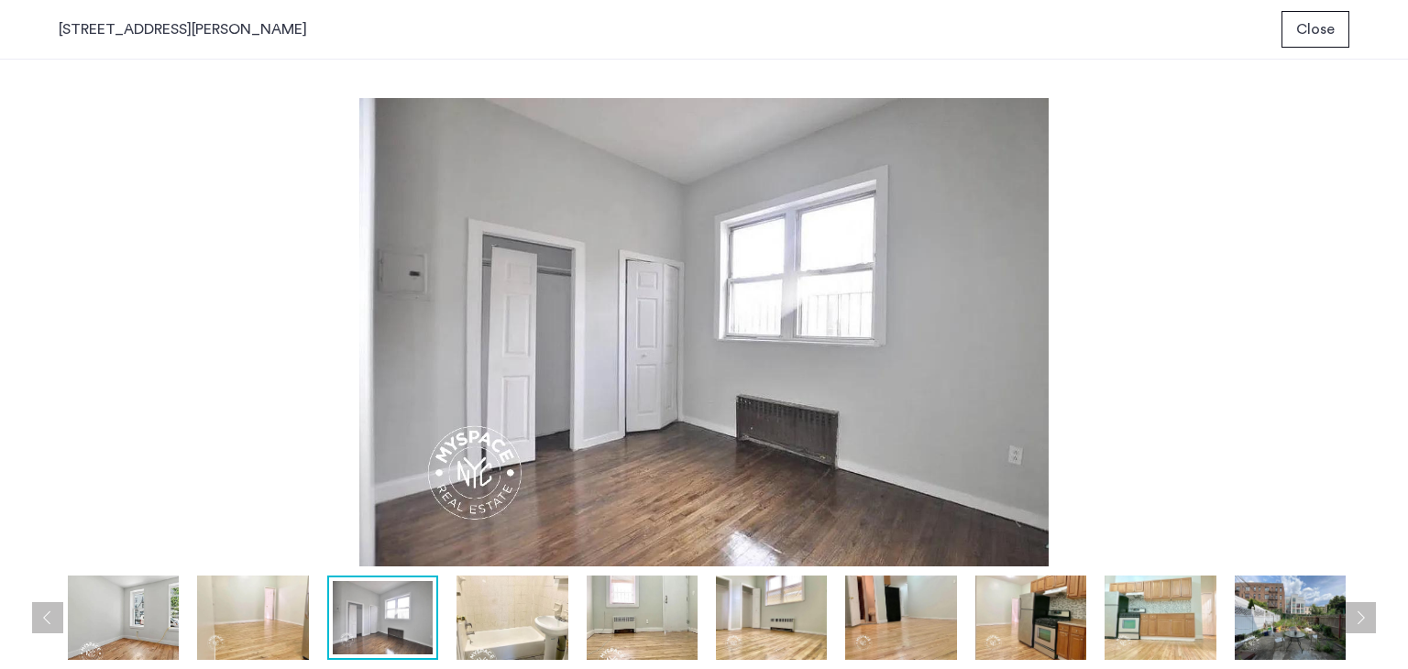
click at [495, 621] on img at bounding box center [511, 617] width 111 height 84
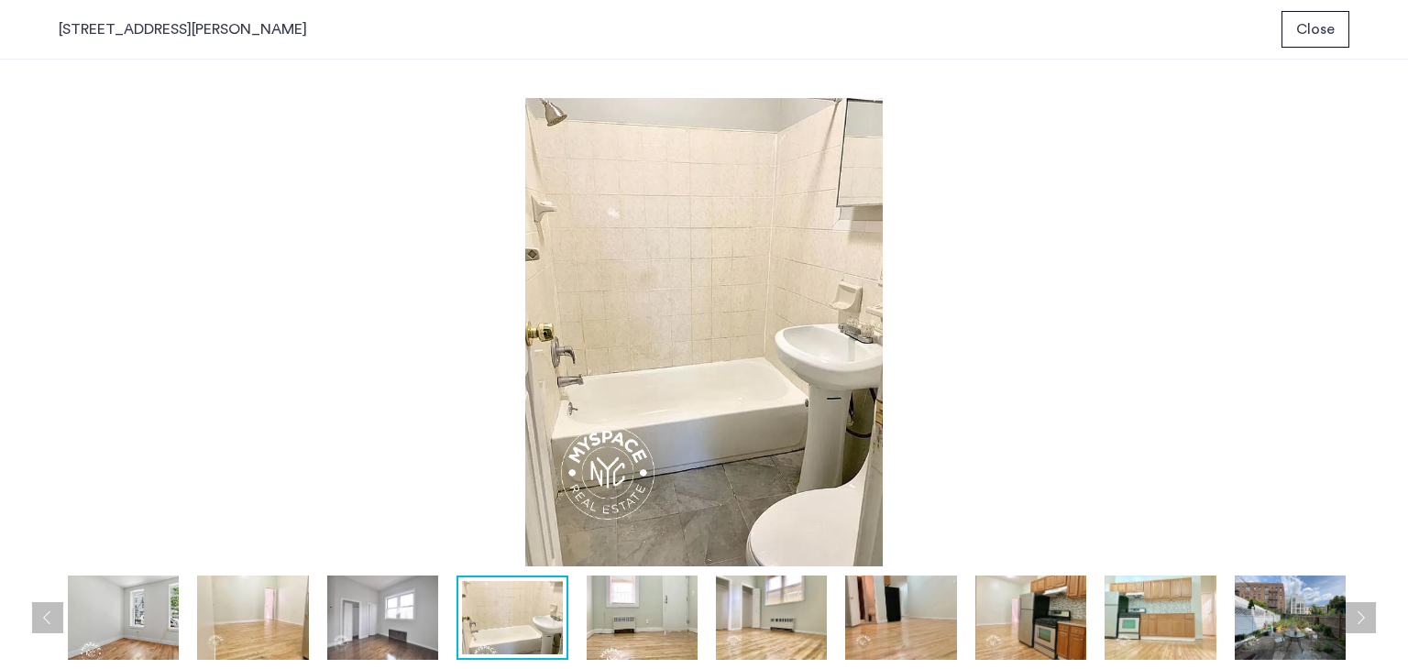
click at [619, 621] on img at bounding box center [641, 617] width 111 height 84
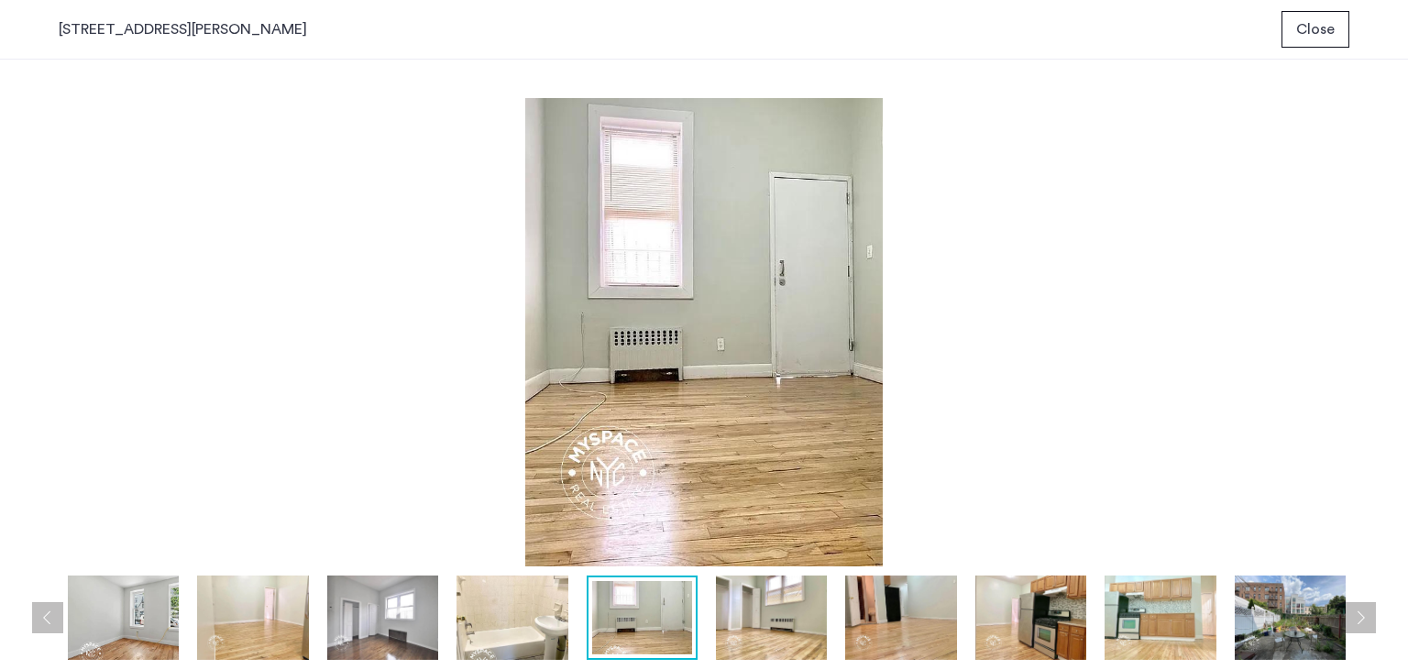
click at [787, 615] on img at bounding box center [771, 617] width 111 height 84
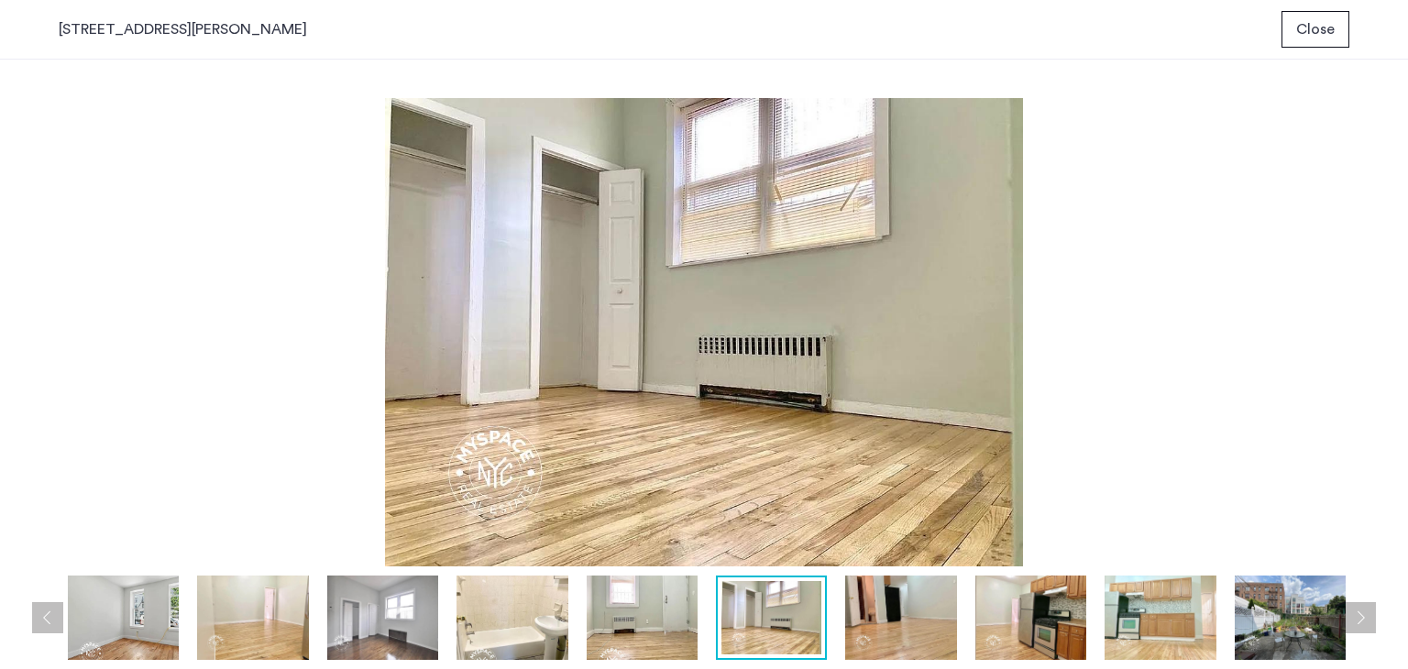
click at [887, 623] on img at bounding box center [900, 617] width 111 height 84
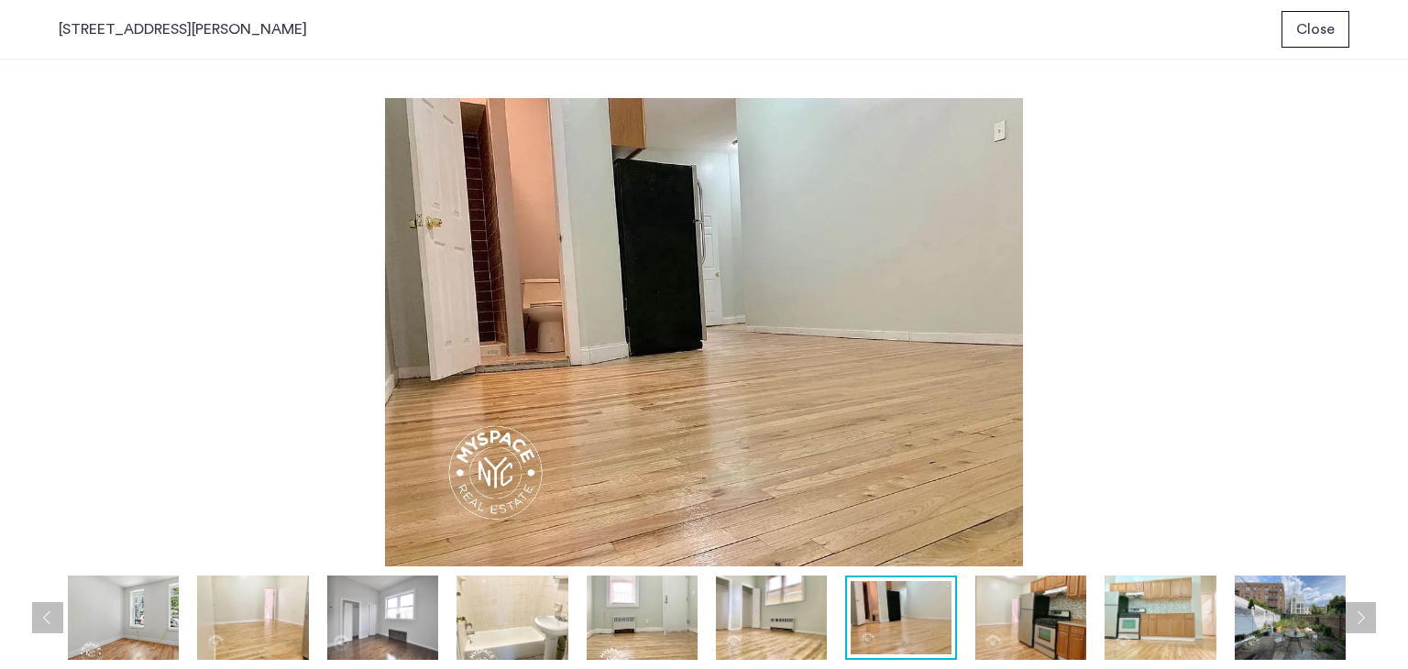
click at [1006, 621] on img at bounding box center [1030, 617] width 111 height 84
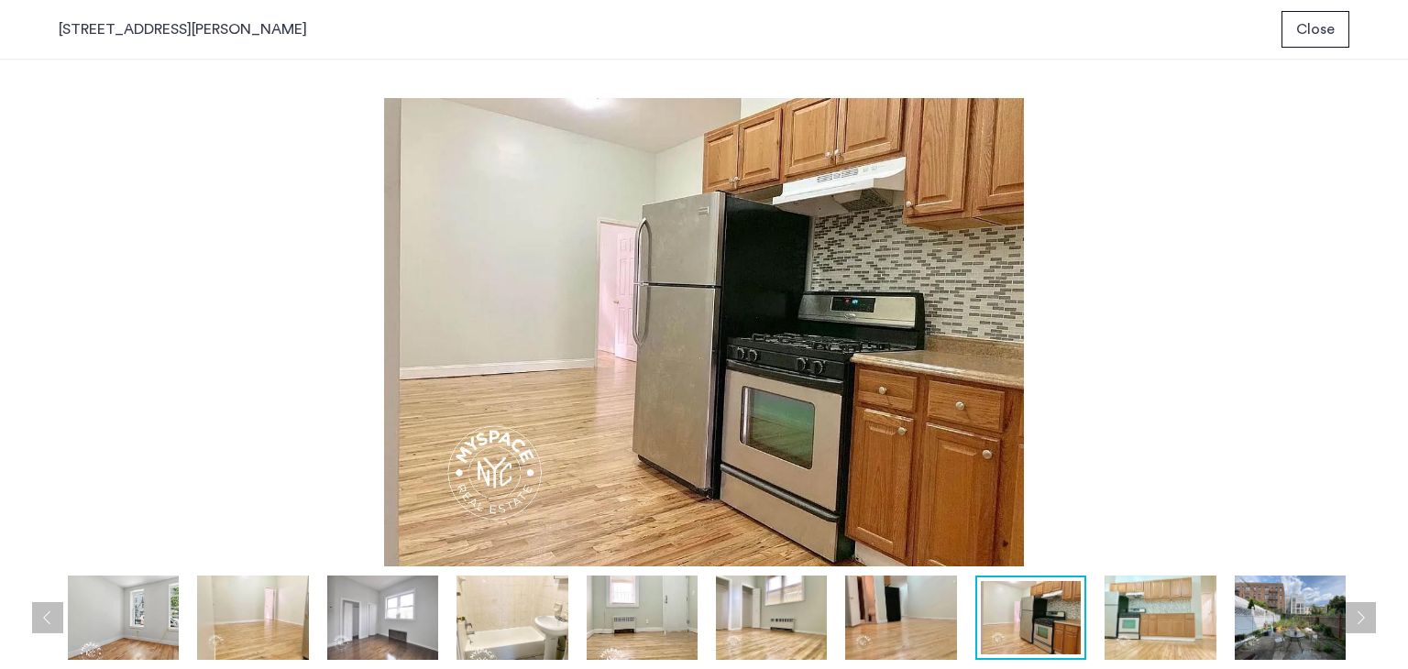
click at [1133, 624] on img at bounding box center [1159, 617] width 111 height 84
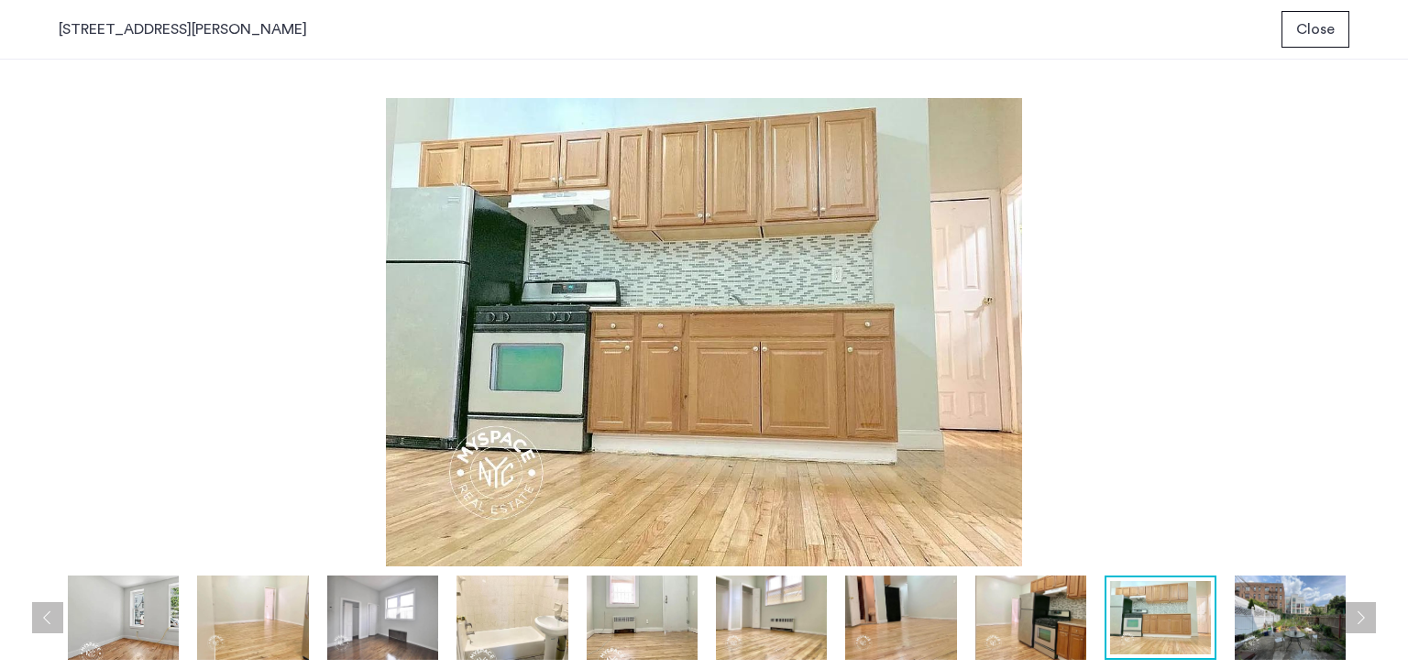
click at [1280, 630] on img at bounding box center [1289, 617] width 111 height 84
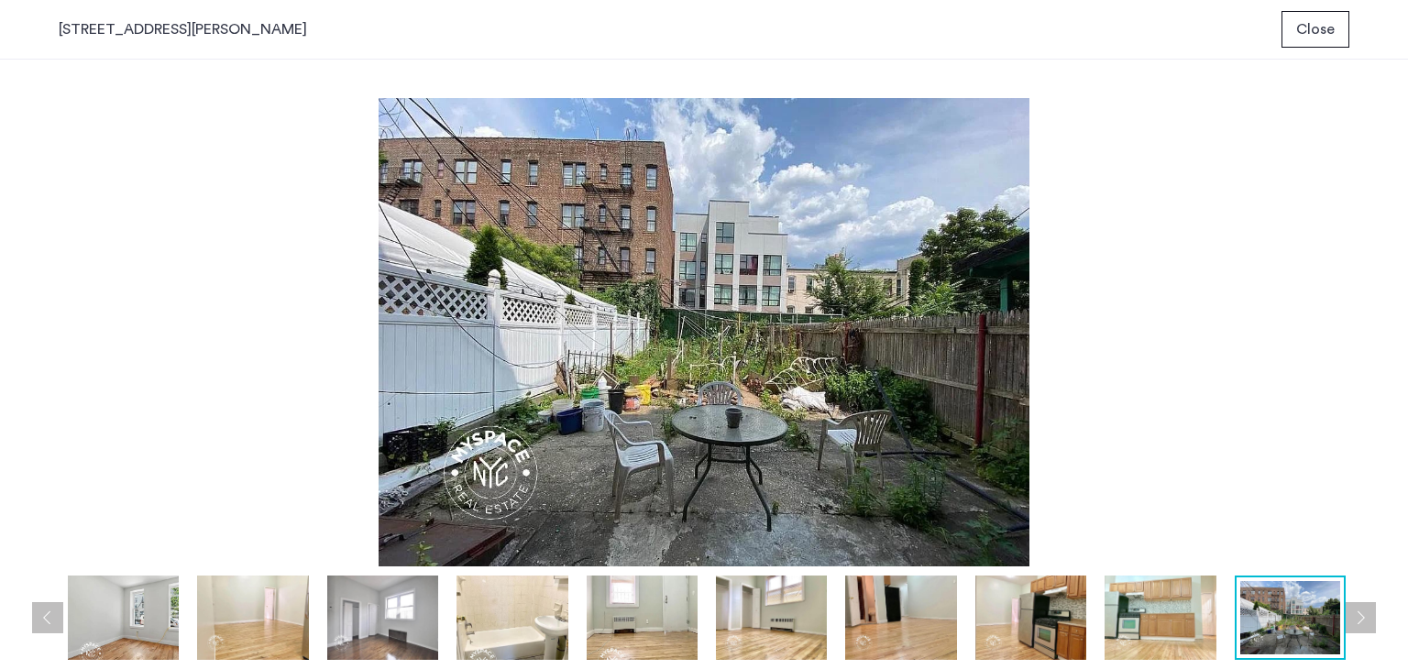
click at [1364, 619] on button "Next apartment" at bounding box center [1359, 617] width 31 height 31
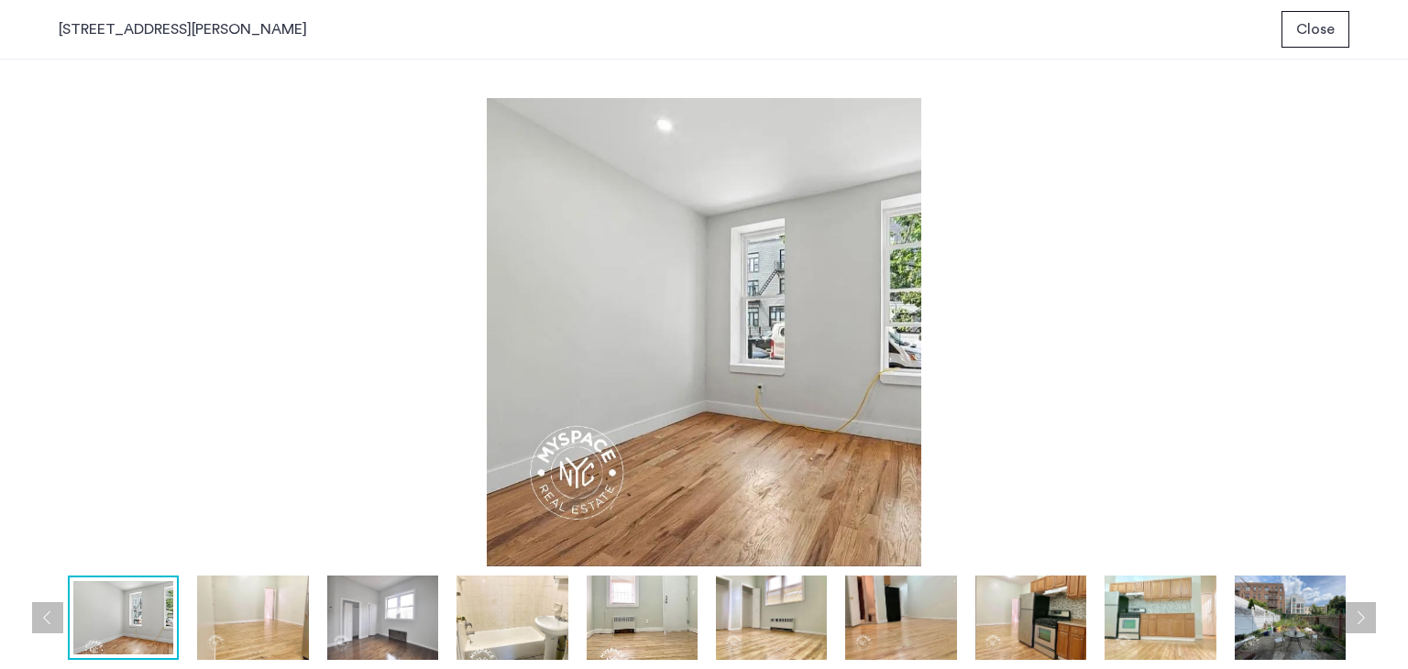
click at [1321, 40] on button "Close" at bounding box center [1315, 29] width 68 height 37
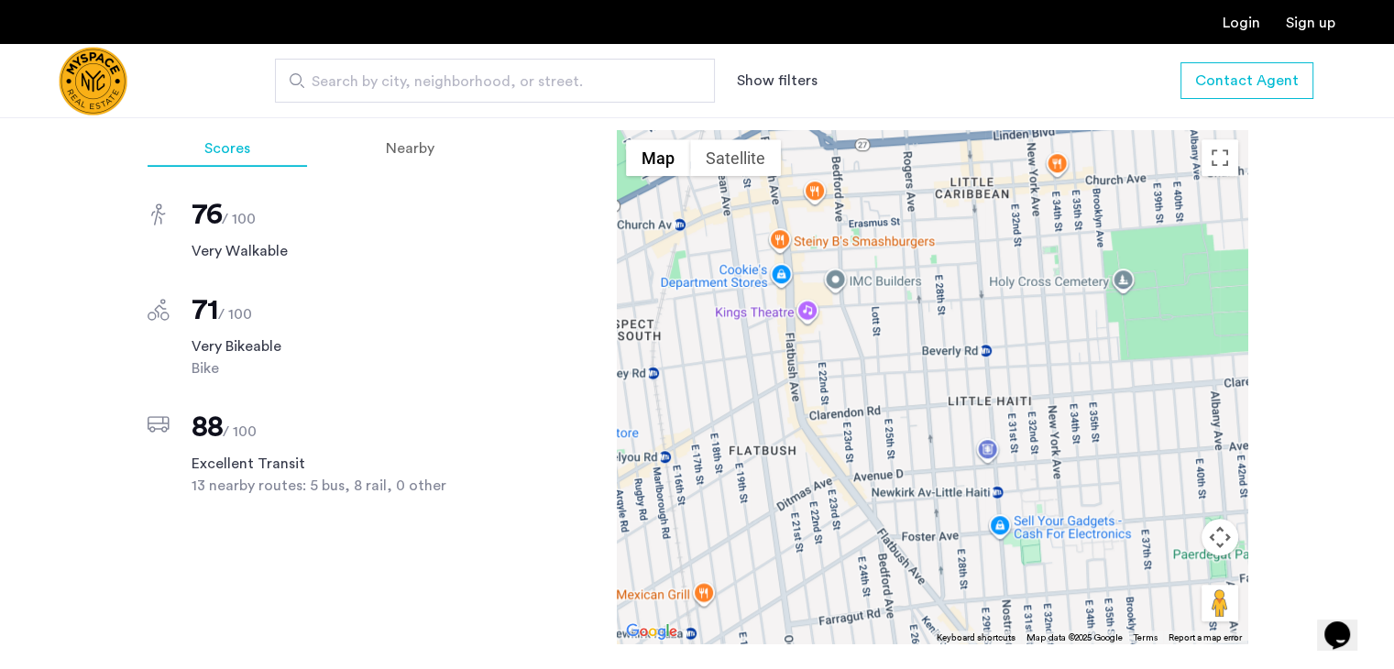
scroll to position [1433, 0]
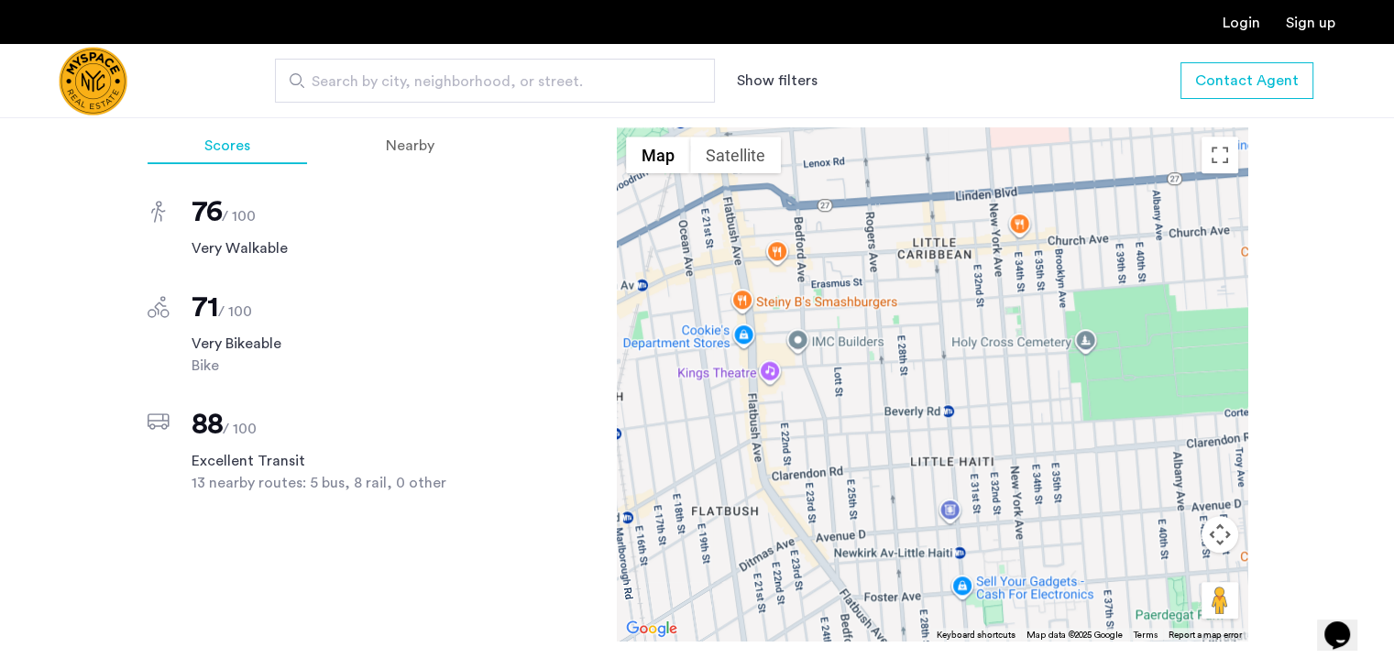
drag, startPoint x: 900, startPoint y: 246, endPoint x: 860, endPoint y: 301, distance: 67.6
click at [860, 301] on div at bounding box center [932, 383] width 630 height 513
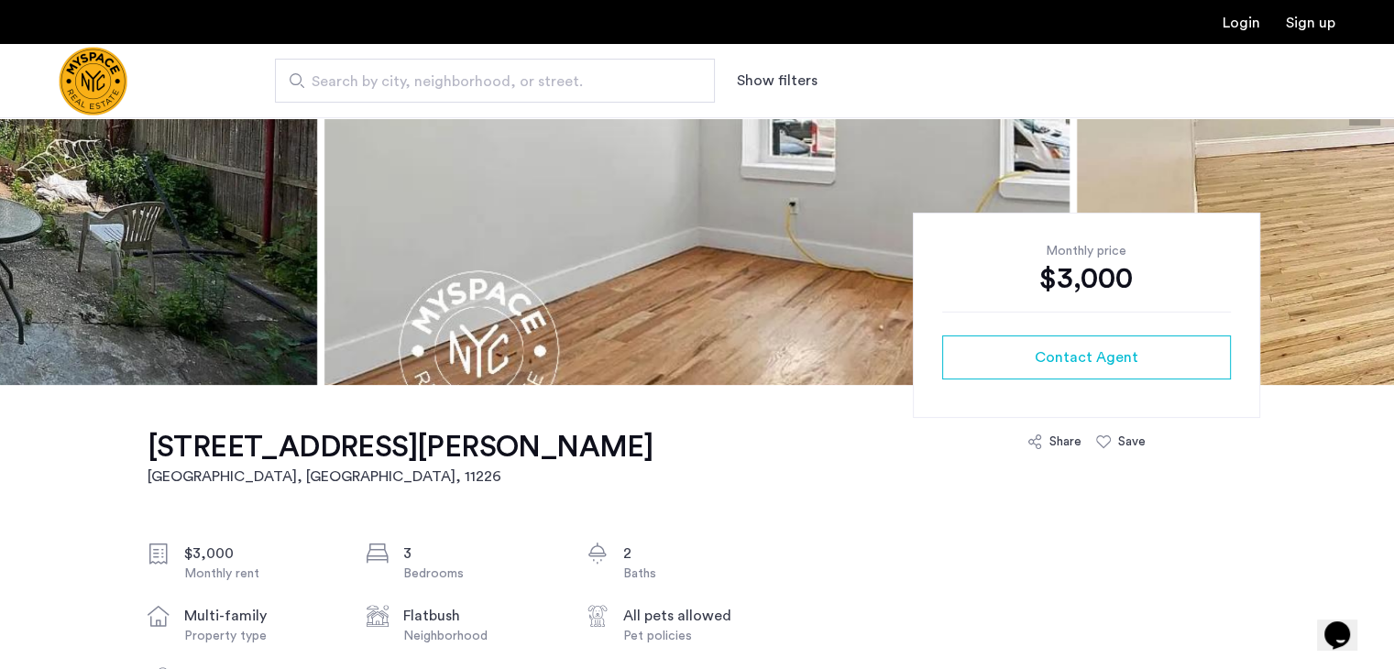
scroll to position [0, 0]
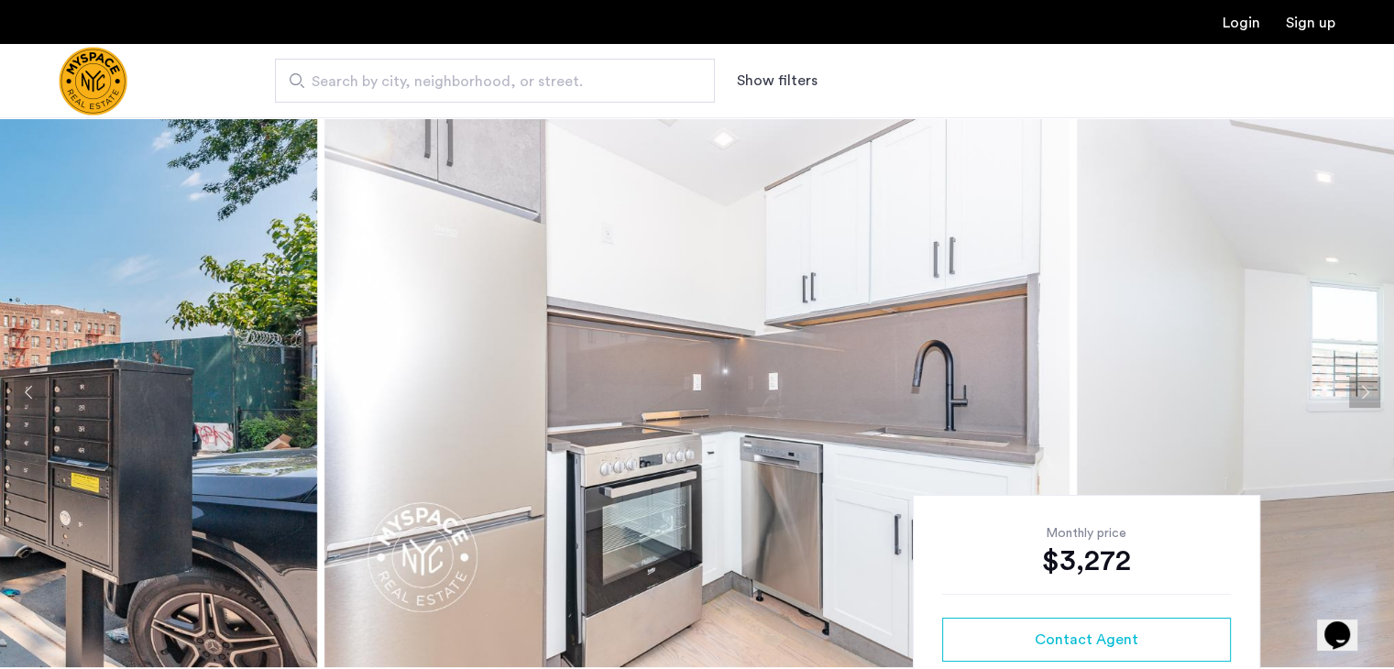
click at [680, 378] on img at bounding box center [696, 392] width 745 height 550
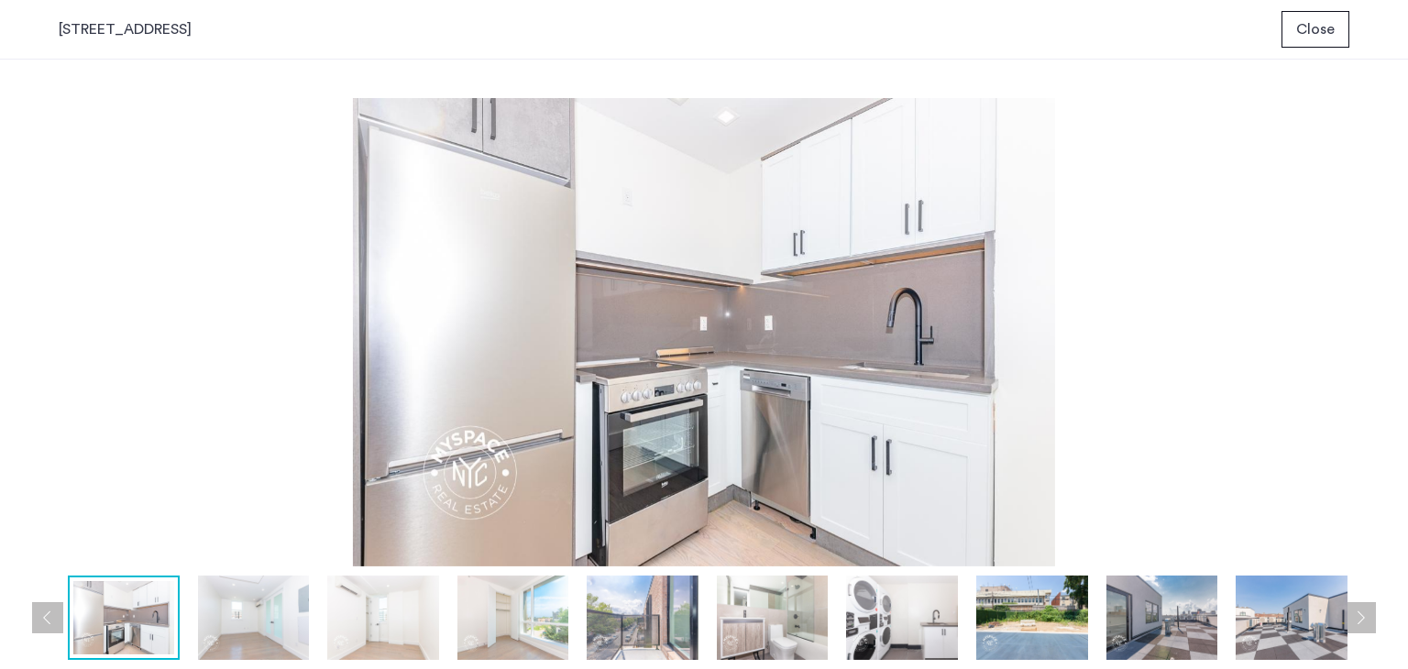
click at [1361, 619] on button "Next apartment" at bounding box center [1359, 617] width 31 height 31
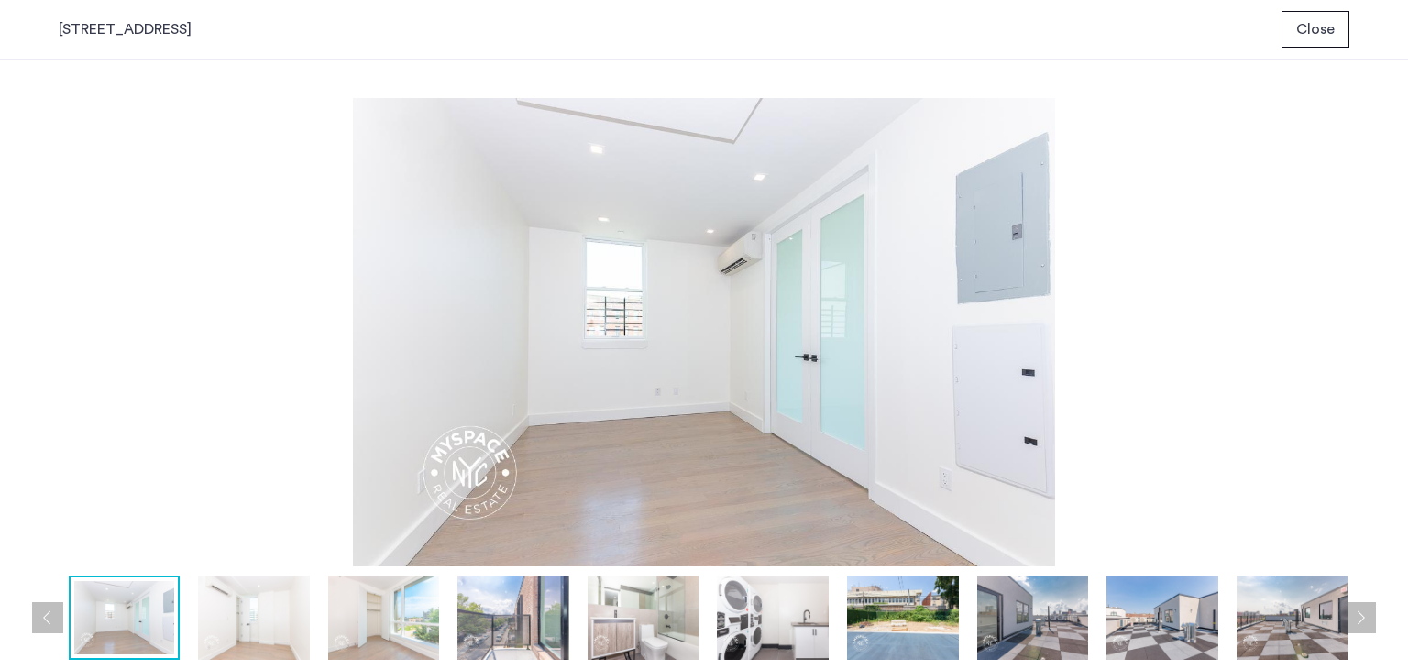
click at [1361, 619] on button "Next apartment" at bounding box center [1359, 617] width 31 height 31
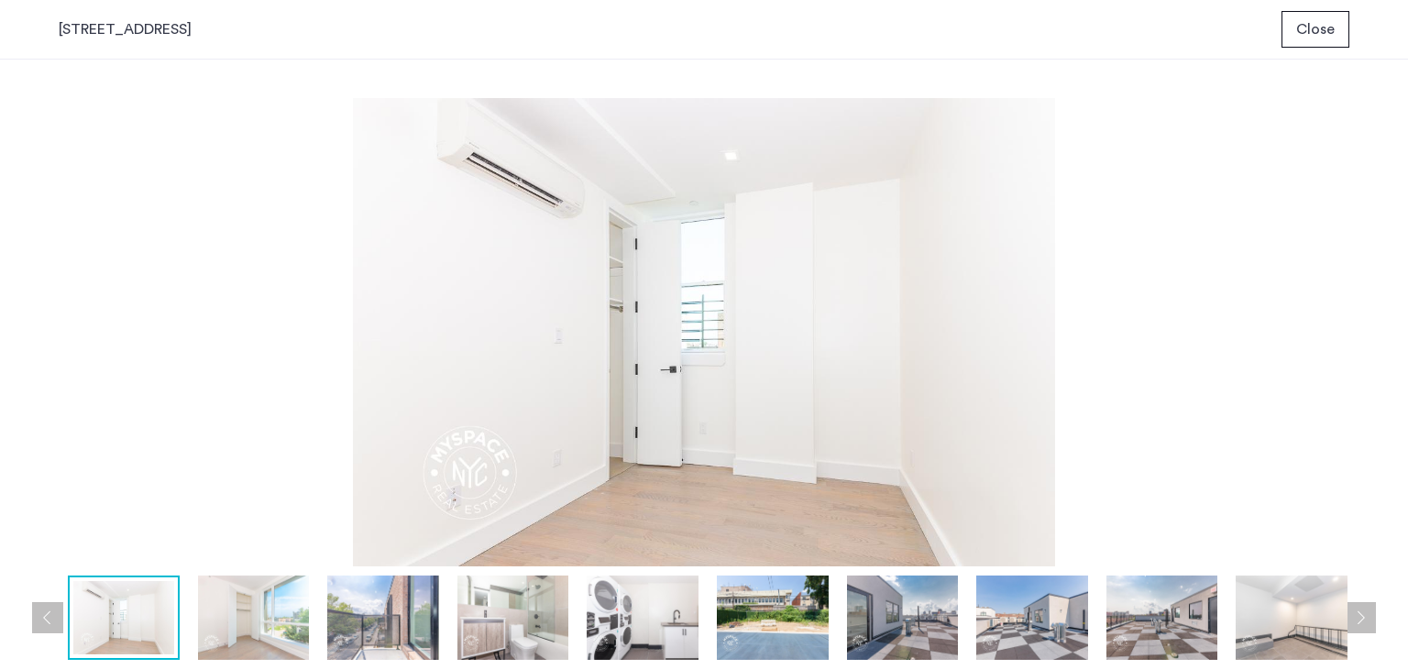
click at [1361, 619] on button "Next apartment" at bounding box center [1359, 617] width 31 height 31
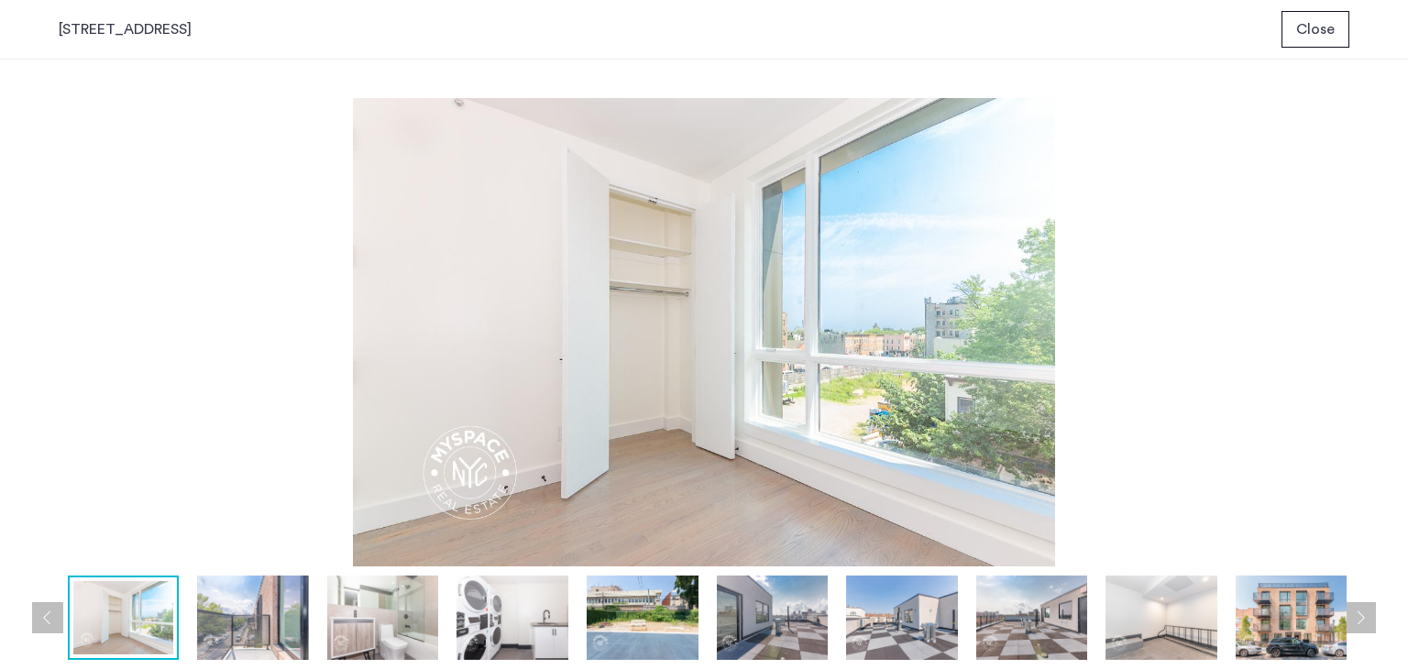
click at [1361, 619] on button "Next apartment" at bounding box center [1359, 617] width 31 height 31
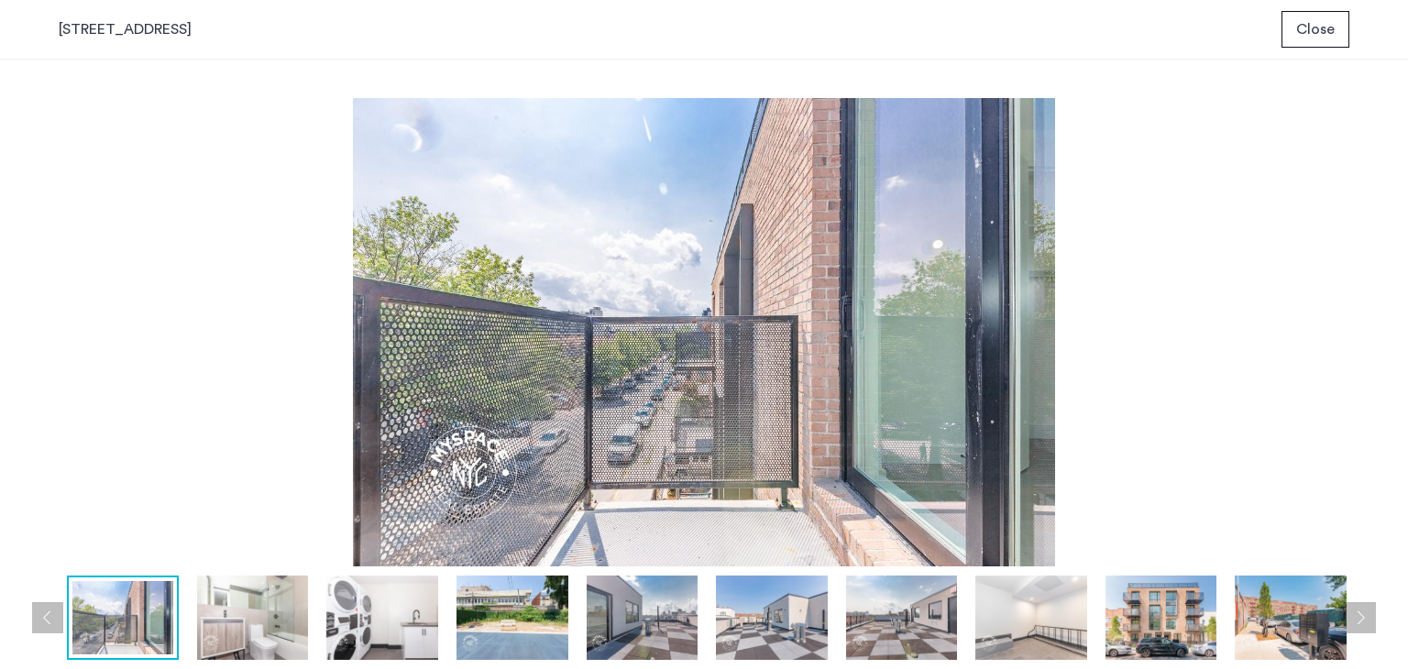
click at [1361, 619] on button "Next apartment" at bounding box center [1359, 617] width 31 height 31
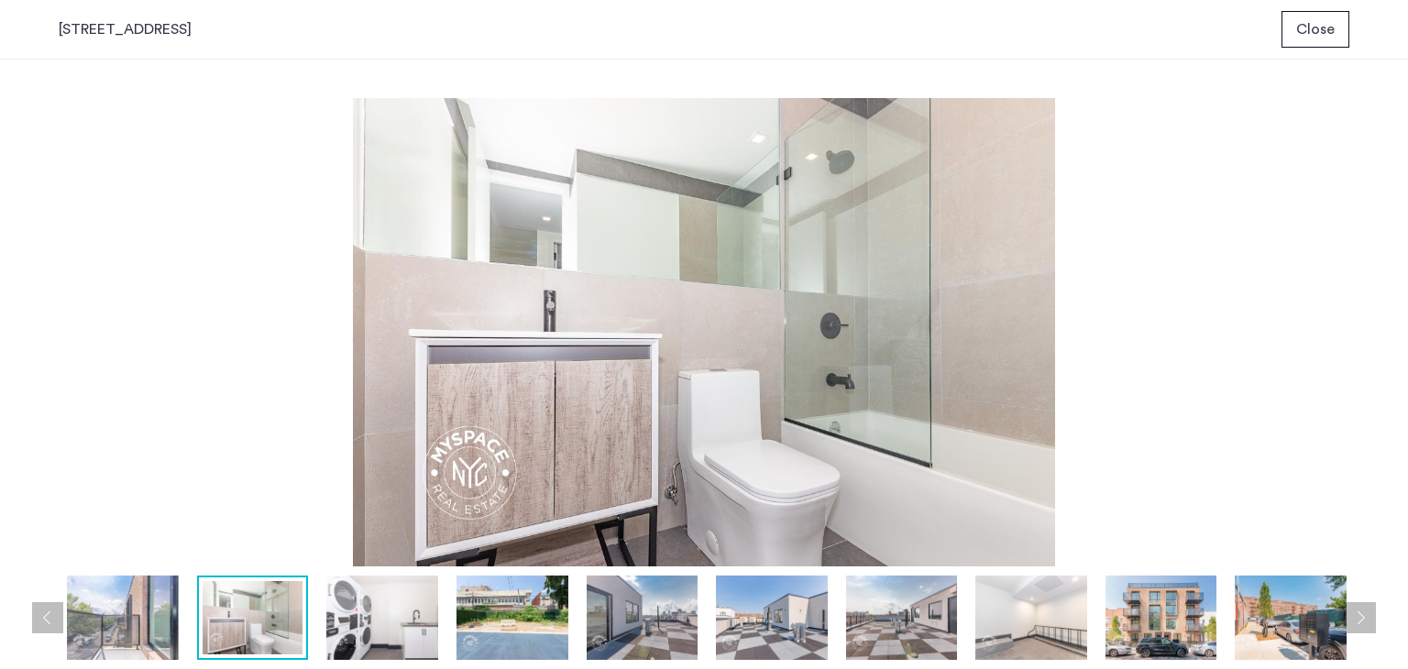
click at [1361, 619] on button "Next apartment" at bounding box center [1359, 617] width 31 height 31
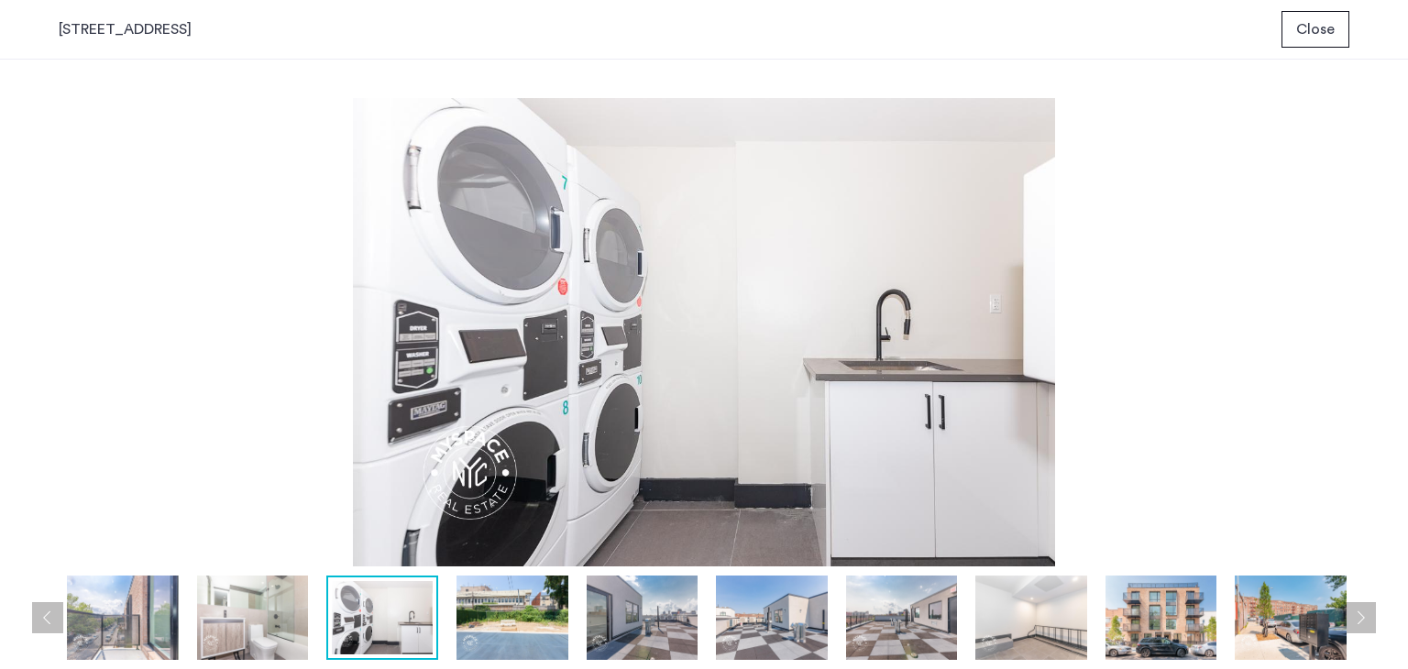
click at [1361, 619] on button "Next apartment" at bounding box center [1359, 617] width 31 height 31
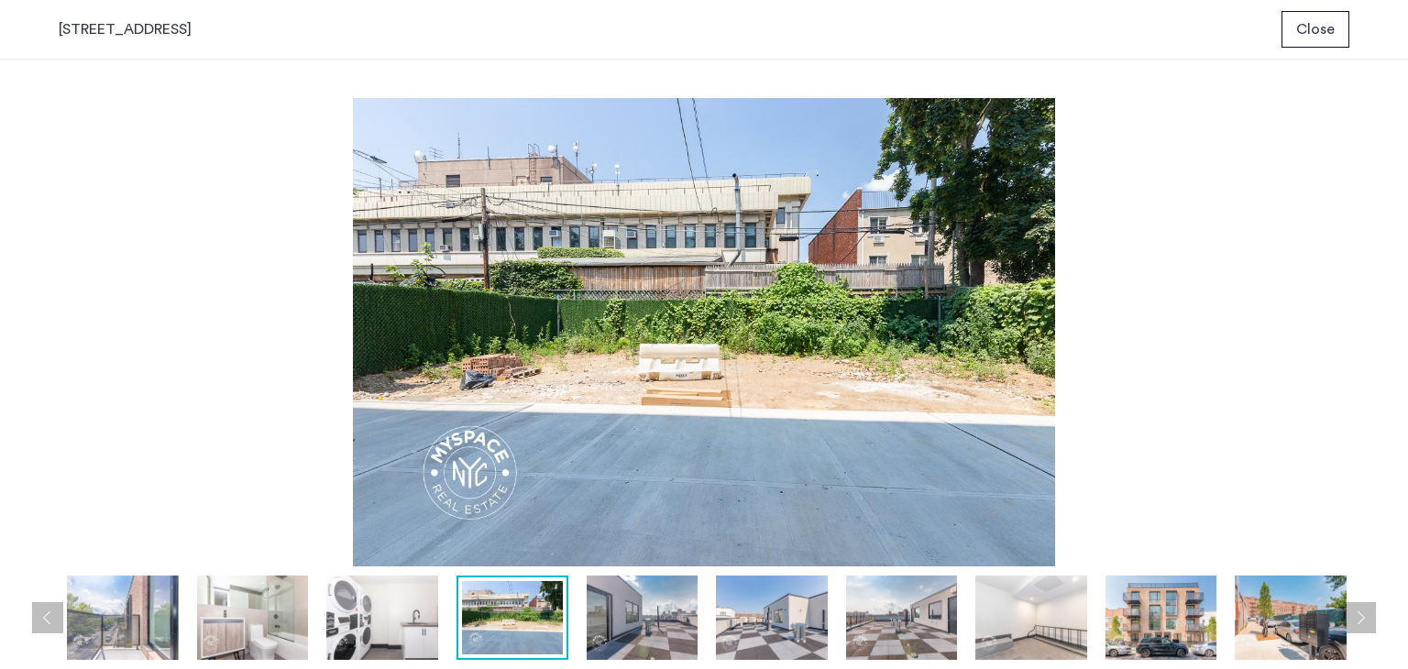
click at [1361, 619] on button "Next apartment" at bounding box center [1359, 617] width 31 height 31
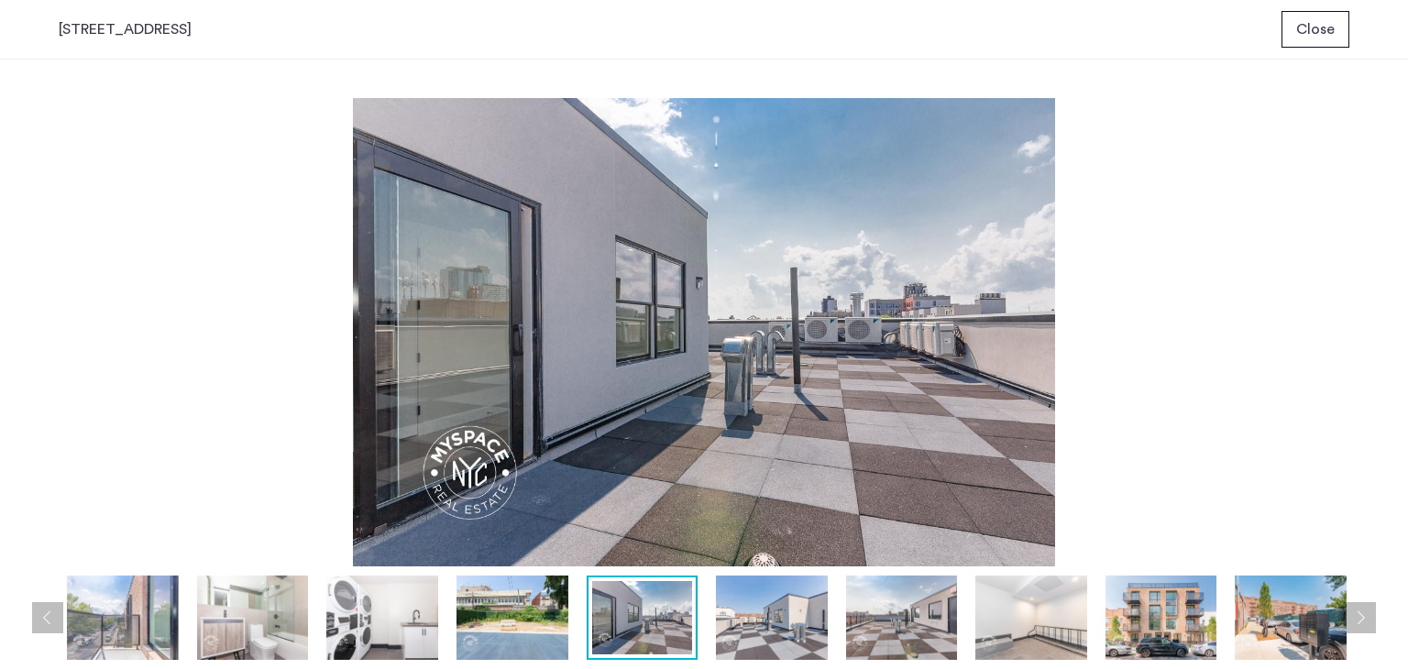
click at [1361, 619] on button "Next apartment" at bounding box center [1359, 617] width 31 height 31
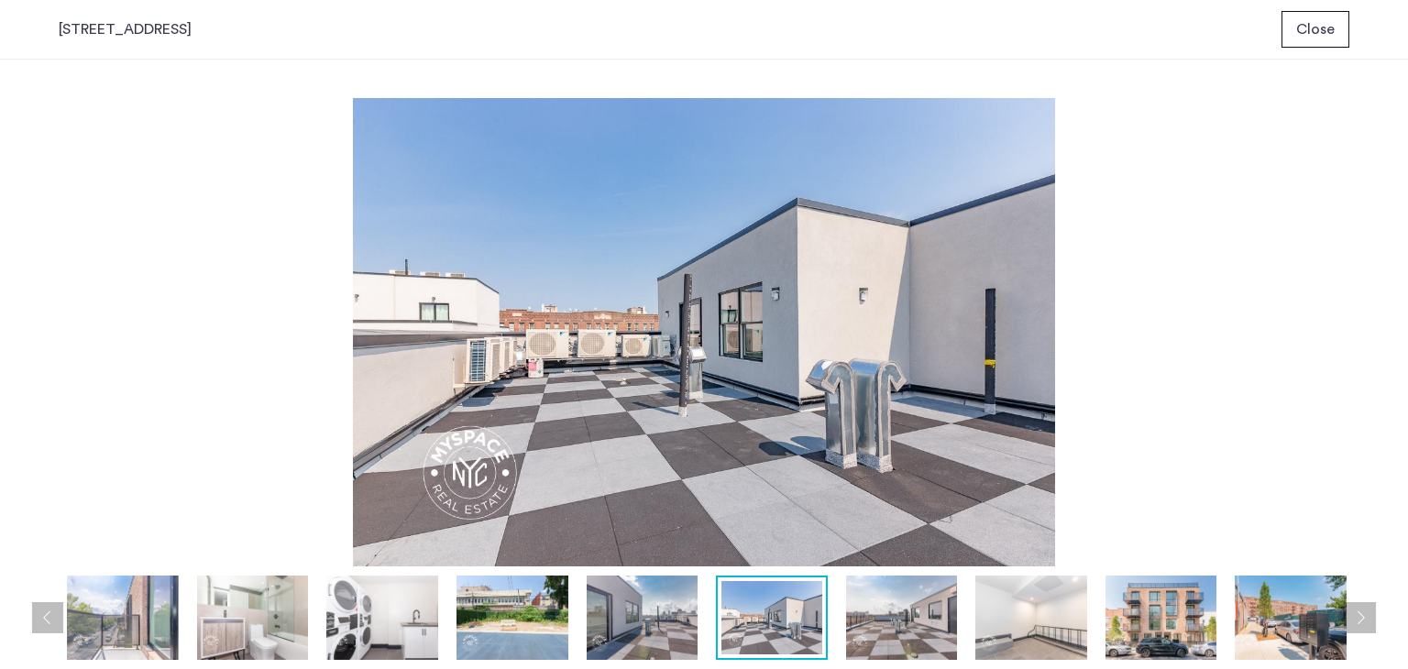
click at [1361, 619] on button "Next apartment" at bounding box center [1359, 617] width 31 height 31
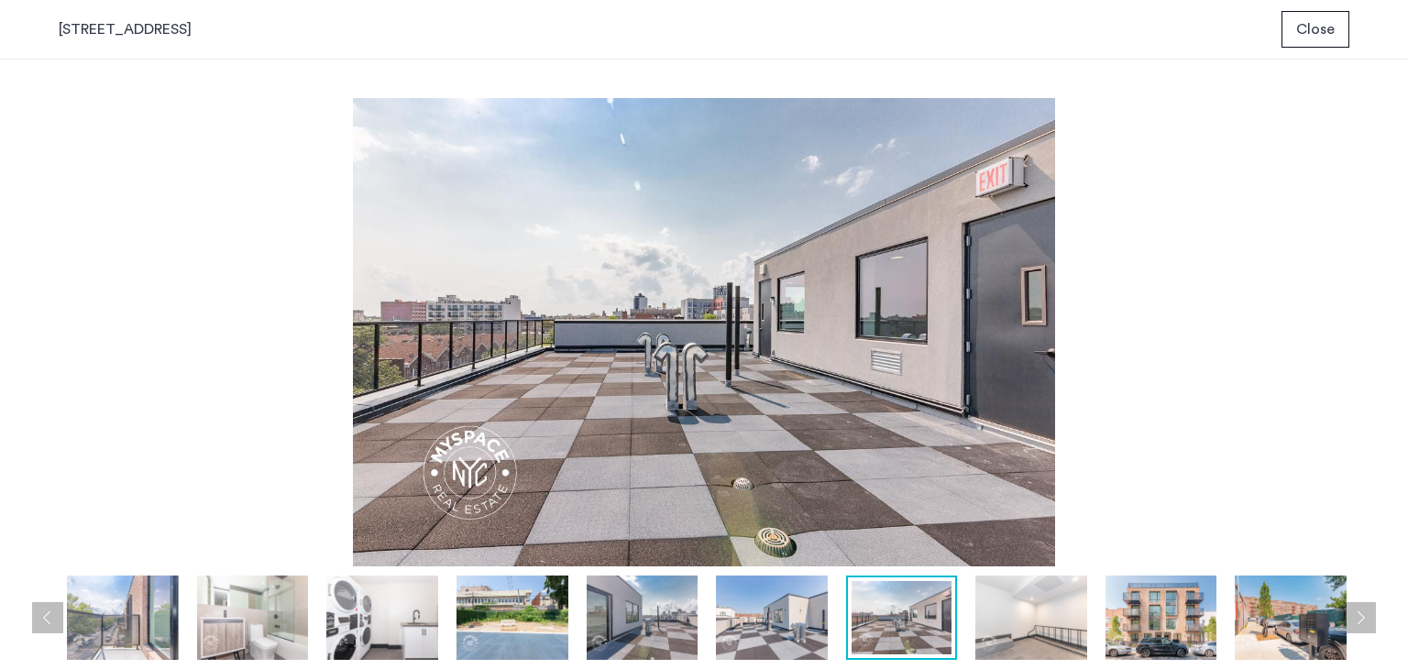
click at [1361, 619] on button "Next apartment" at bounding box center [1359, 617] width 31 height 31
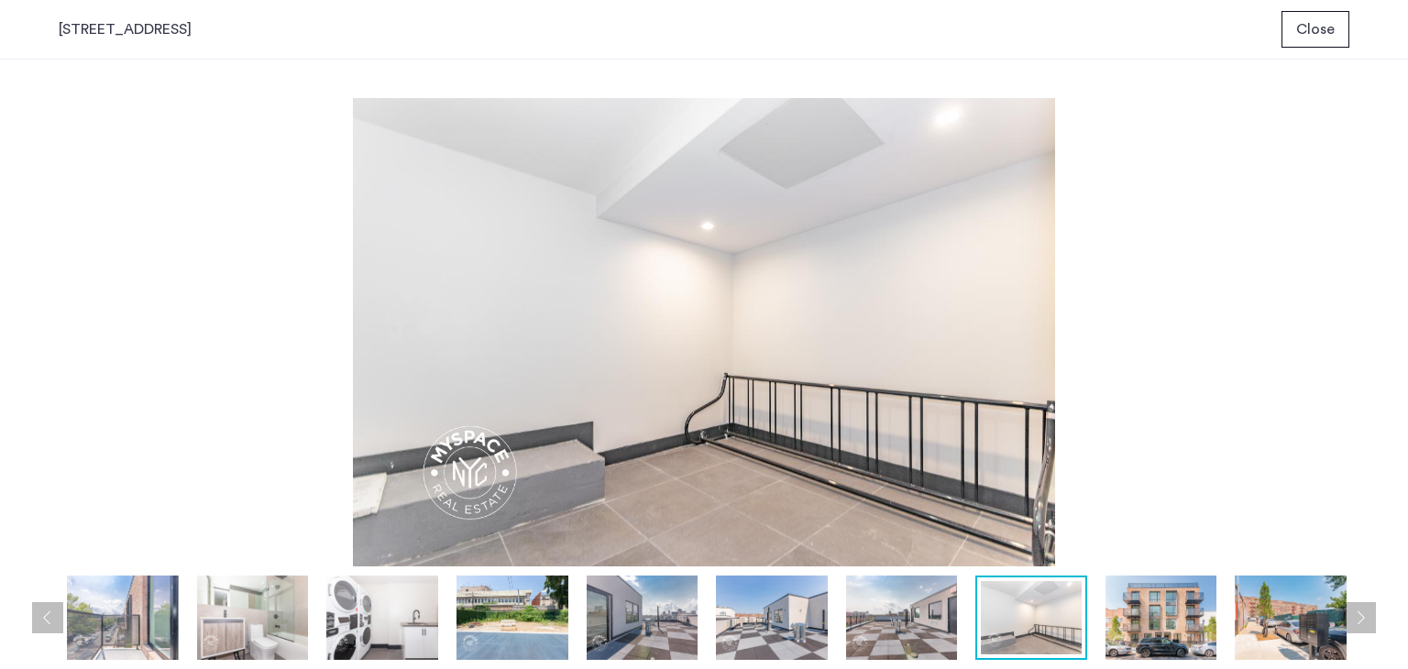
click at [1361, 619] on button "Next apartment" at bounding box center [1359, 617] width 31 height 31
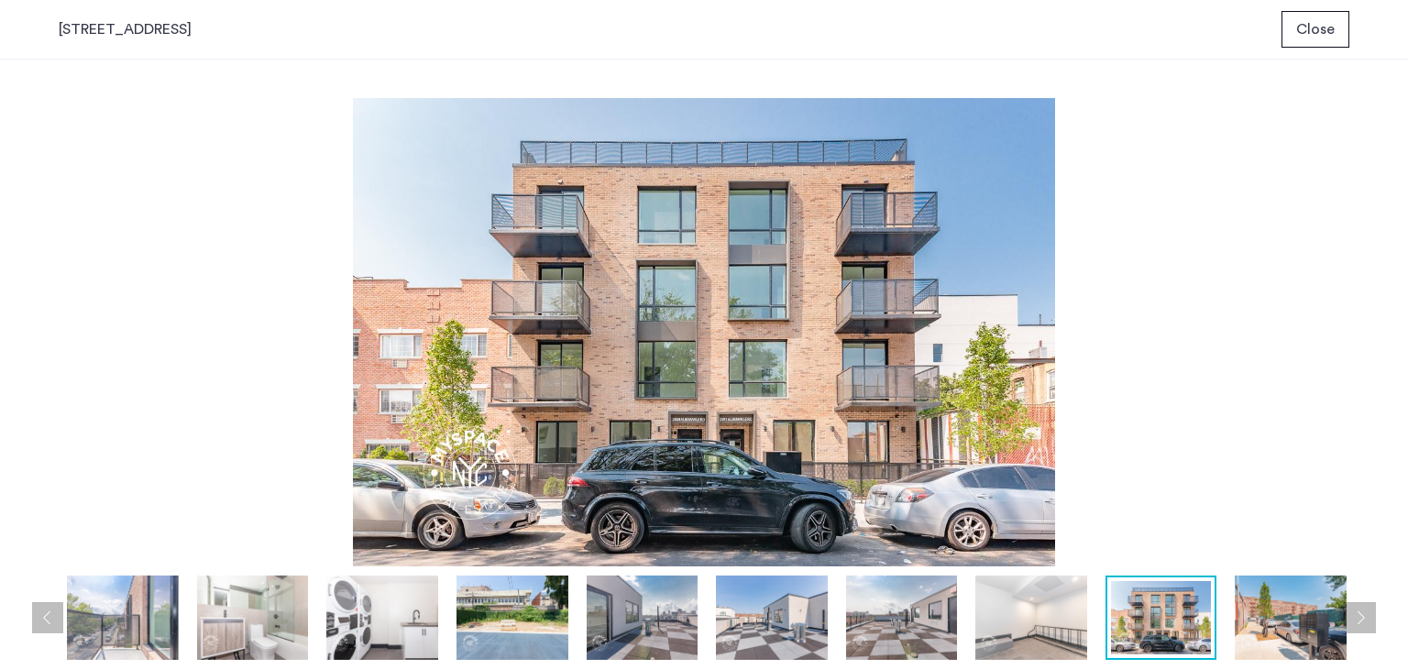
click at [1361, 619] on button "Next apartment" at bounding box center [1359, 617] width 31 height 31
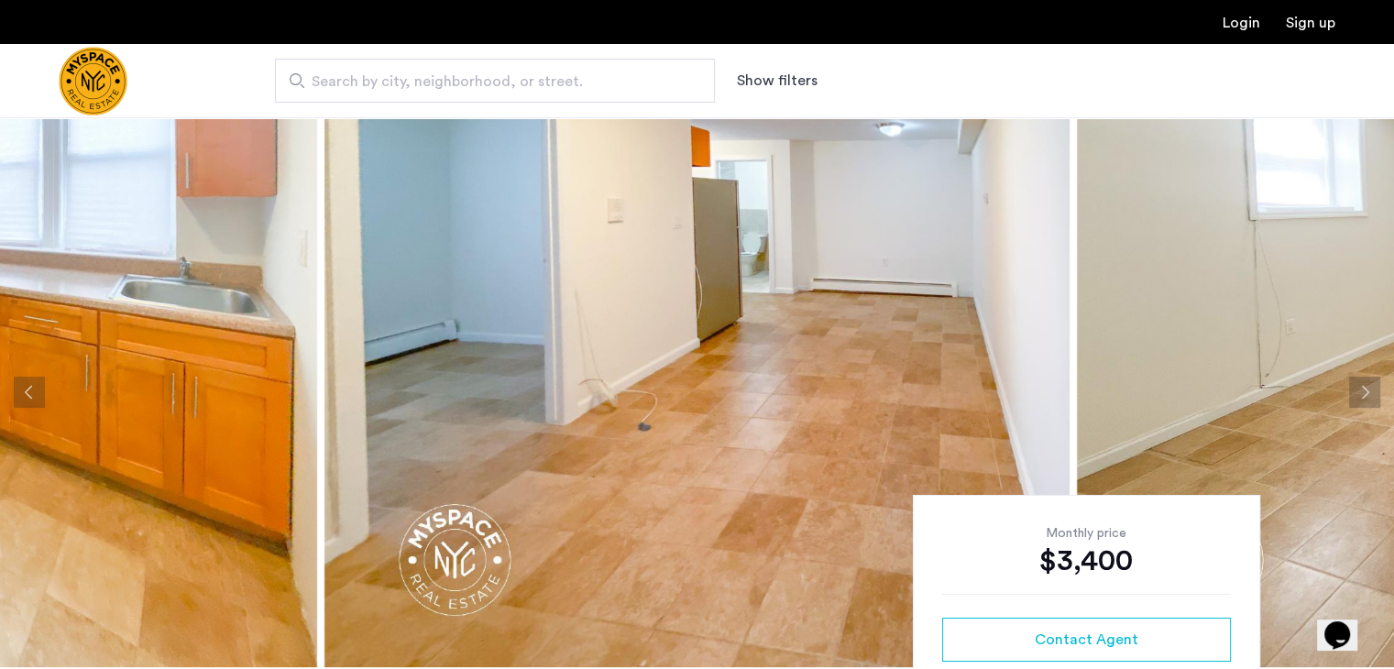
click at [469, 327] on img at bounding box center [696, 392] width 745 height 550
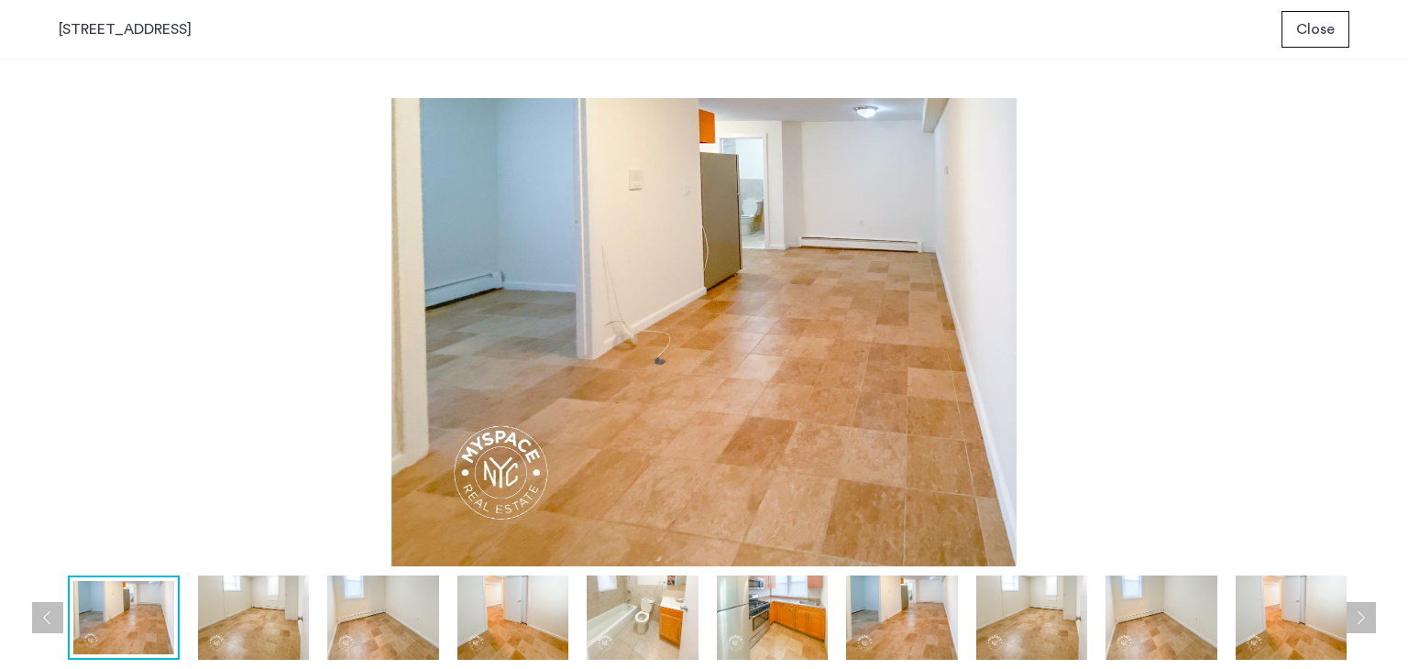
click at [1361, 614] on button "Next apartment" at bounding box center [1359, 617] width 31 height 31
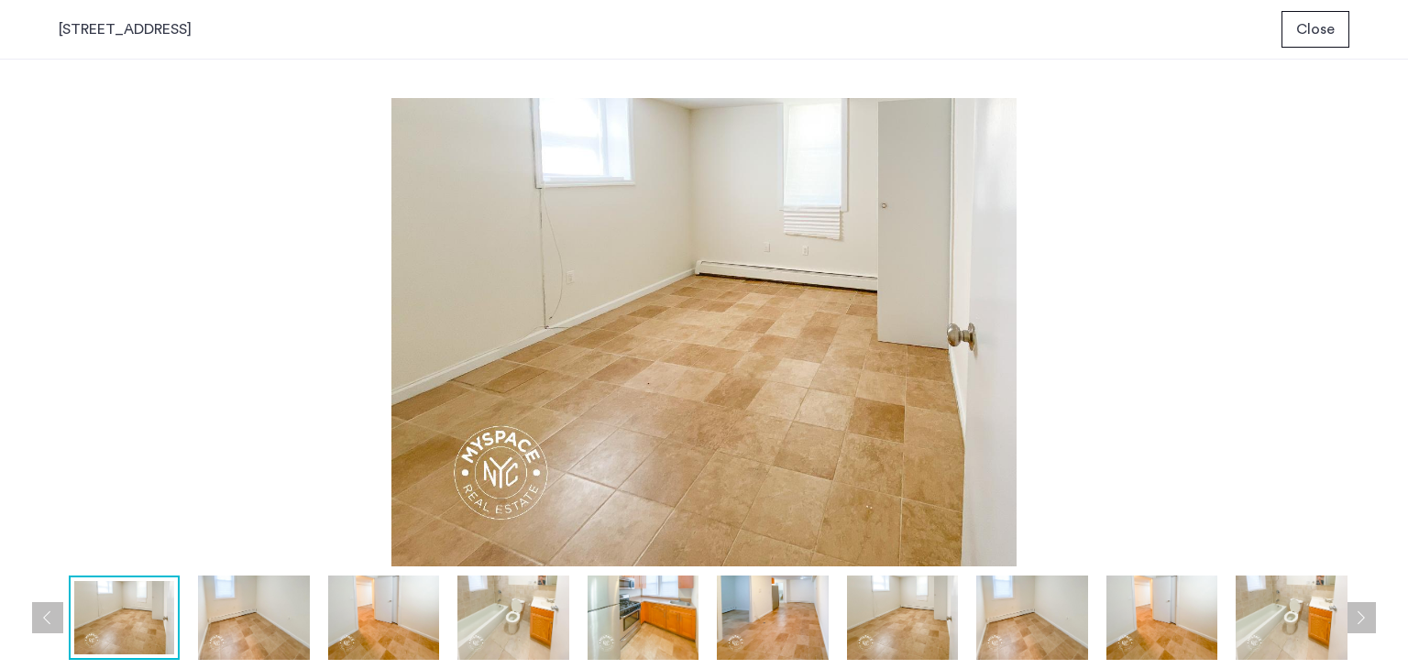
click at [1361, 614] on button "Next apartment" at bounding box center [1359, 617] width 31 height 31
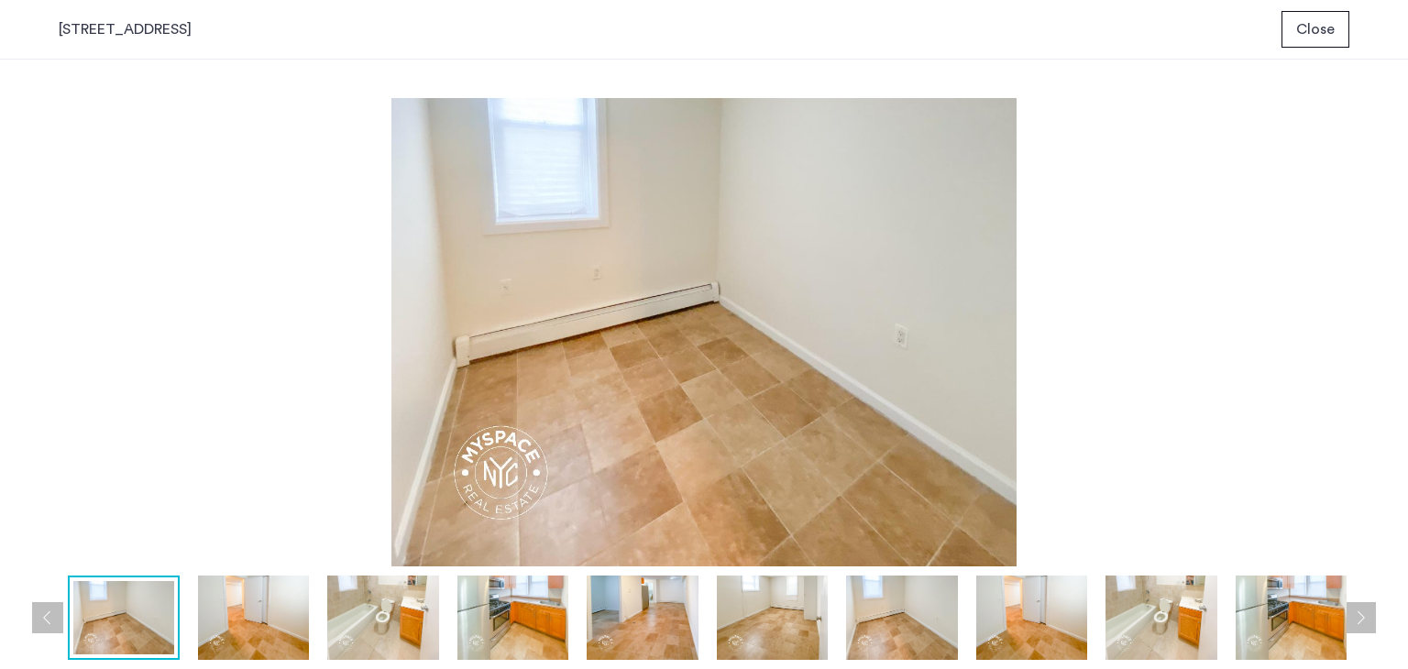
click at [1361, 614] on button "Next apartment" at bounding box center [1359, 617] width 31 height 31
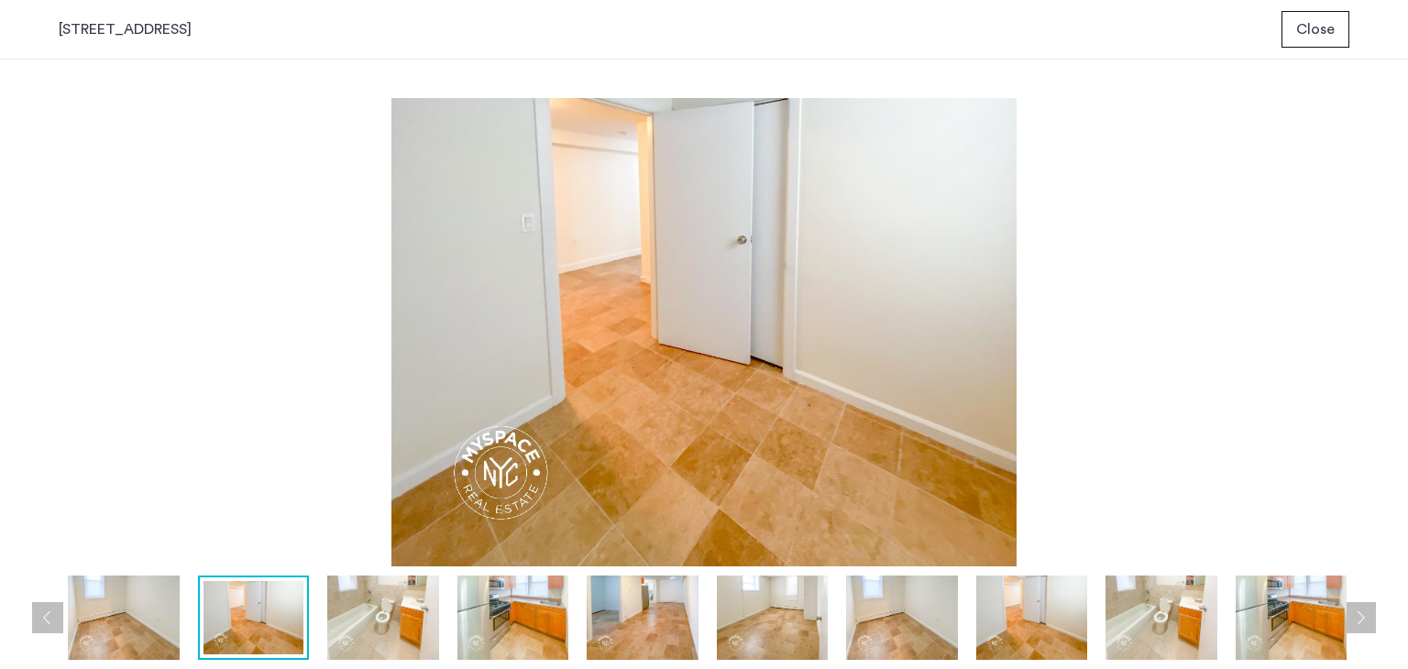
click at [1361, 614] on button "Next apartment" at bounding box center [1359, 617] width 31 height 31
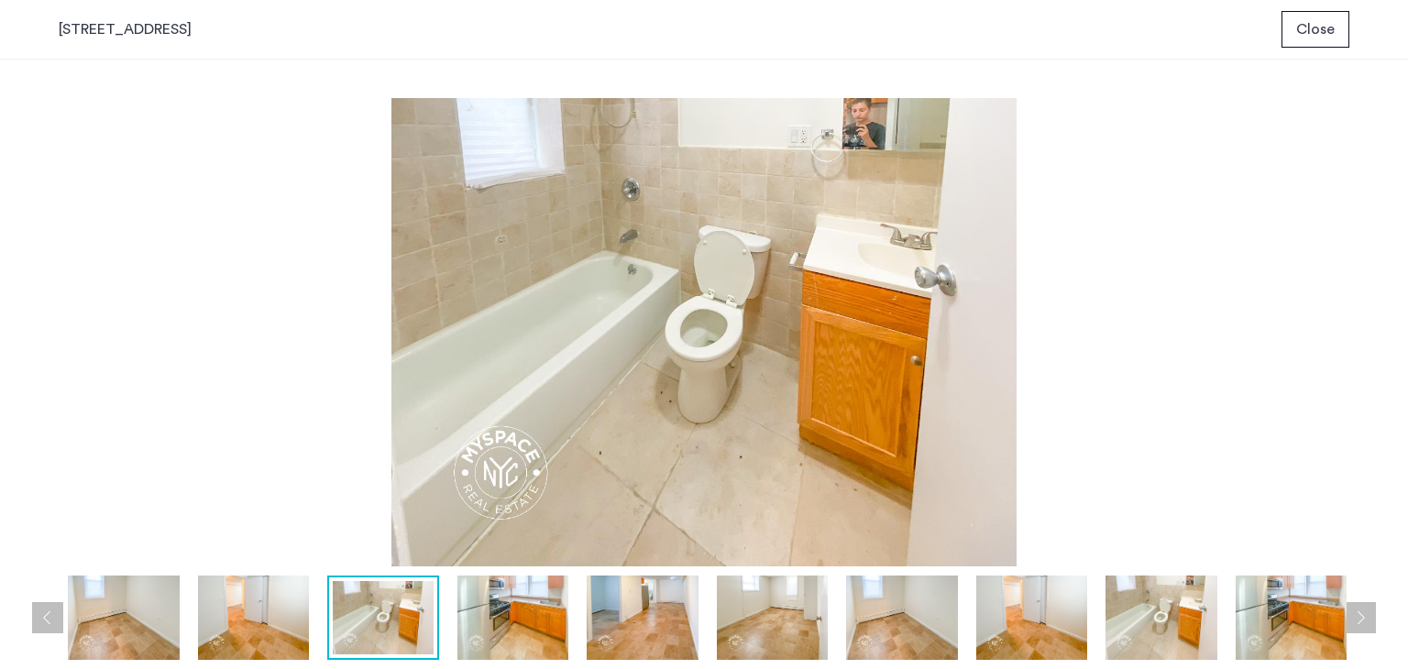
click at [1361, 614] on button "Next apartment" at bounding box center [1359, 617] width 31 height 31
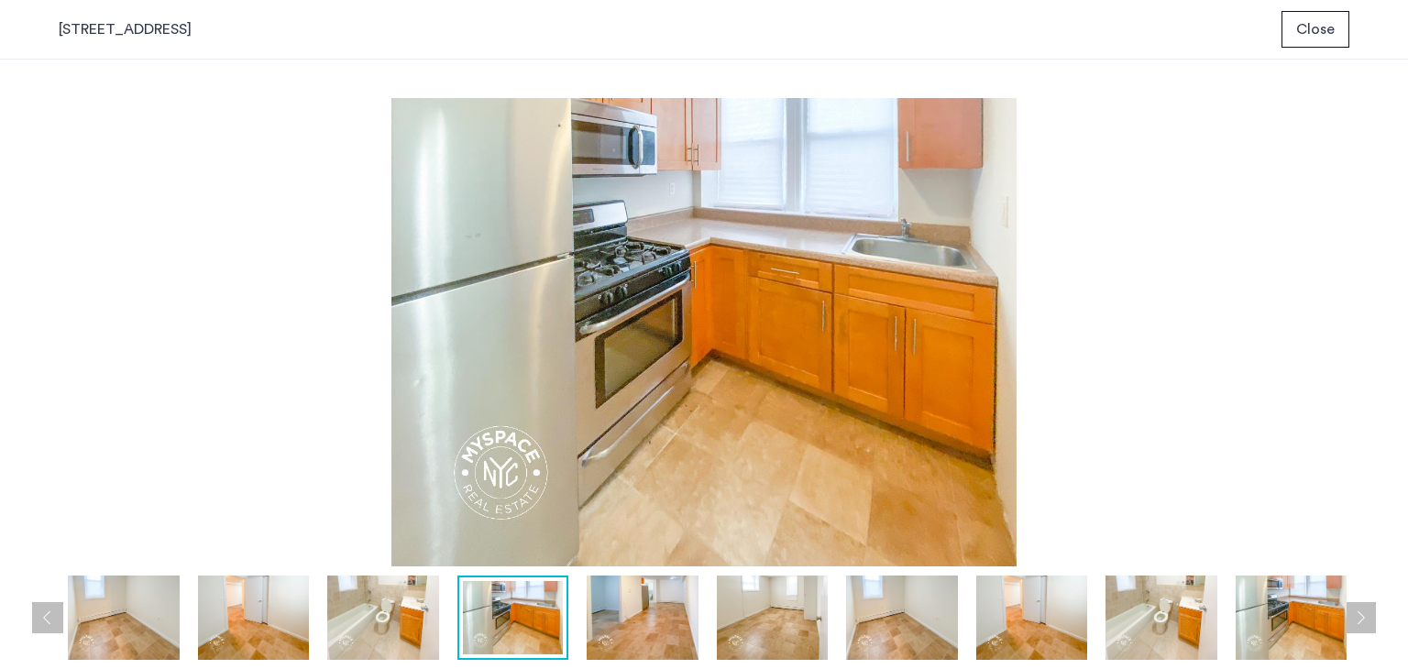
click at [1361, 614] on button "Next apartment" at bounding box center [1359, 617] width 31 height 31
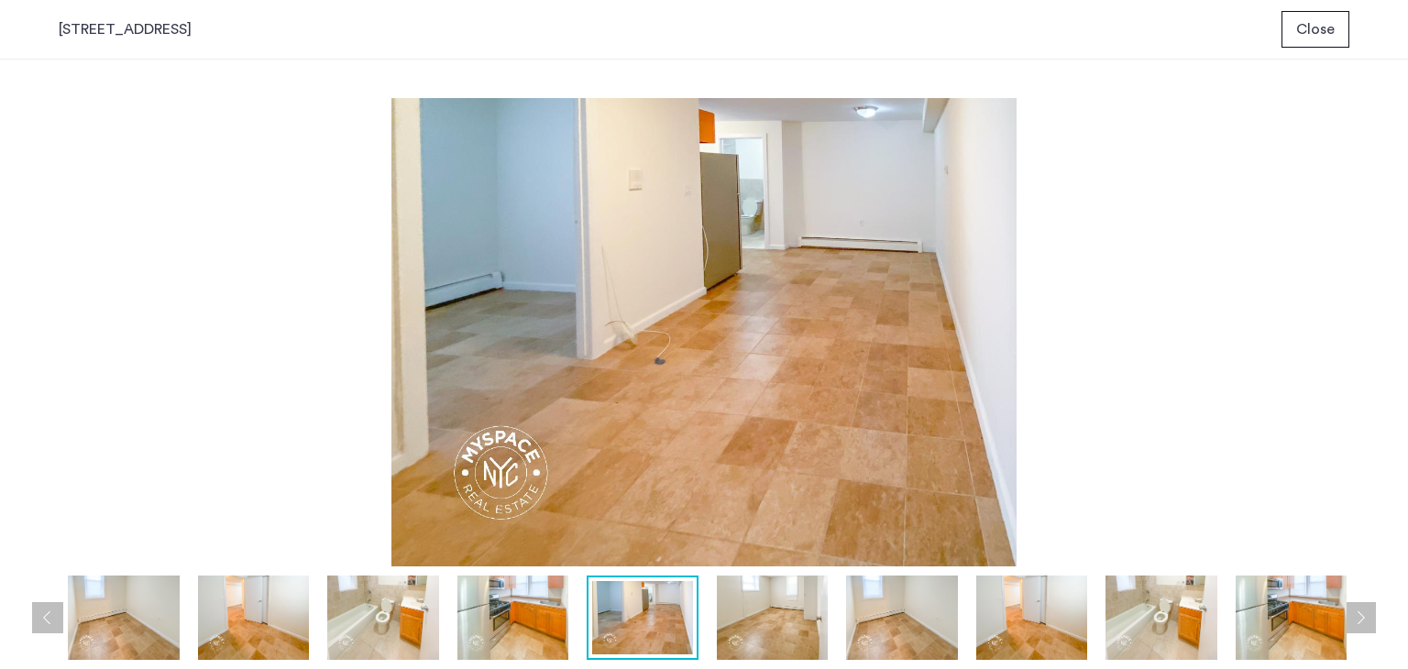
click at [1361, 614] on button "Next apartment" at bounding box center [1359, 617] width 31 height 31
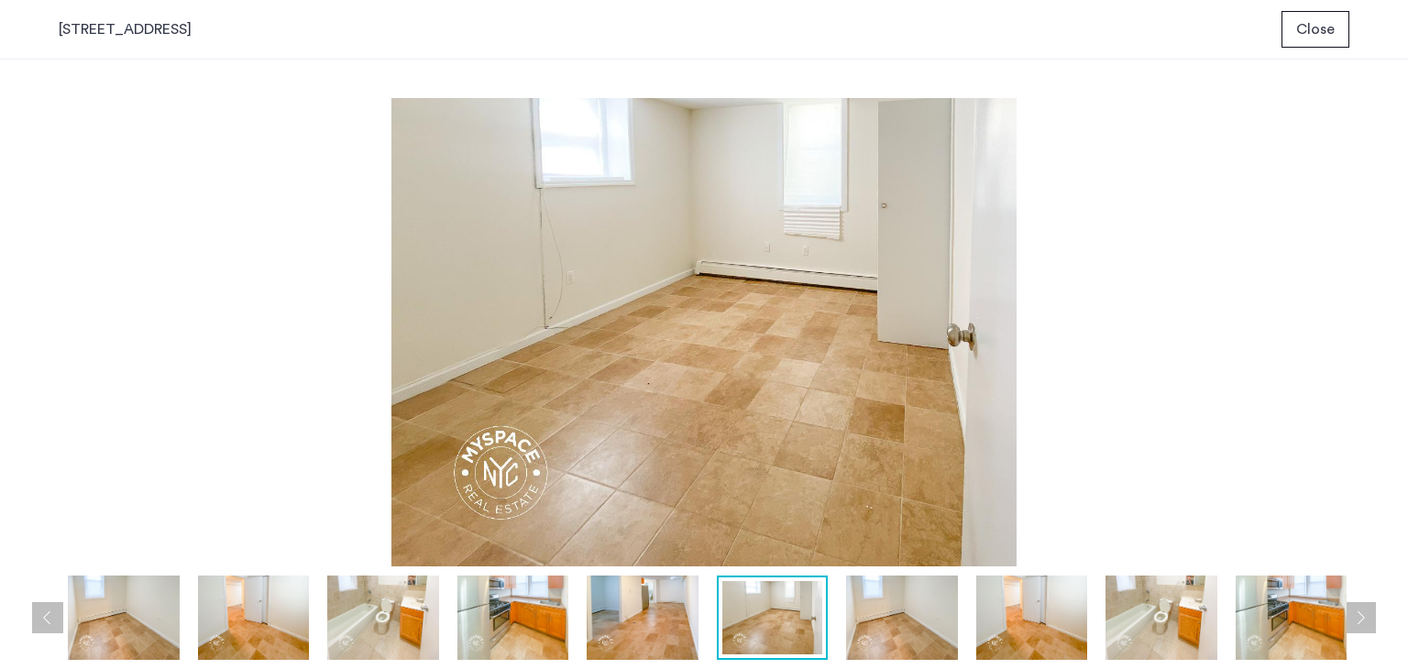
click at [1361, 614] on button "Next apartment" at bounding box center [1359, 617] width 31 height 31
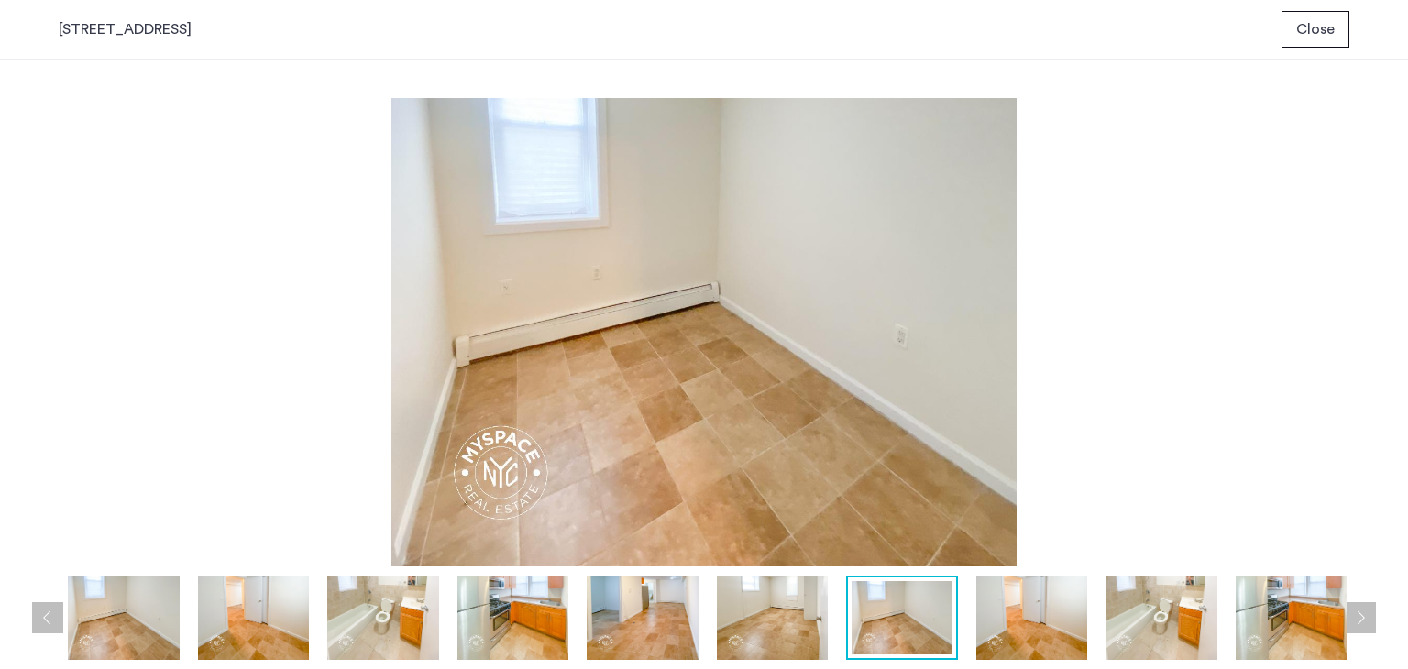
click at [1361, 614] on button "Next apartment" at bounding box center [1359, 617] width 31 height 31
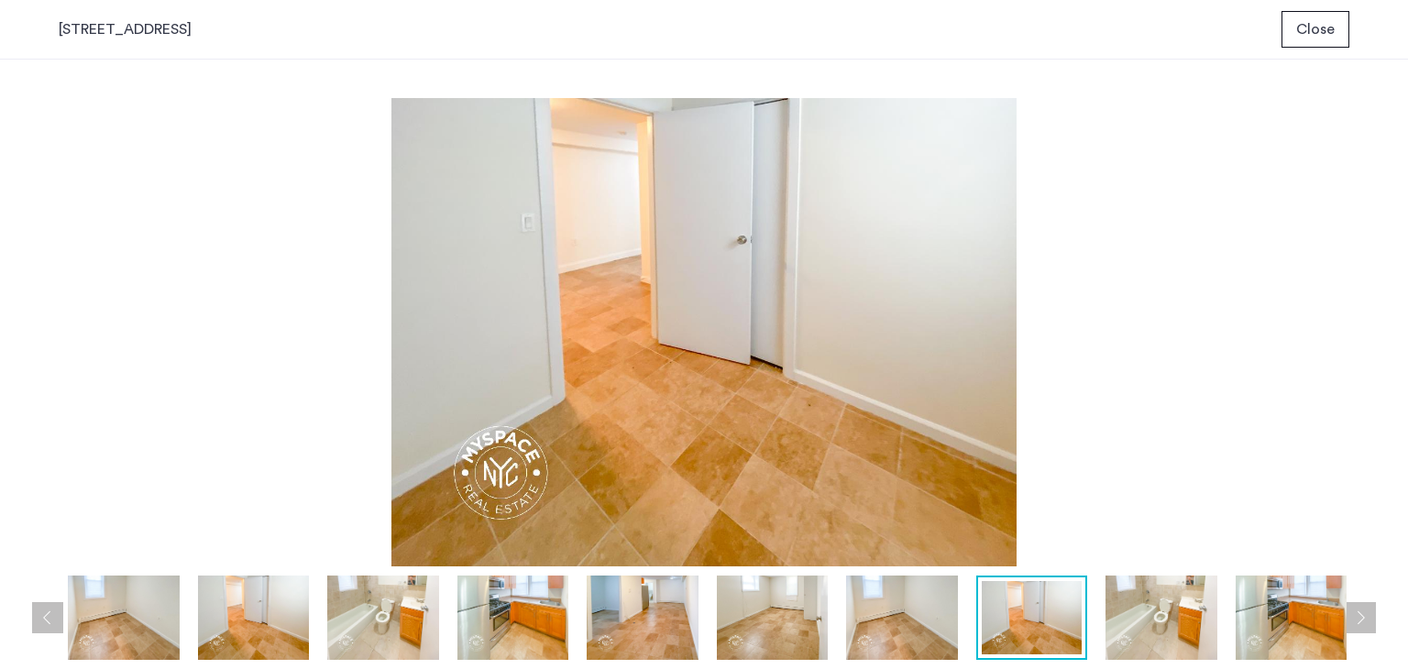
click at [1361, 614] on button "Next apartment" at bounding box center [1359, 617] width 31 height 31
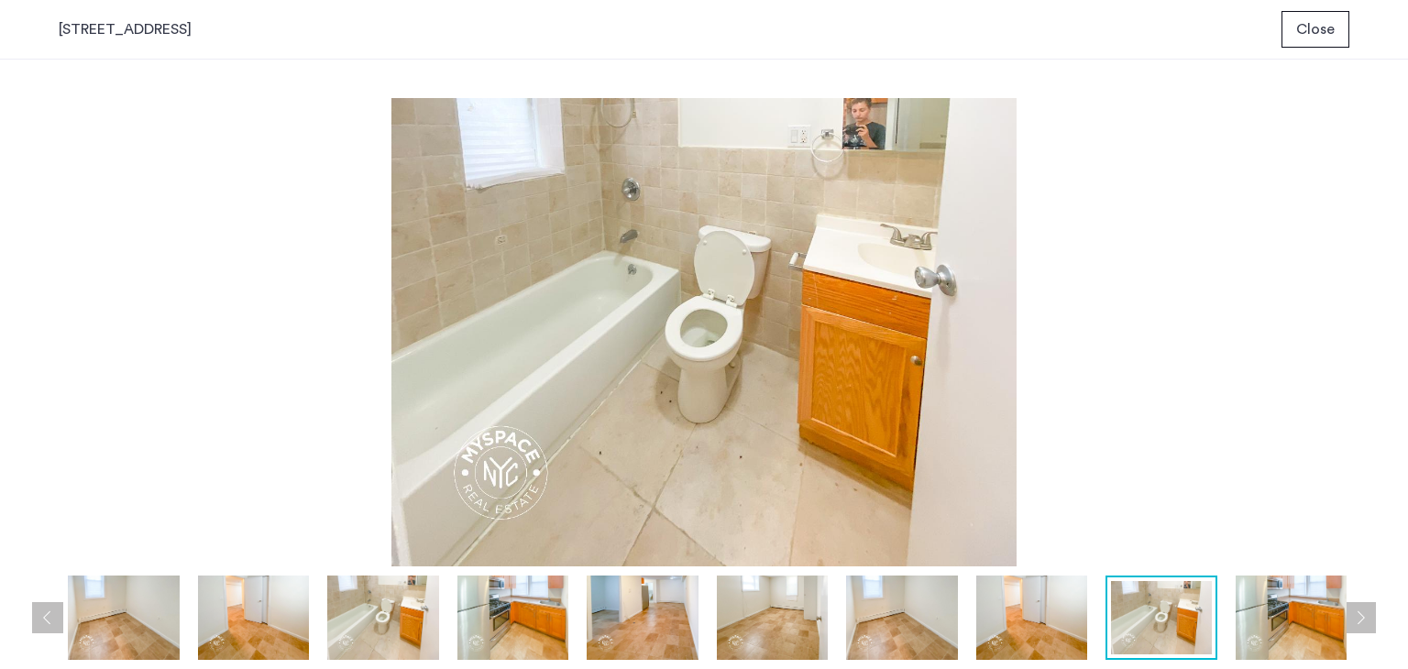
click at [1361, 614] on button "Next apartment" at bounding box center [1359, 617] width 31 height 31
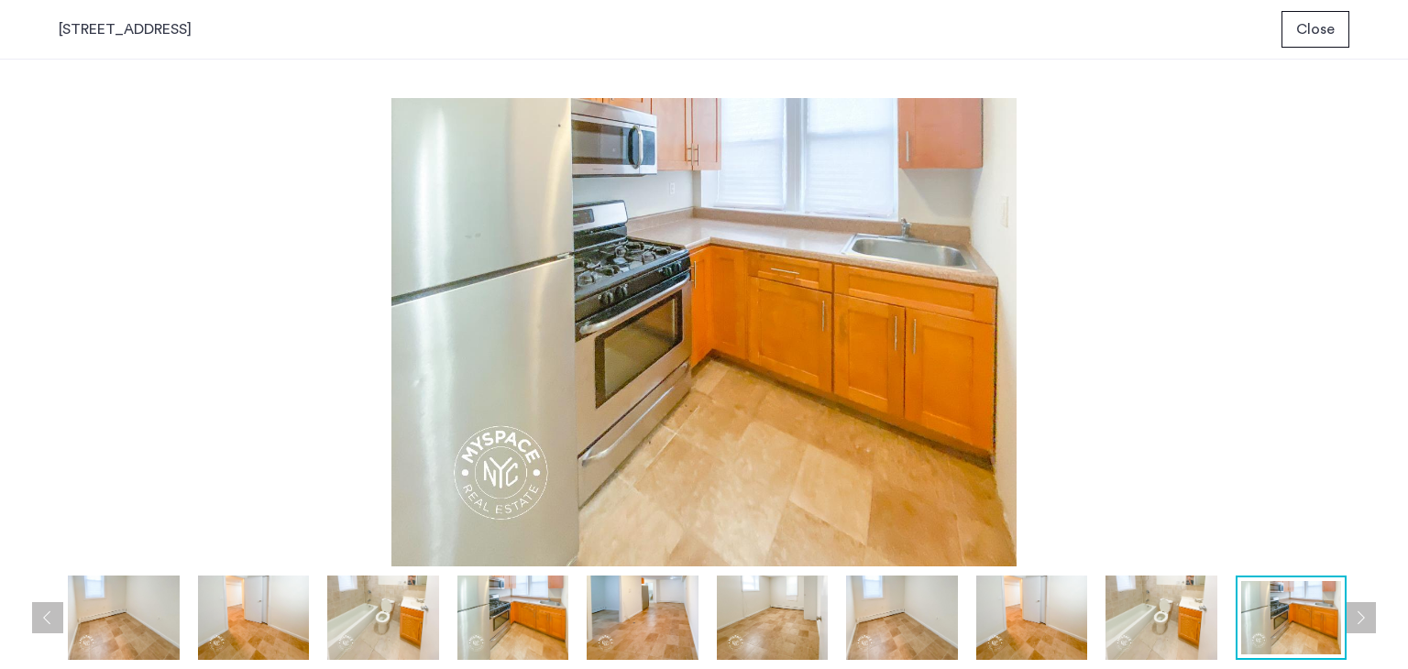
click at [1329, 35] on span "Close" at bounding box center [1315, 29] width 38 height 22
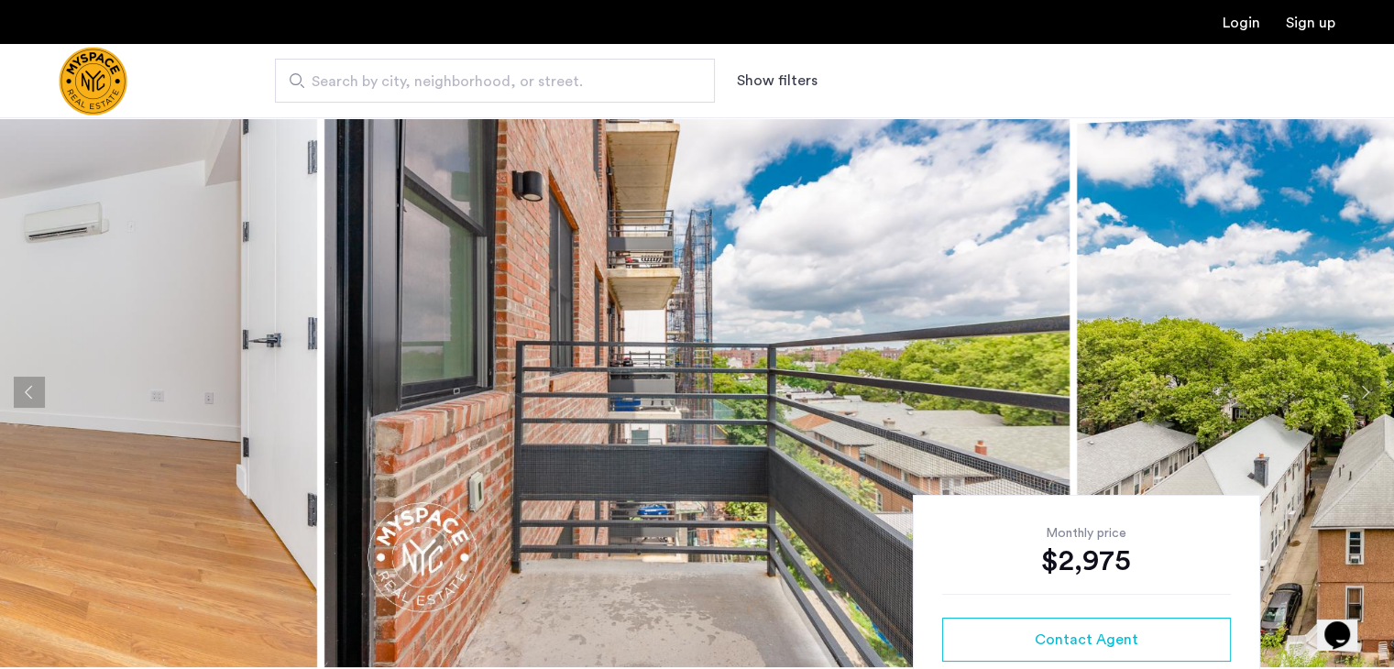
click at [544, 363] on img at bounding box center [696, 392] width 745 height 550
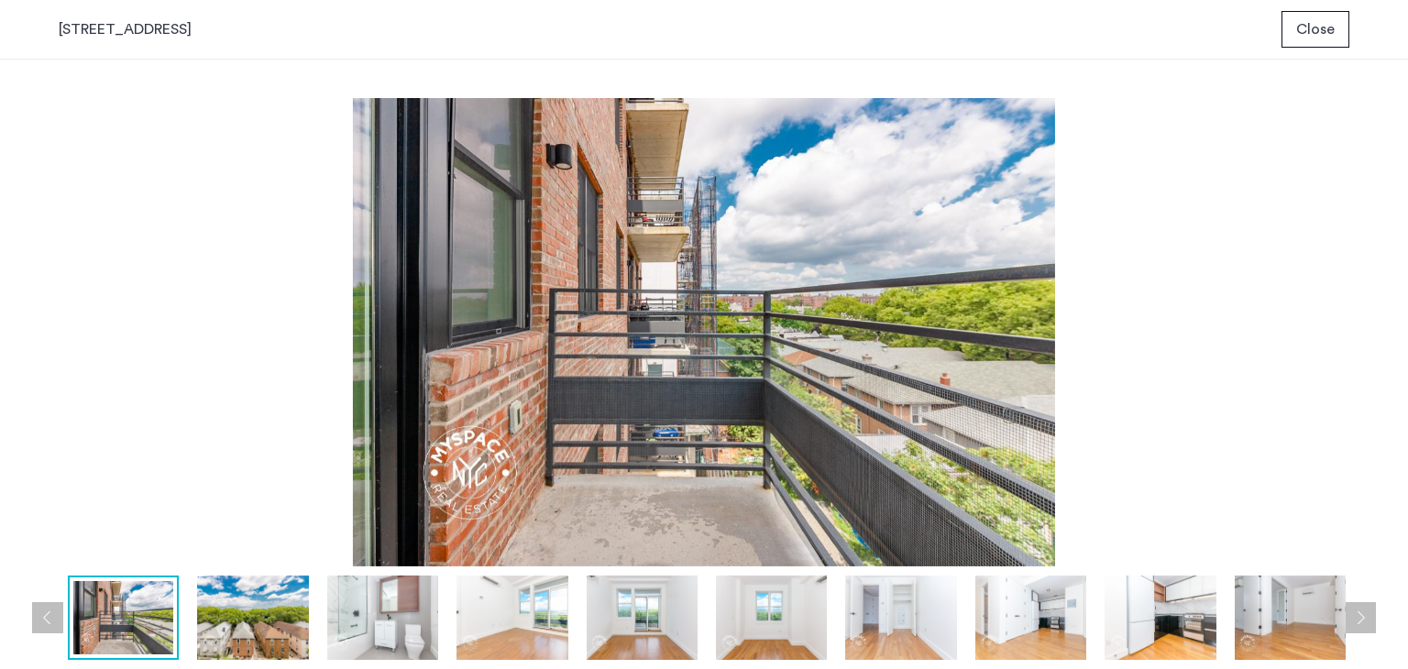
click at [1366, 623] on button "Next apartment" at bounding box center [1359, 617] width 31 height 31
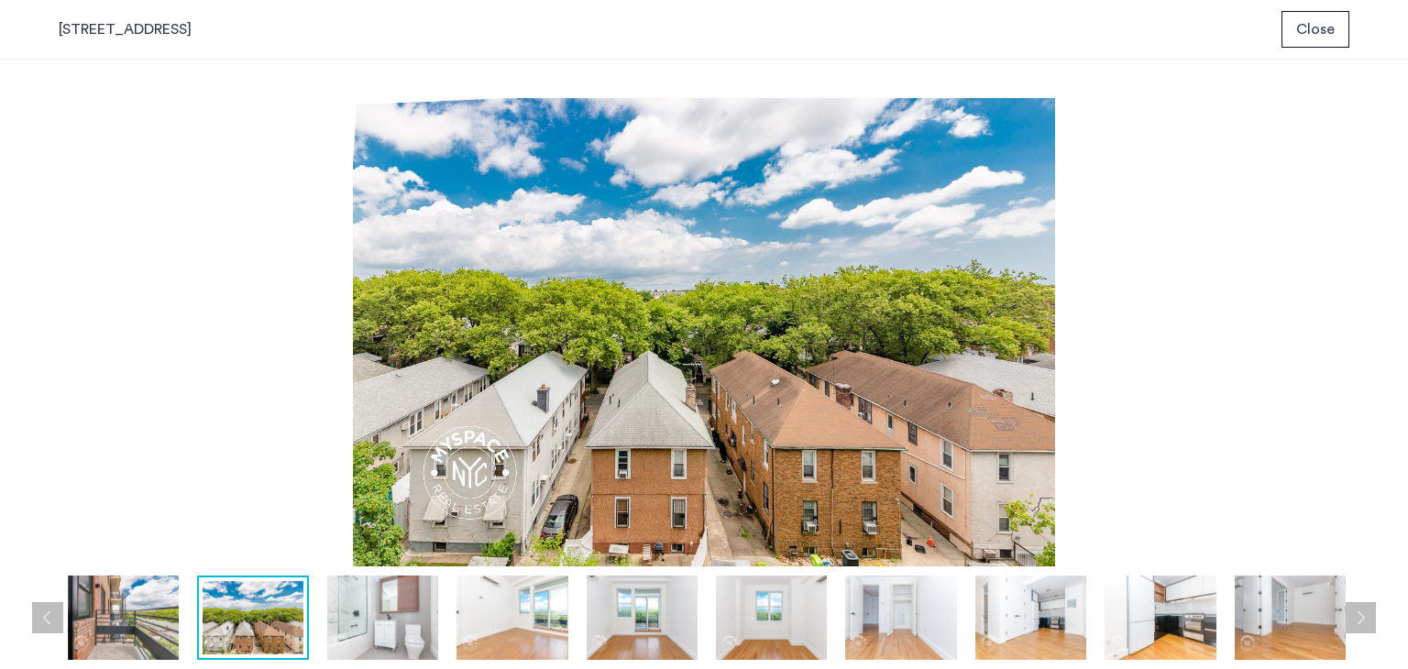
click at [1366, 623] on button "Next apartment" at bounding box center [1359, 617] width 31 height 31
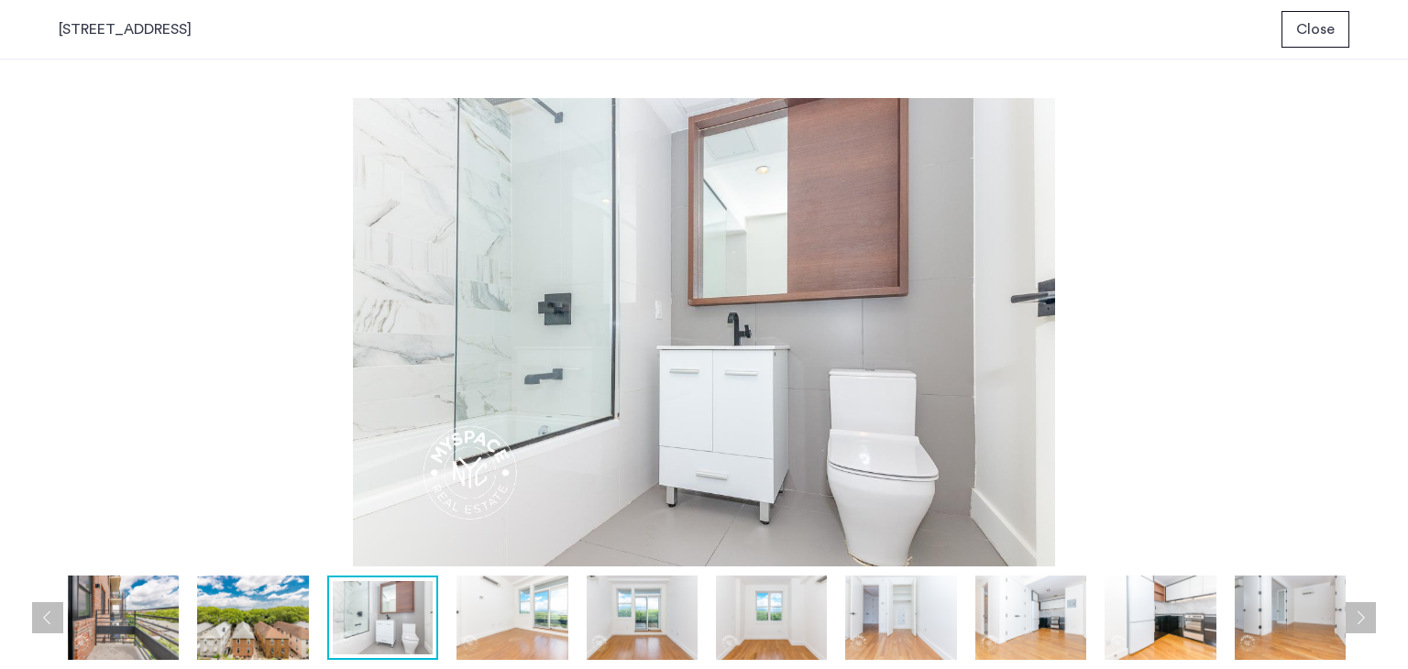
click at [1366, 623] on button "Next apartment" at bounding box center [1359, 617] width 31 height 31
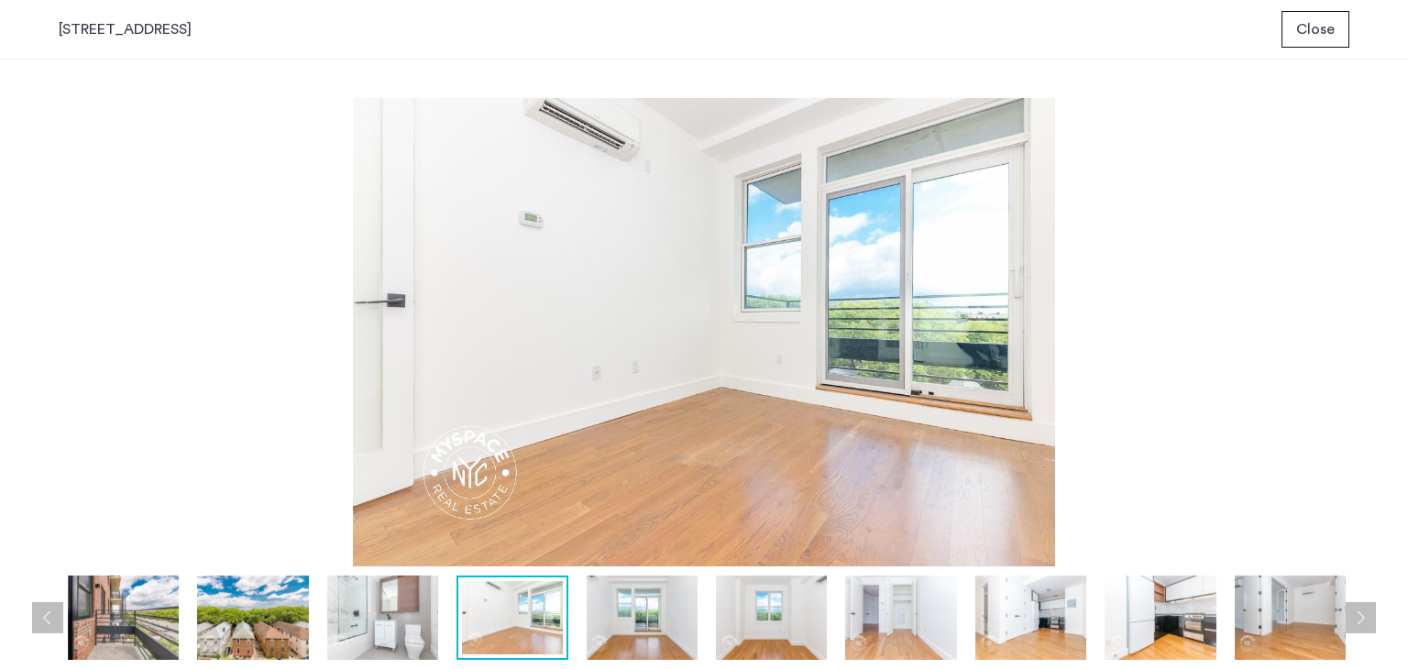
click at [1366, 623] on button "Next apartment" at bounding box center [1359, 617] width 31 height 31
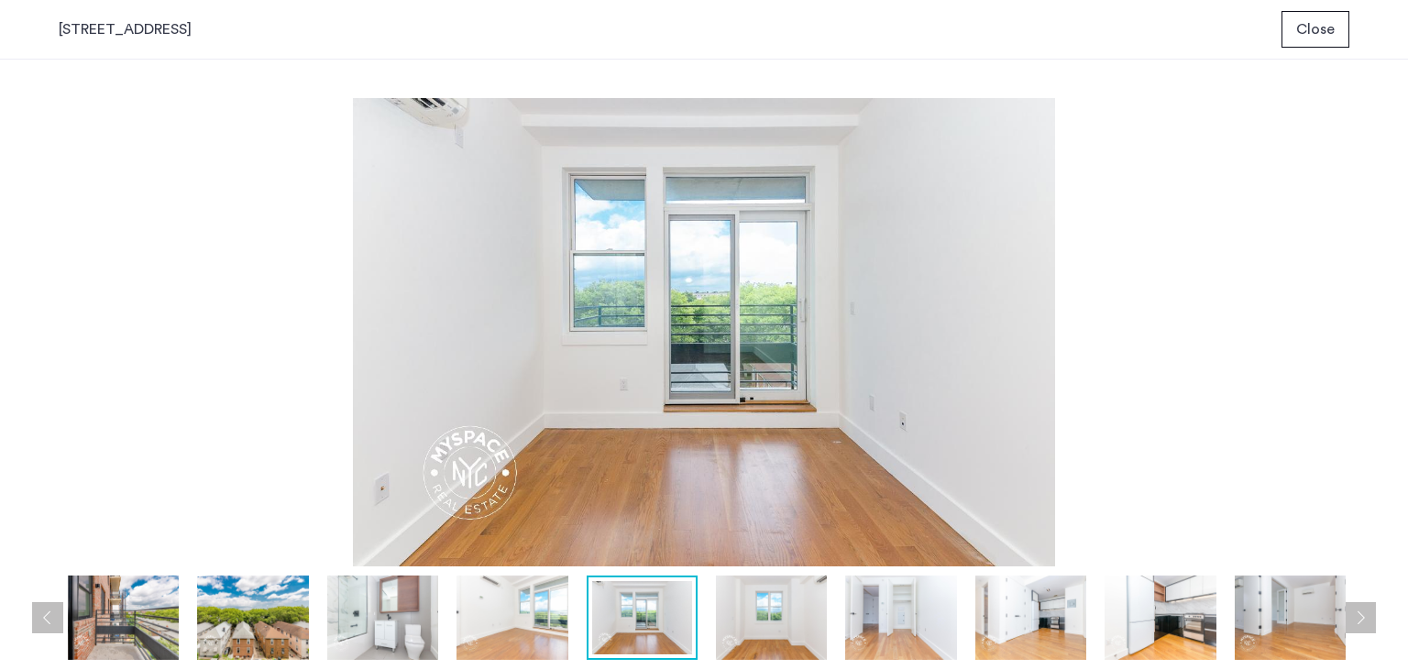
click at [1366, 623] on button "Next apartment" at bounding box center [1359, 617] width 31 height 31
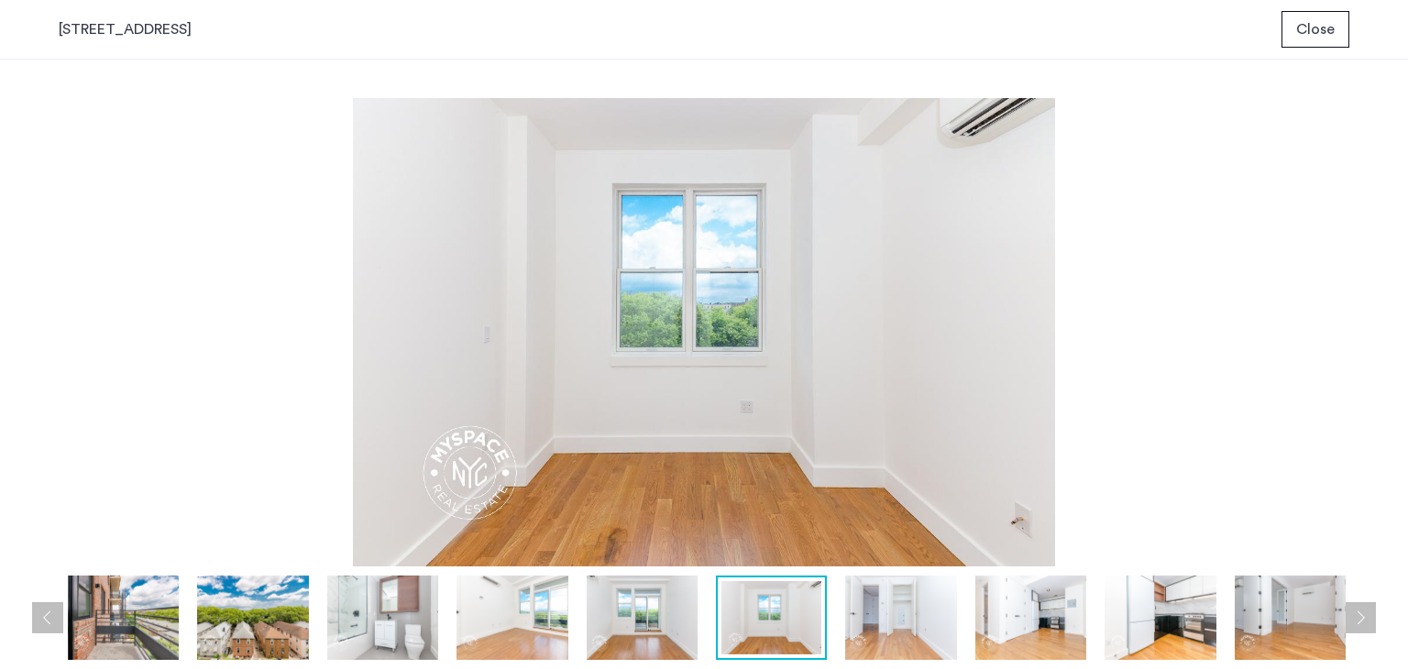
click at [1366, 623] on button "Next apartment" at bounding box center [1359, 617] width 31 height 31
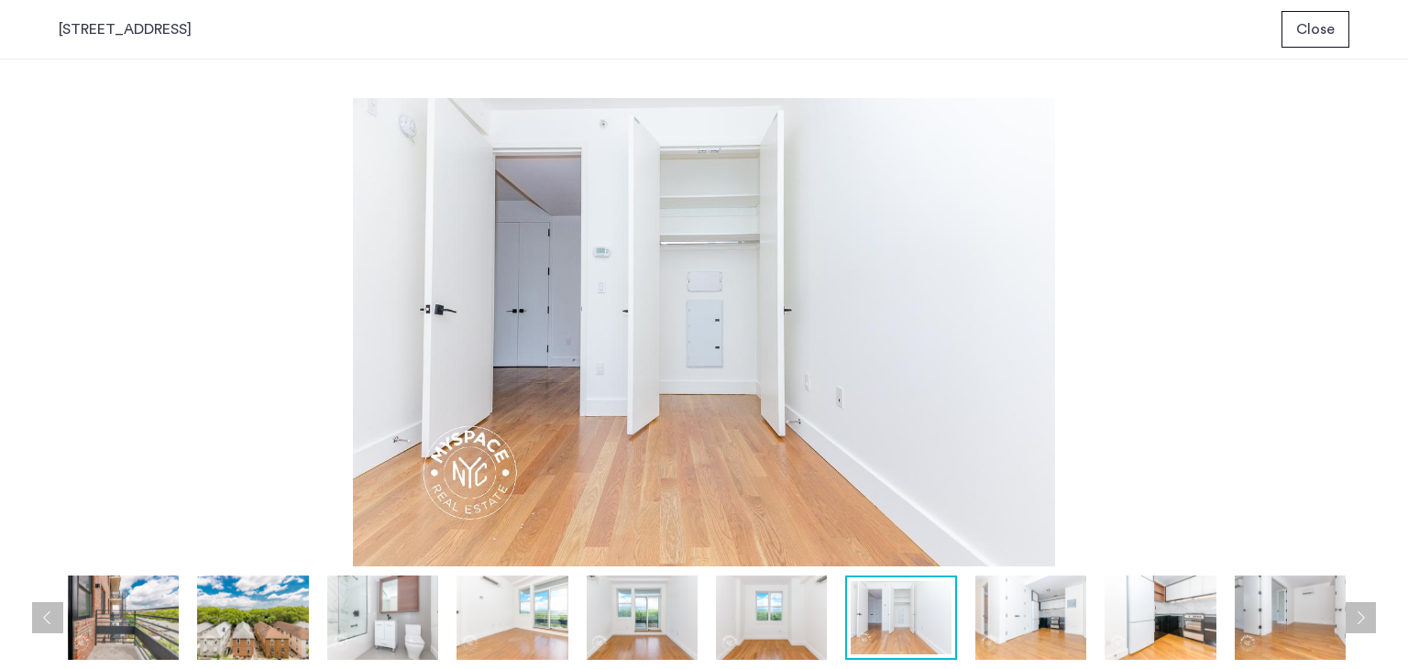
click at [1366, 623] on button "Next apartment" at bounding box center [1359, 617] width 31 height 31
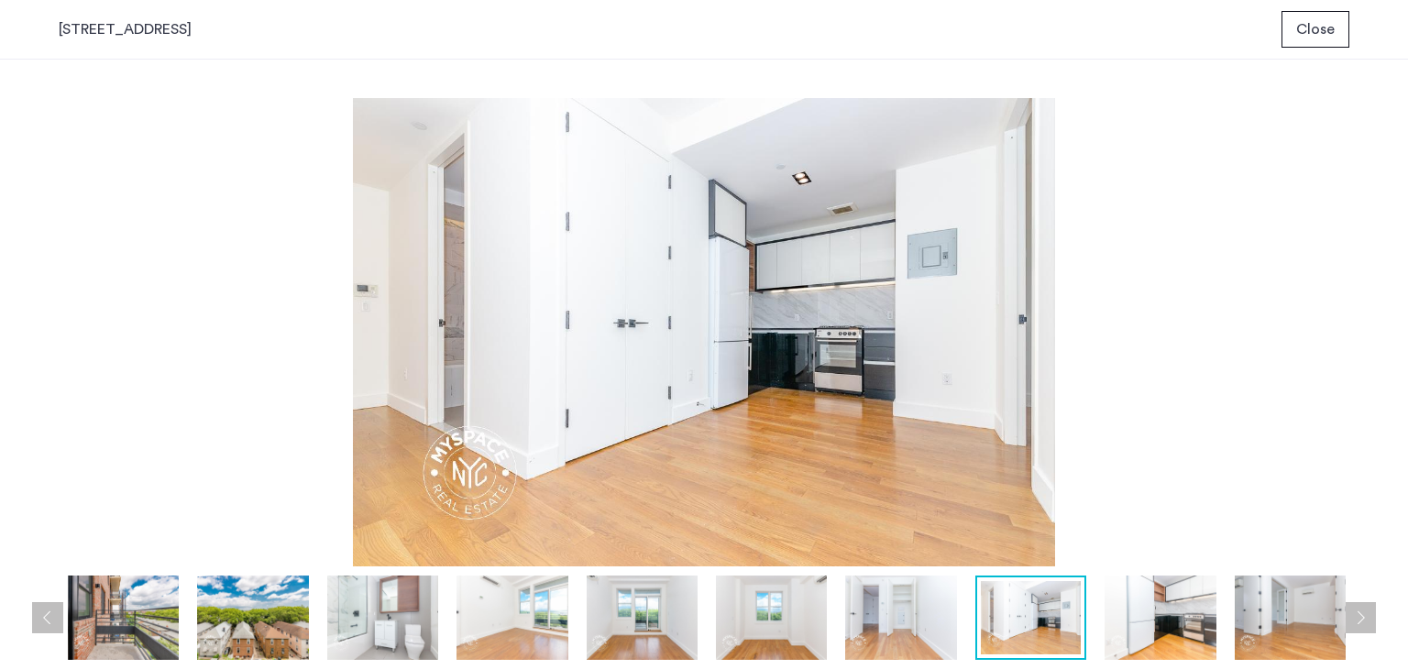
click at [1366, 623] on button "Next apartment" at bounding box center [1359, 617] width 31 height 31
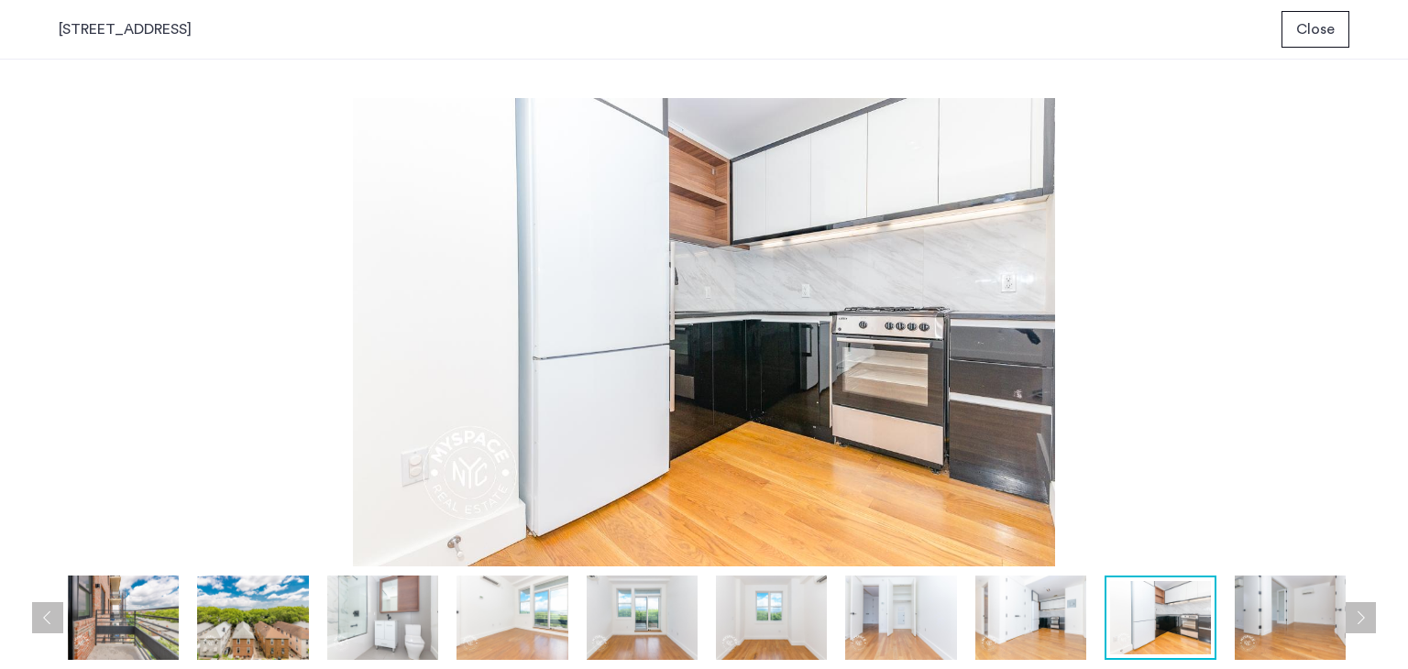
click at [1366, 623] on button "Next apartment" at bounding box center [1359, 617] width 31 height 31
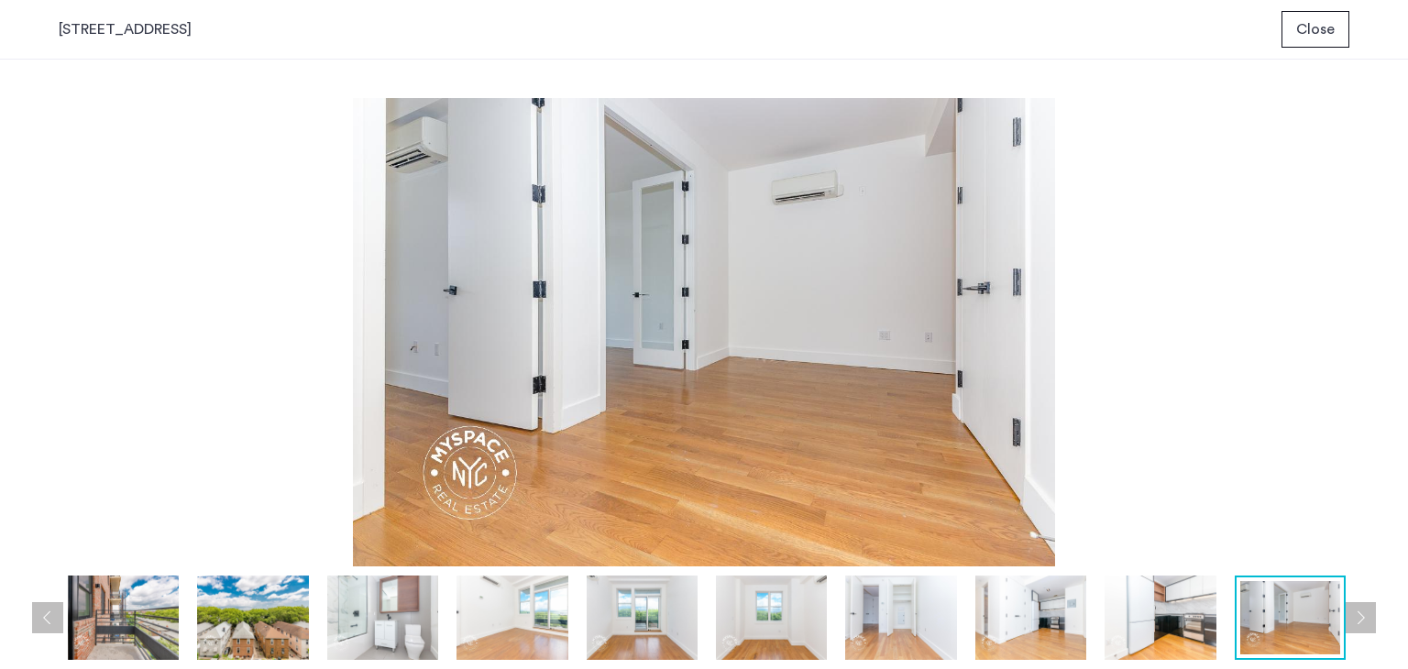
click at [1366, 623] on button "Next apartment" at bounding box center [1359, 617] width 31 height 31
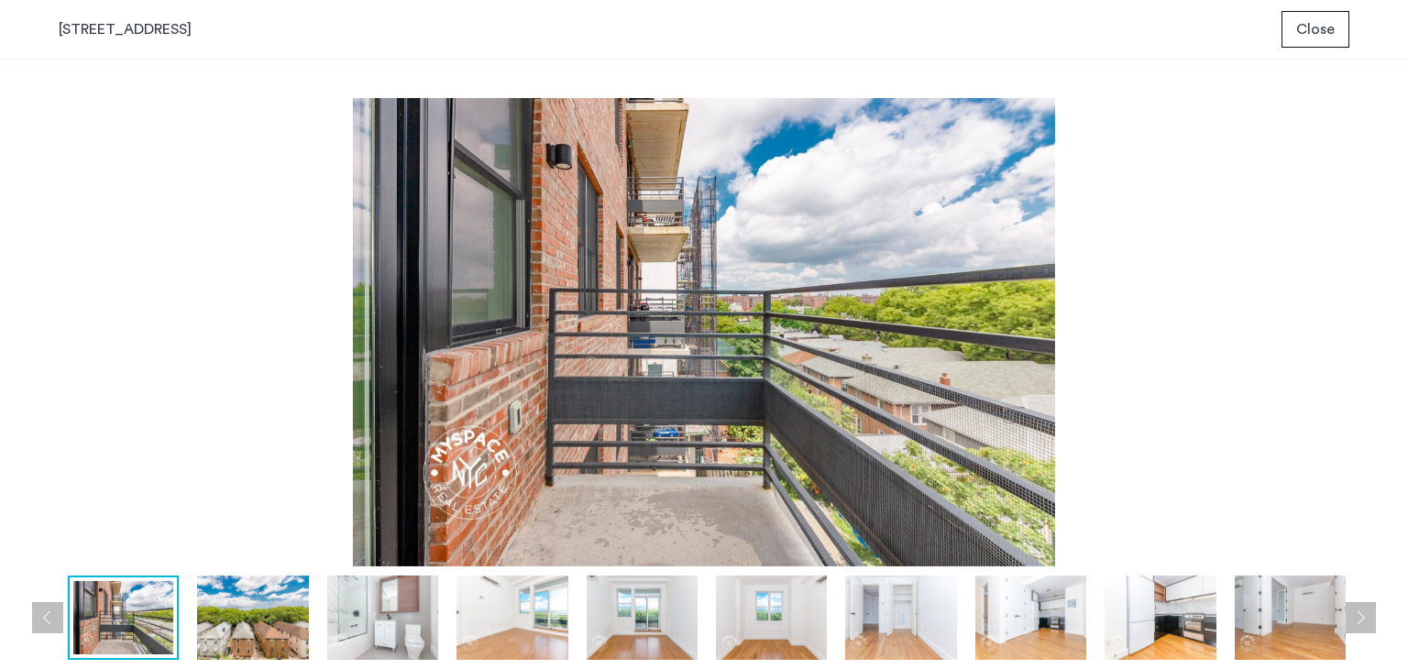
click at [1366, 623] on button "Next apartment" at bounding box center [1359, 617] width 31 height 31
